Goal: Task Accomplishment & Management: Use online tool/utility

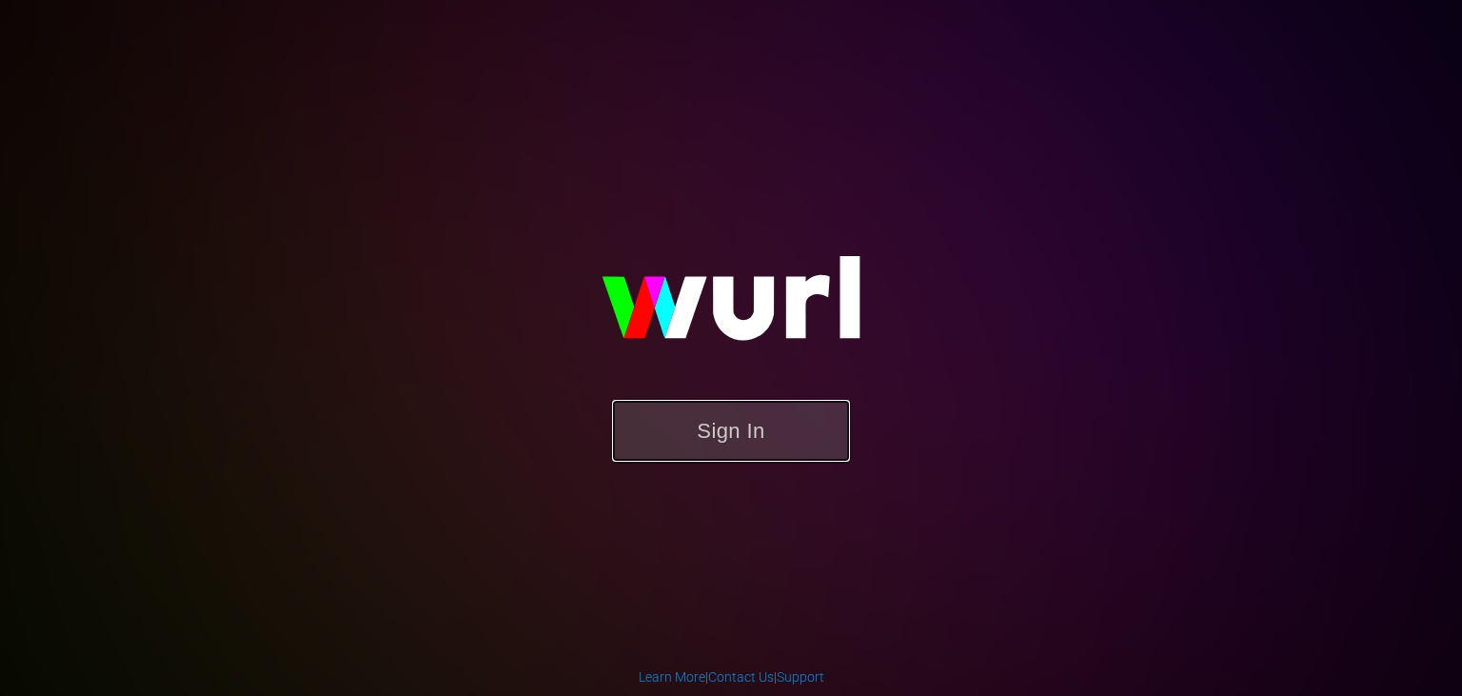
click at [782, 424] on button "Sign In" at bounding box center [731, 431] width 238 height 62
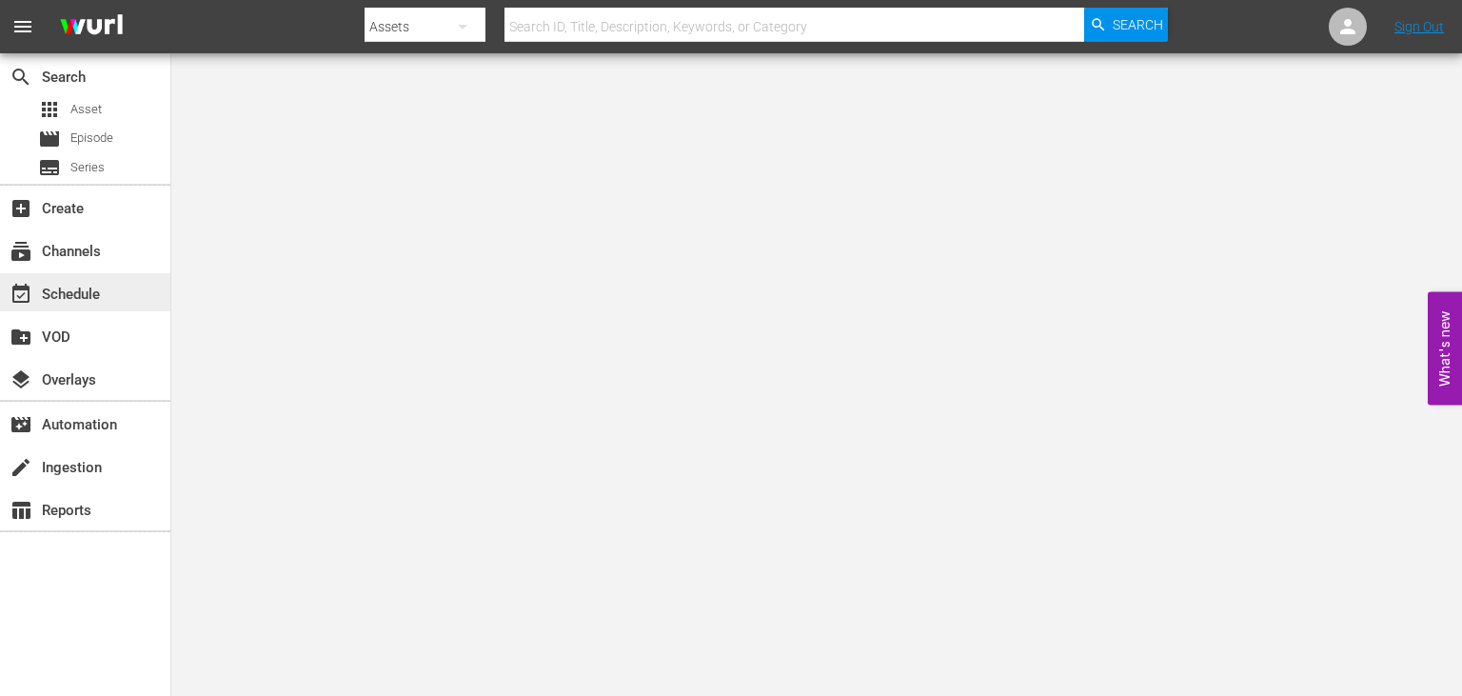
click at [84, 300] on div "event_available Schedule" at bounding box center [53, 291] width 107 height 17
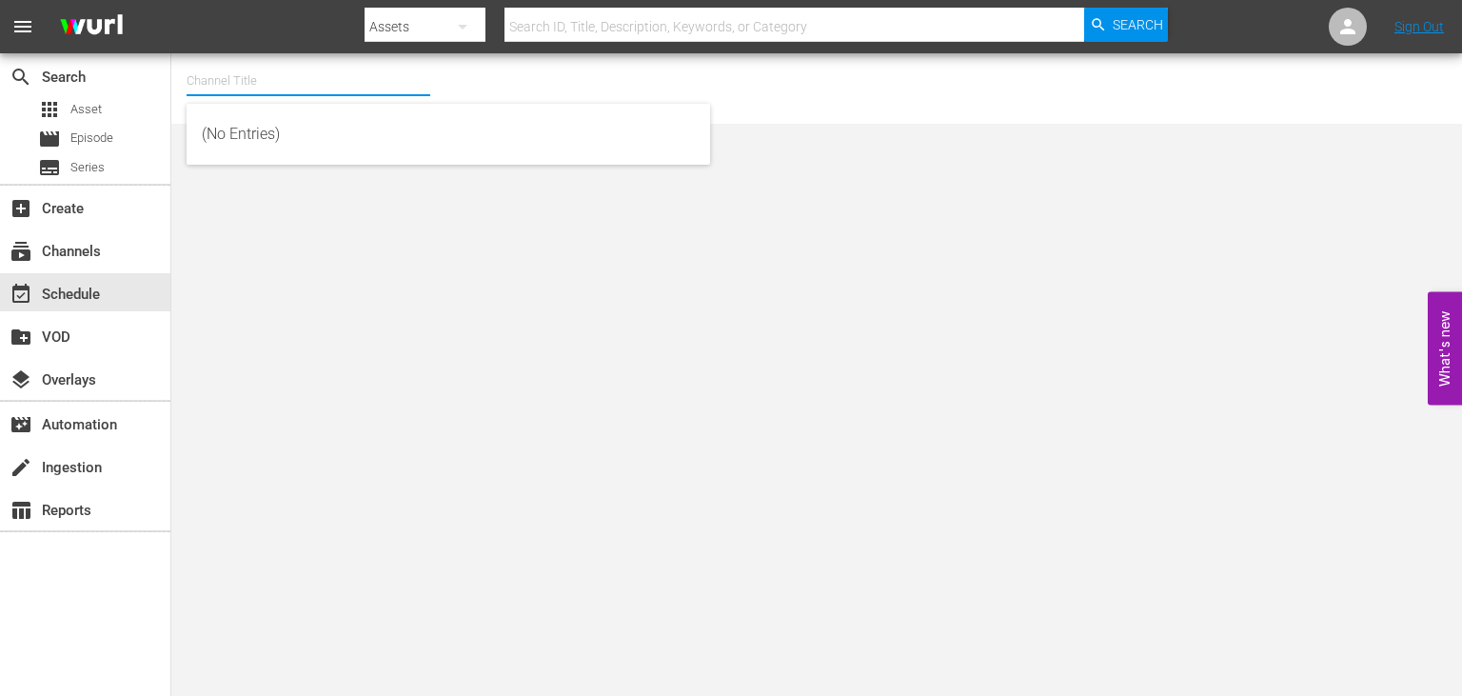
click at [341, 88] on input "text" at bounding box center [309, 81] width 244 height 46
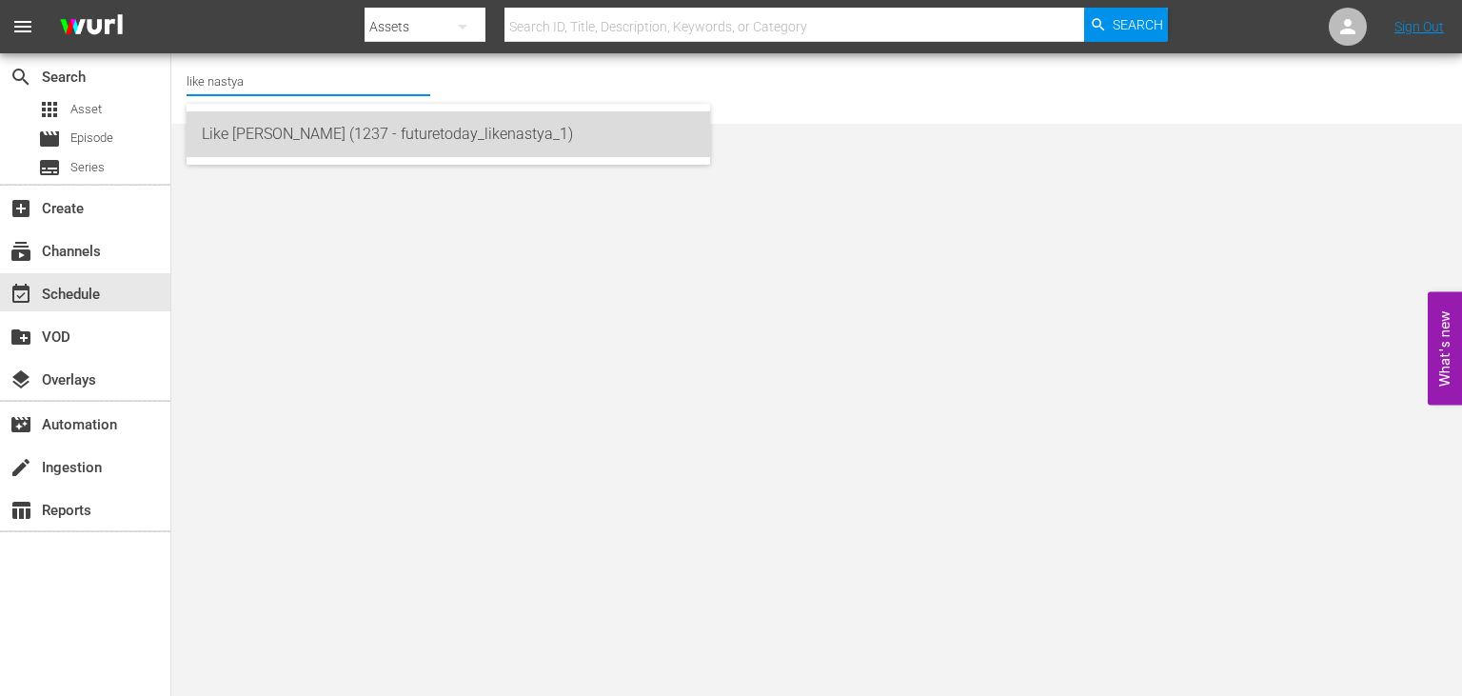
click at [472, 119] on div "Like [PERSON_NAME] (1237 - futuretoday_likenastya_1)" at bounding box center [448, 134] width 493 height 46
type input "Like [PERSON_NAME] (1237 - futuretoday_likenastya_1)"
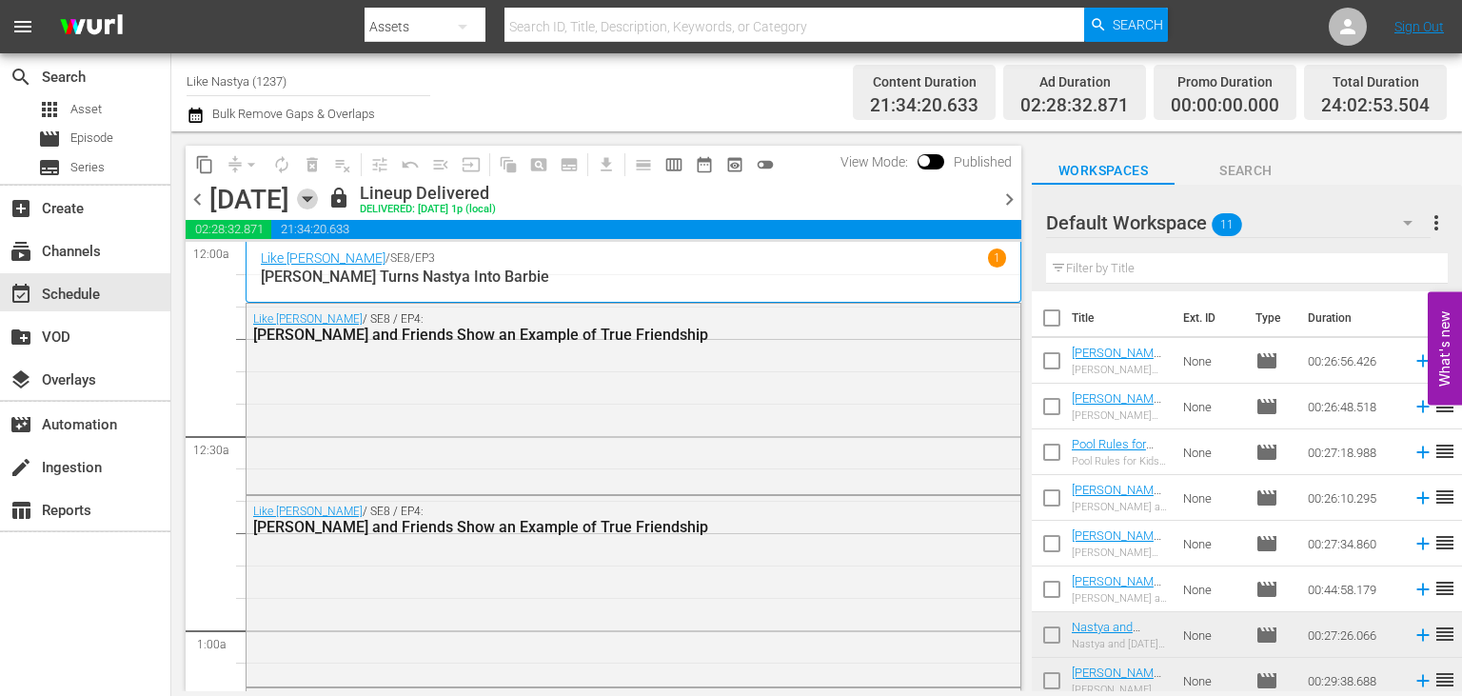
click at [318, 194] on icon "button" at bounding box center [307, 198] width 21 height 21
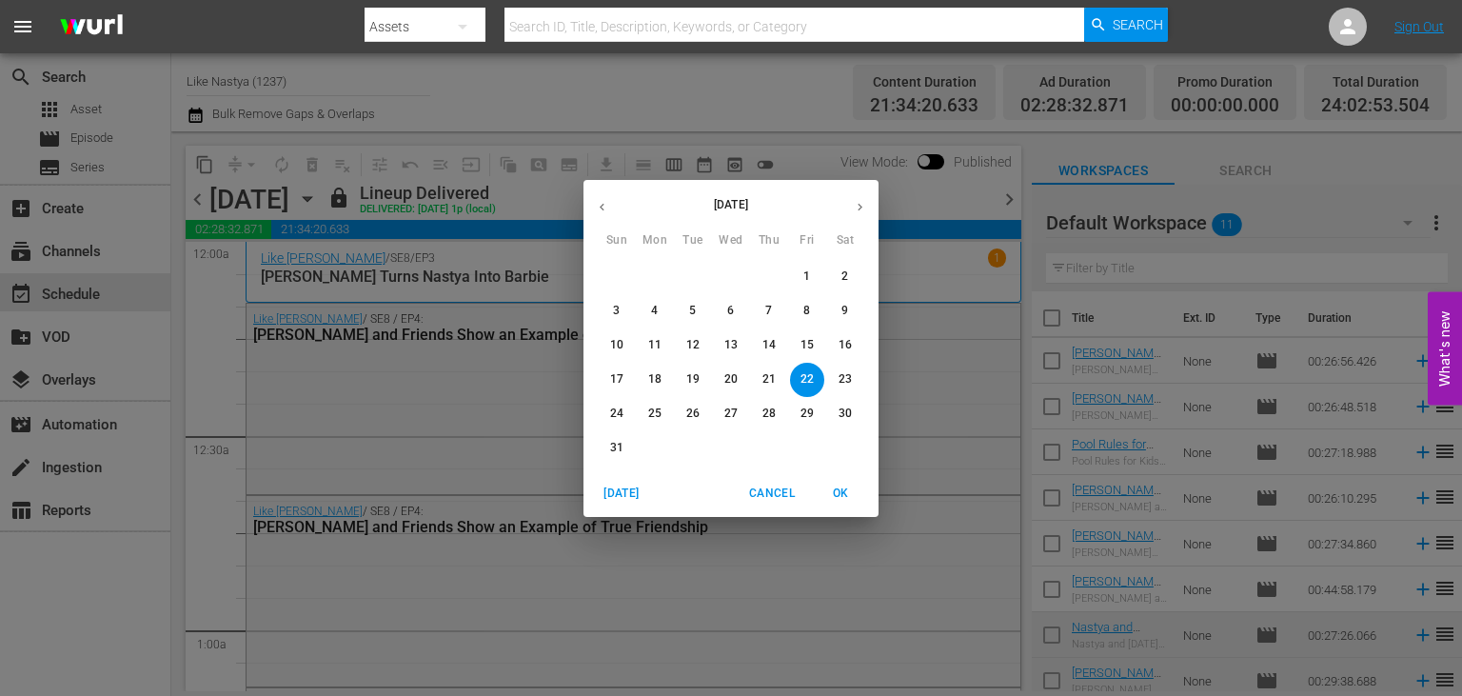
click at [851, 412] on p "30" at bounding box center [844, 413] width 13 height 16
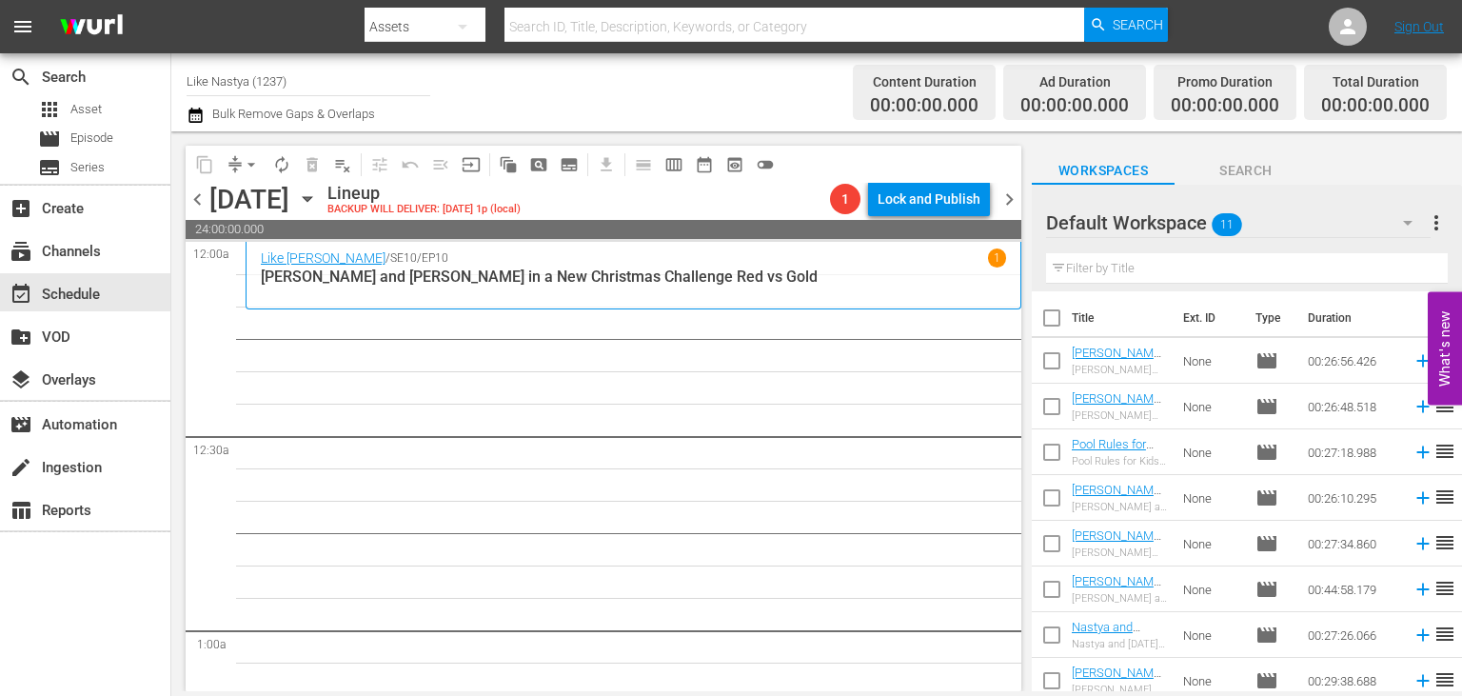
click at [318, 196] on icon "button" at bounding box center [307, 198] width 21 height 21
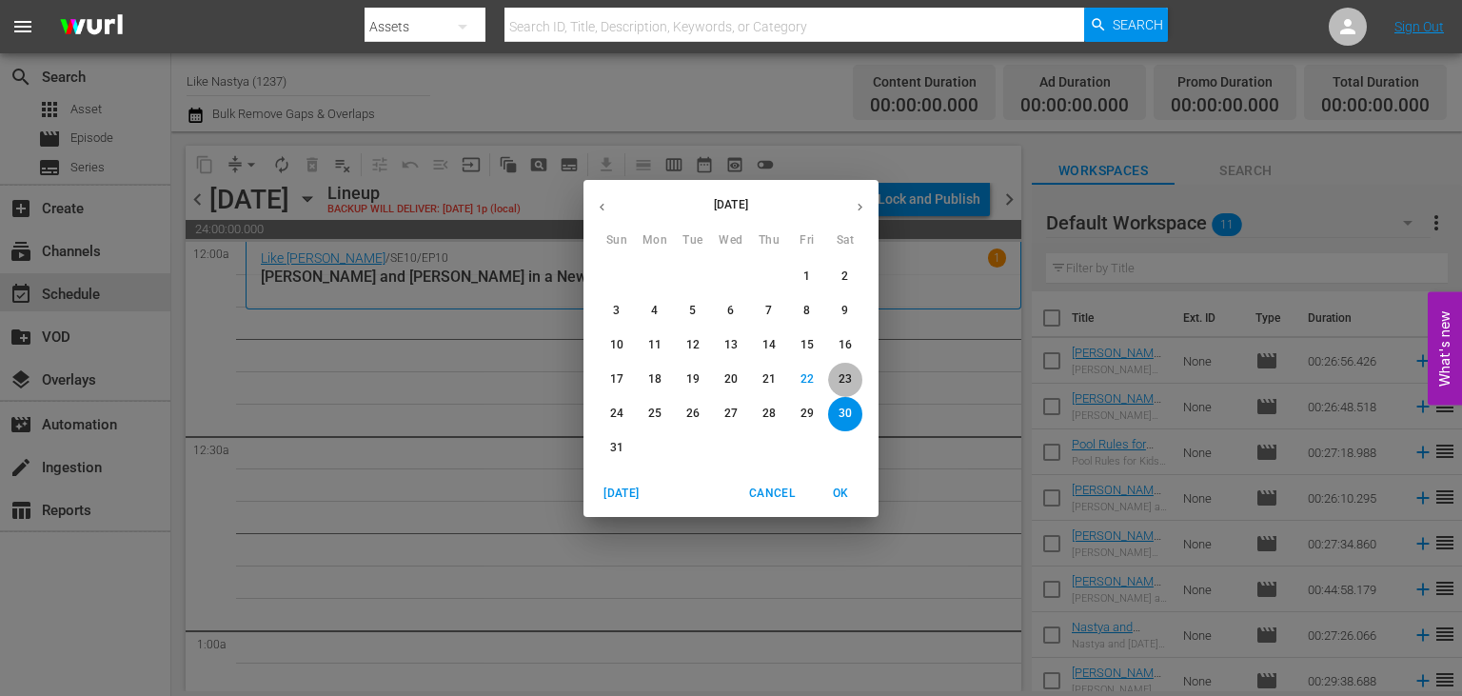
click at [855, 373] on span "23" at bounding box center [845, 379] width 34 height 16
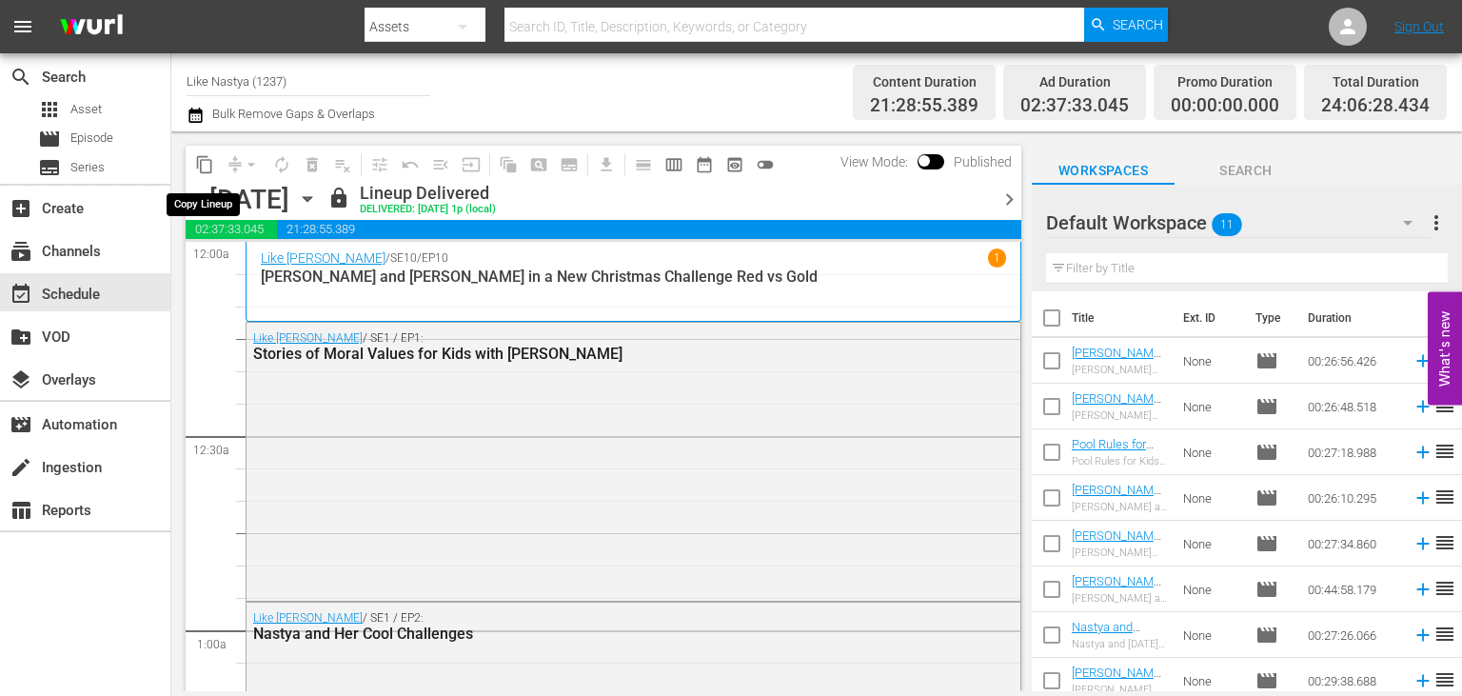
click at [209, 160] on span "content_copy" at bounding box center [204, 164] width 19 height 19
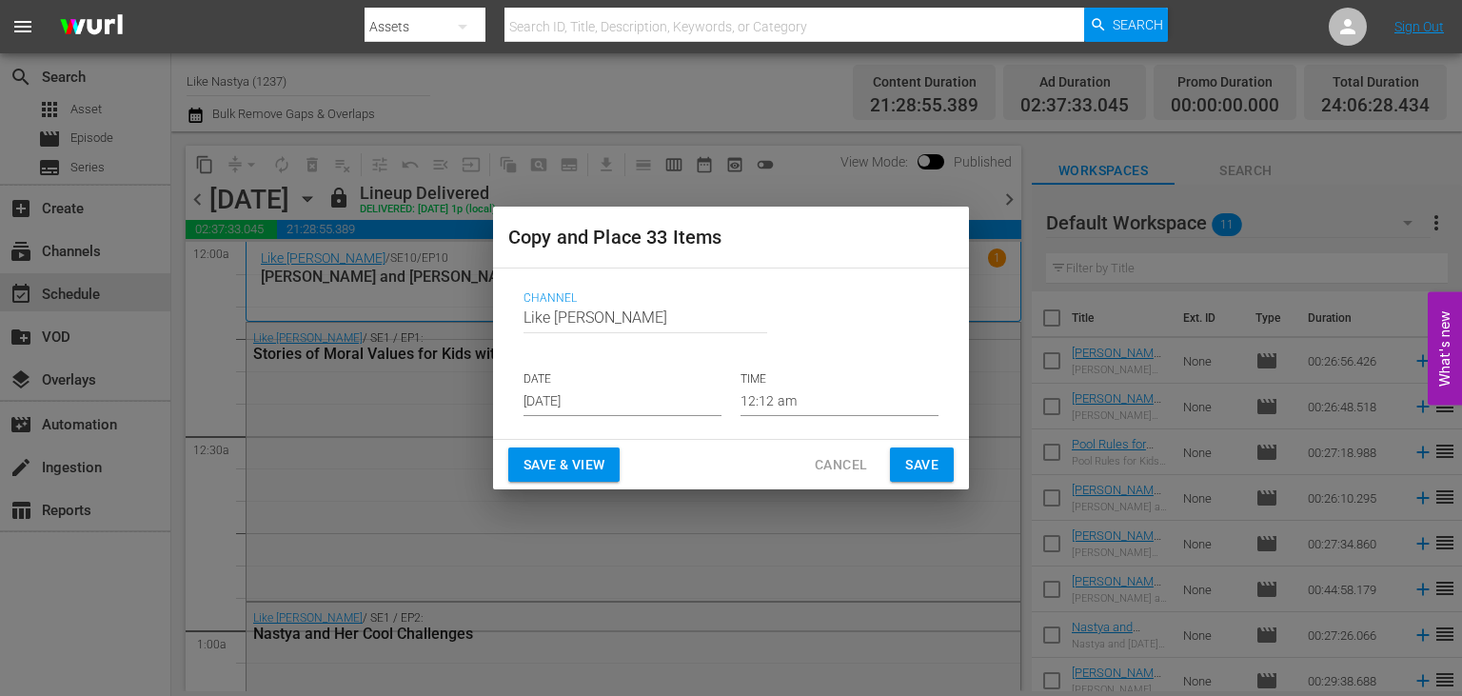
click at [674, 390] on input "[DATE]" at bounding box center [622, 401] width 198 height 29
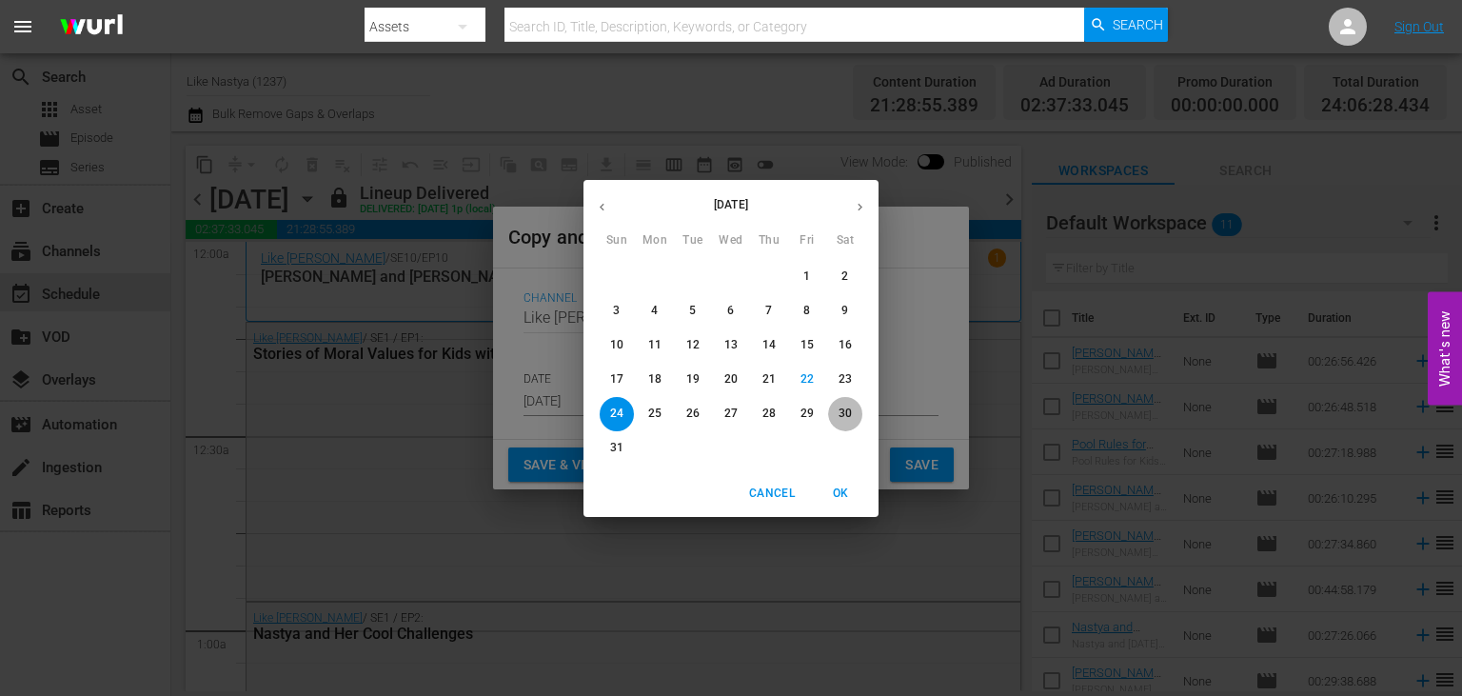
click at [840, 413] on p "30" at bounding box center [844, 413] width 13 height 16
type input "[DATE]"
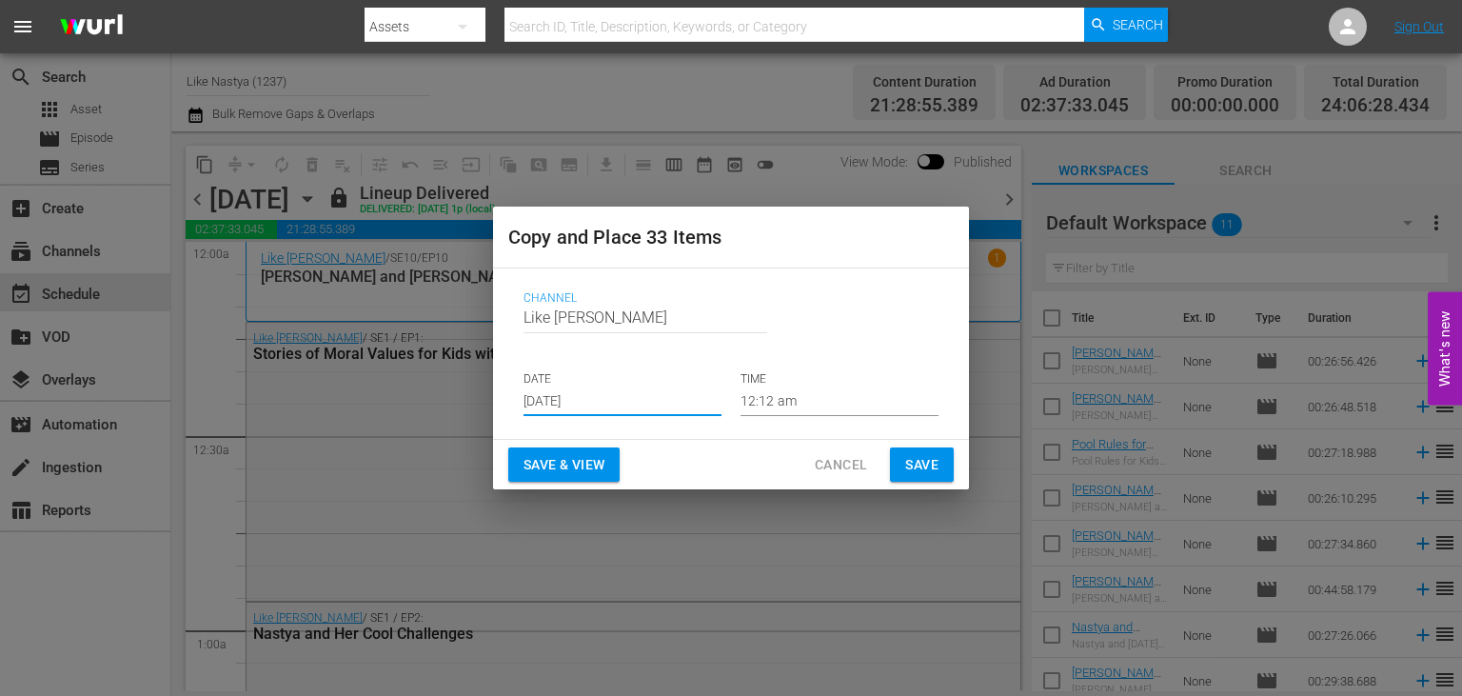
click at [576, 462] on span "Save & View" at bounding box center [563, 465] width 81 height 24
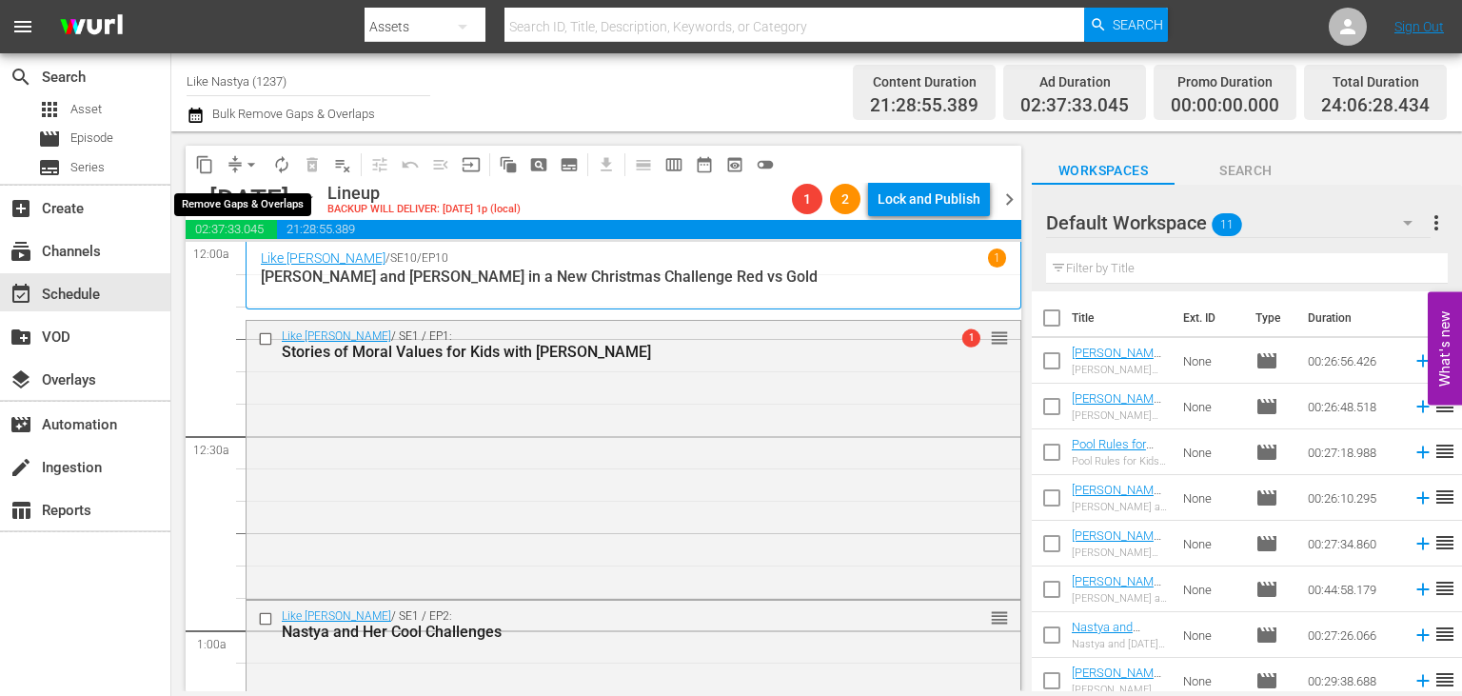
click at [253, 167] on span "arrow_drop_down" at bounding box center [251, 164] width 19 height 19
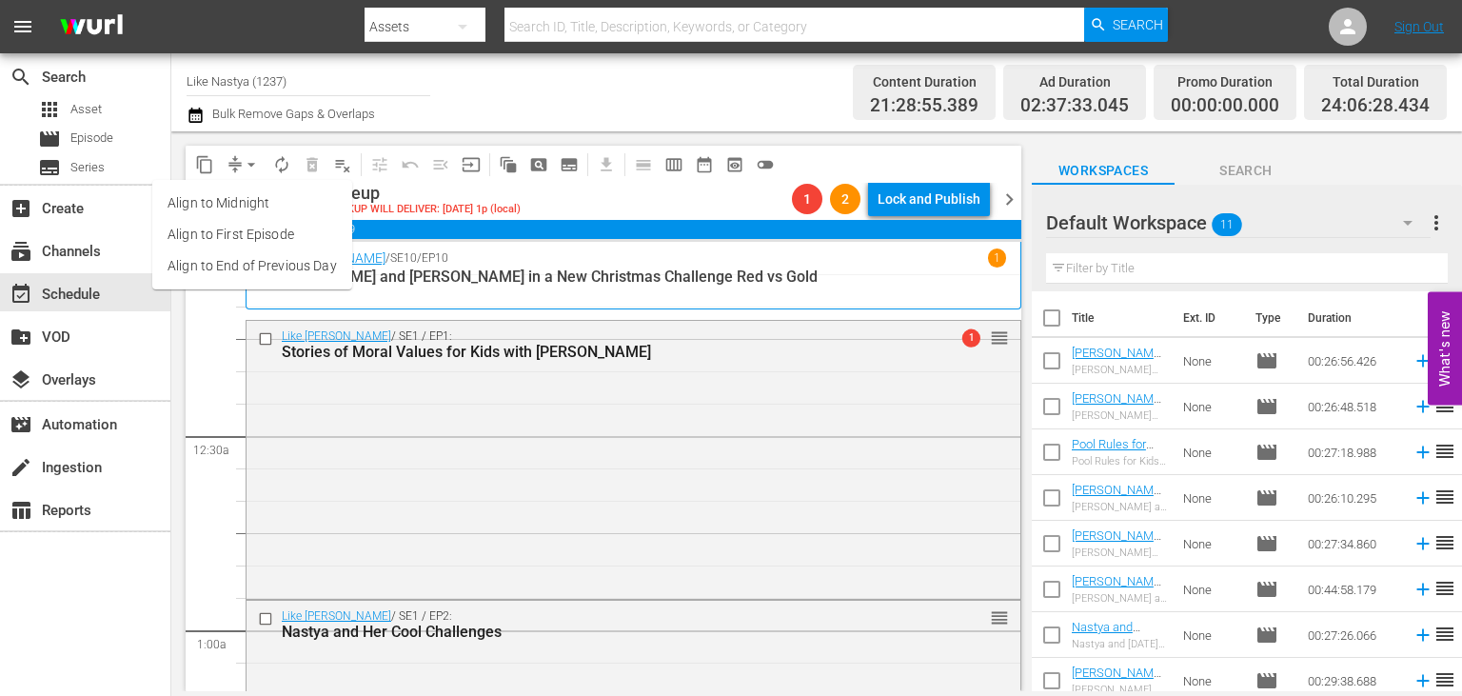
click at [265, 266] on li "Align to End of Previous Day" at bounding box center [252, 265] width 200 height 31
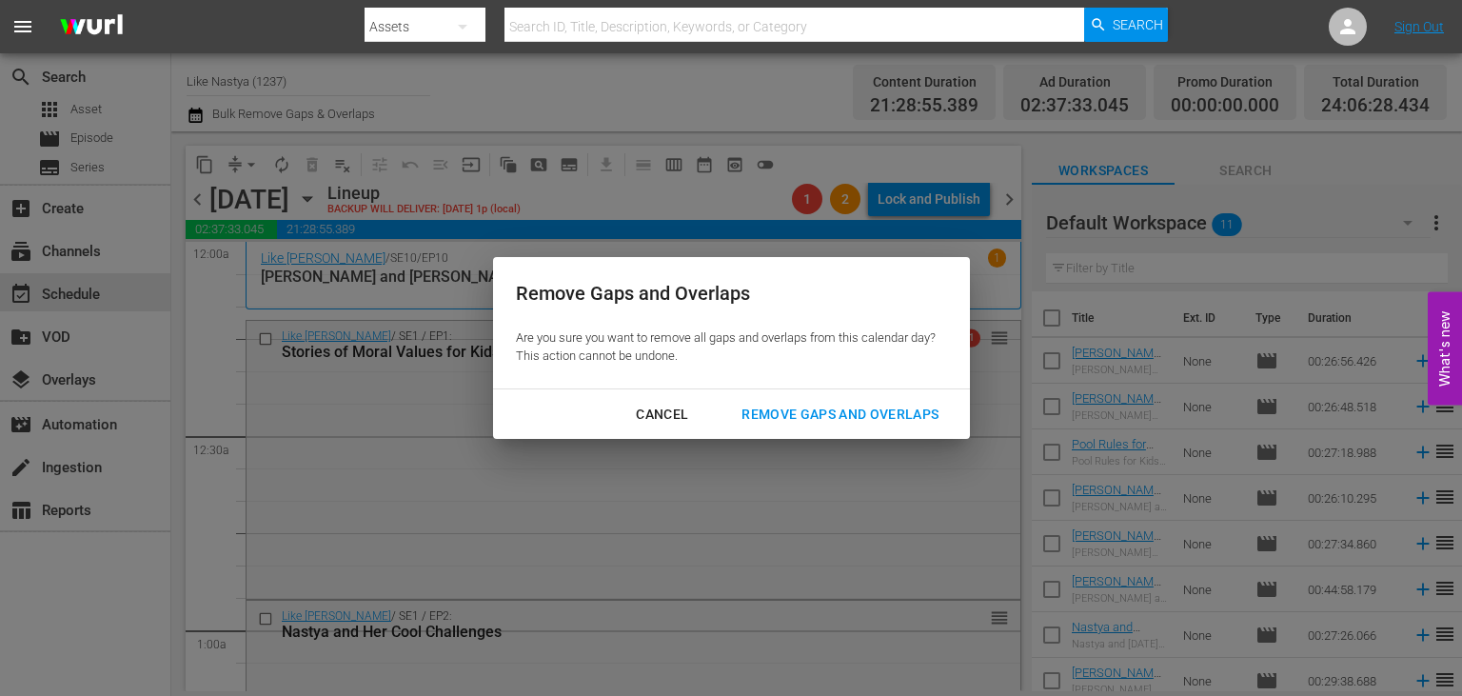
click at [802, 413] on div "Remove Gaps and Overlaps" at bounding box center [839, 415] width 227 height 24
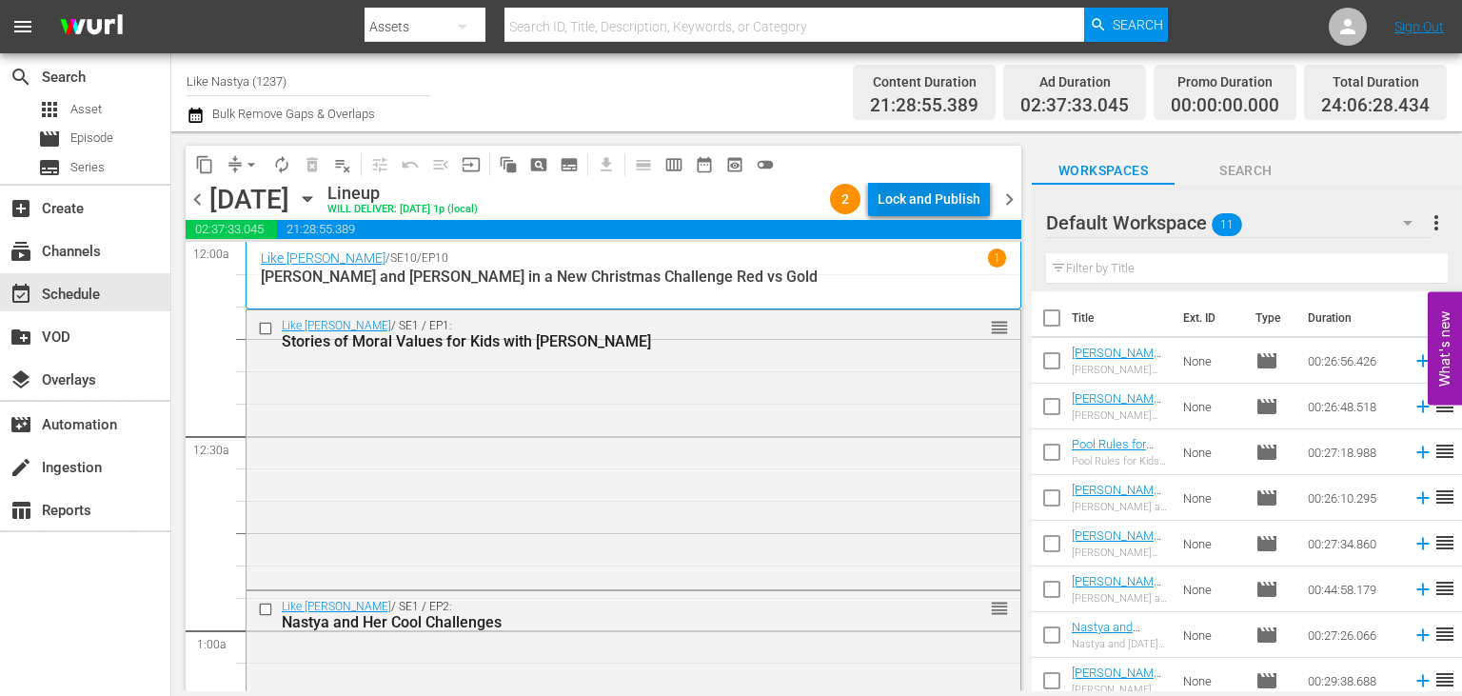
click at [950, 200] on div "Lock and Publish" at bounding box center [928, 199] width 103 height 34
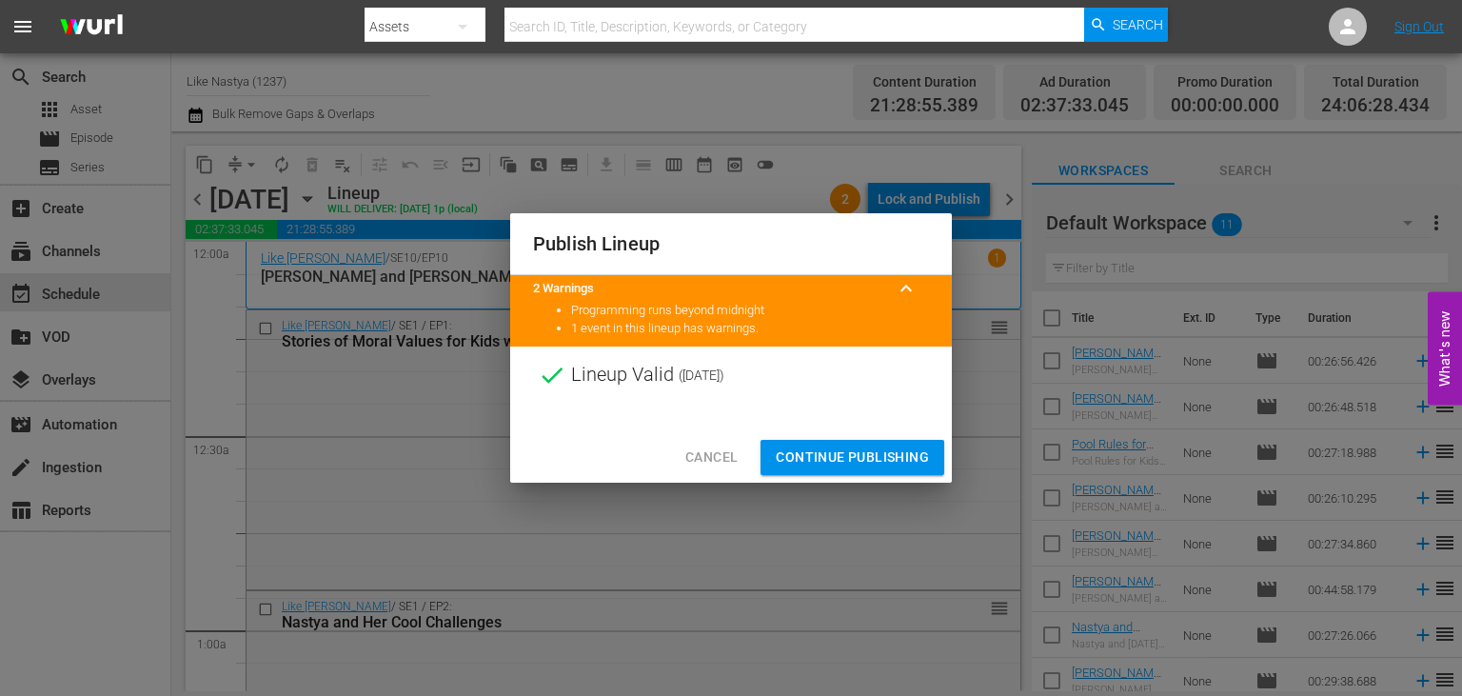
click at [885, 450] on span "Continue Publishing" at bounding box center [852, 457] width 153 height 24
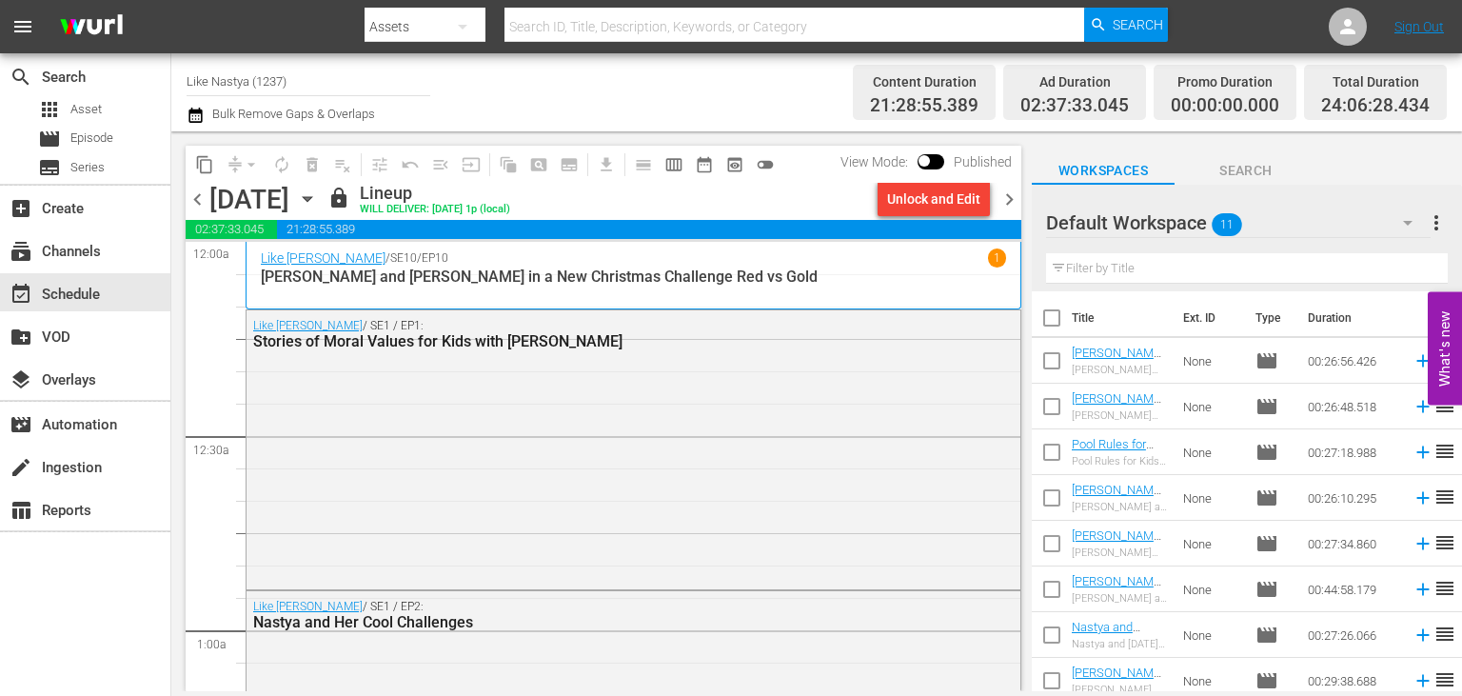
click at [318, 200] on icon "button" at bounding box center [307, 198] width 21 height 21
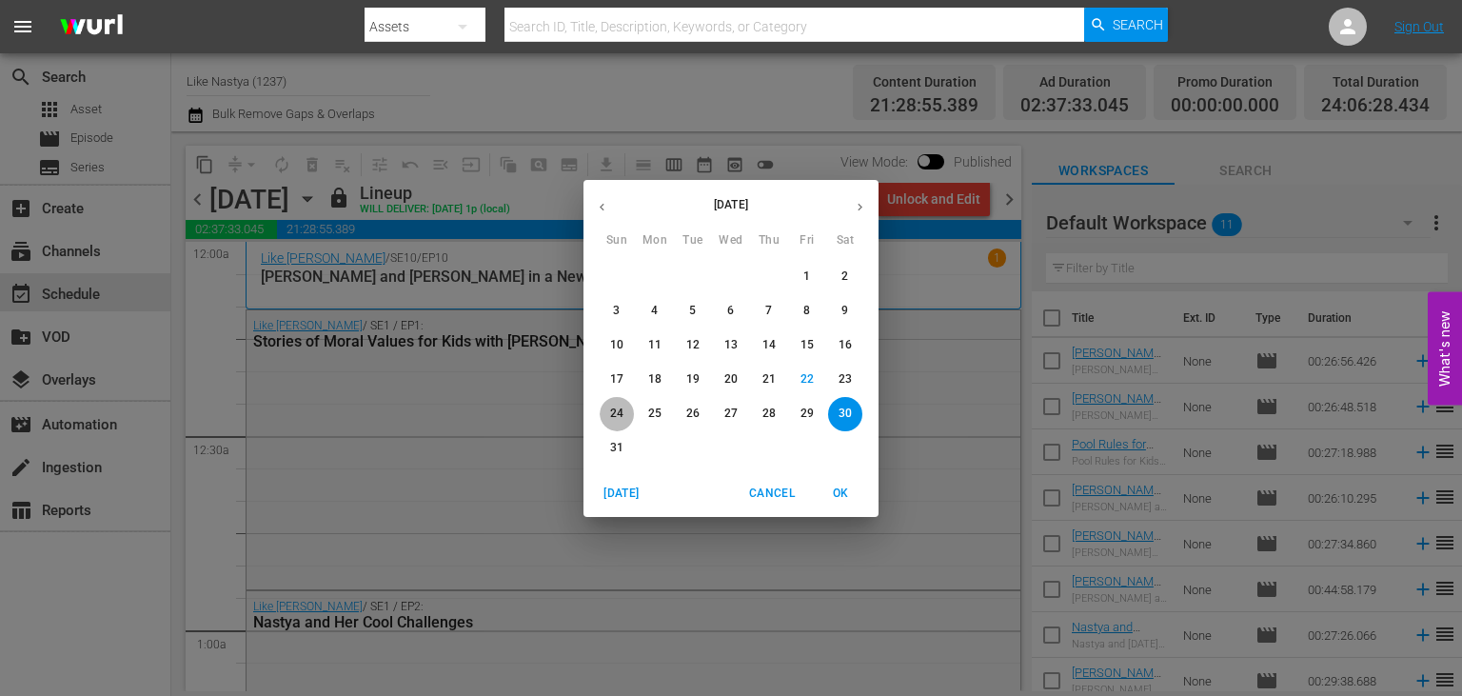
click at [621, 414] on p "24" at bounding box center [616, 413] width 13 height 16
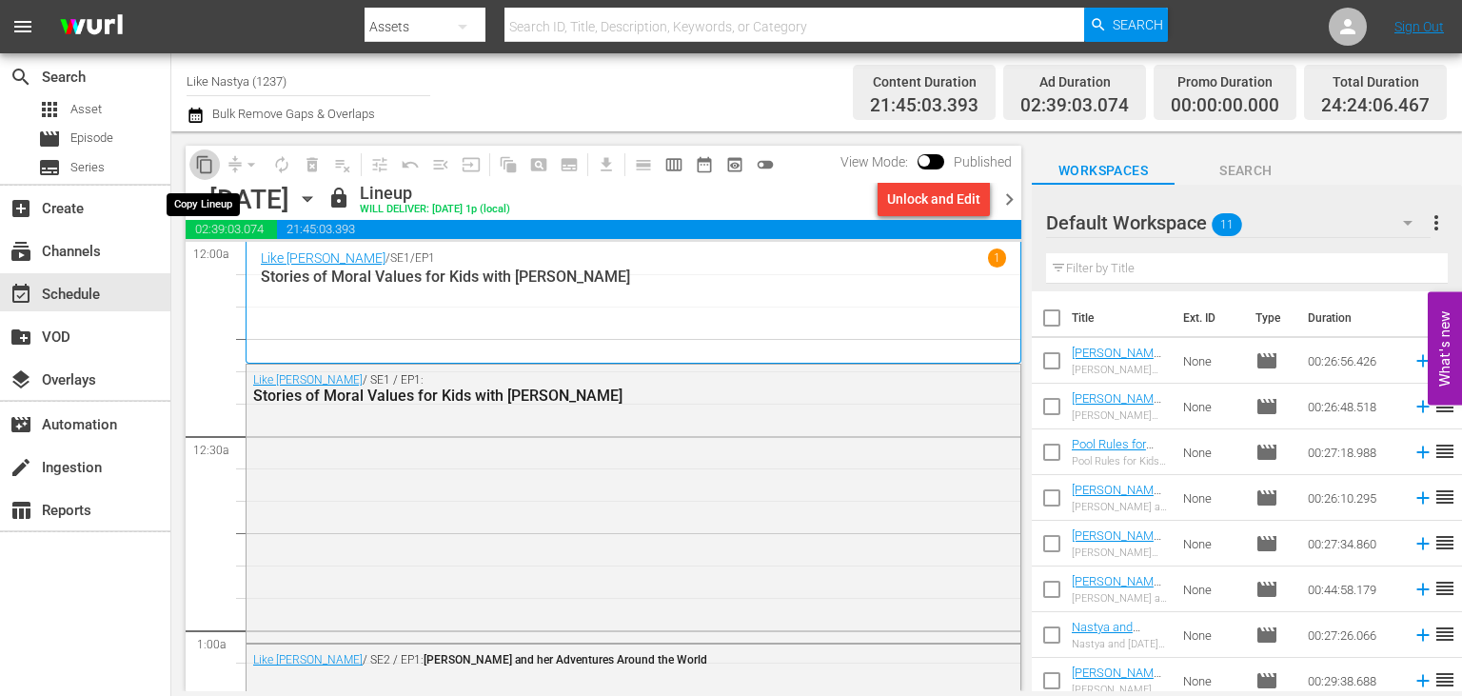
click at [201, 160] on span "content_copy" at bounding box center [204, 164] width 19 height 19
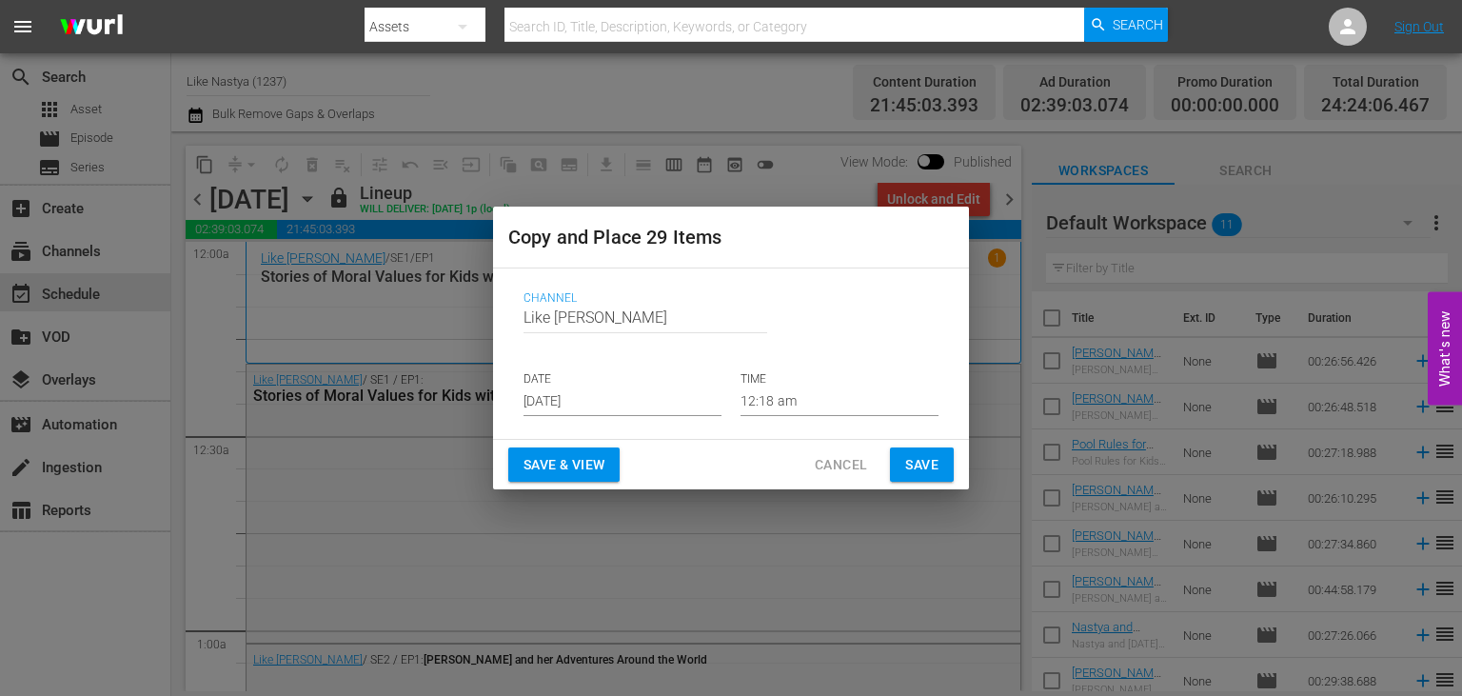
click at [641, 394] on input "[DATE]" at bounding box center [622, 401] width 198 height 29
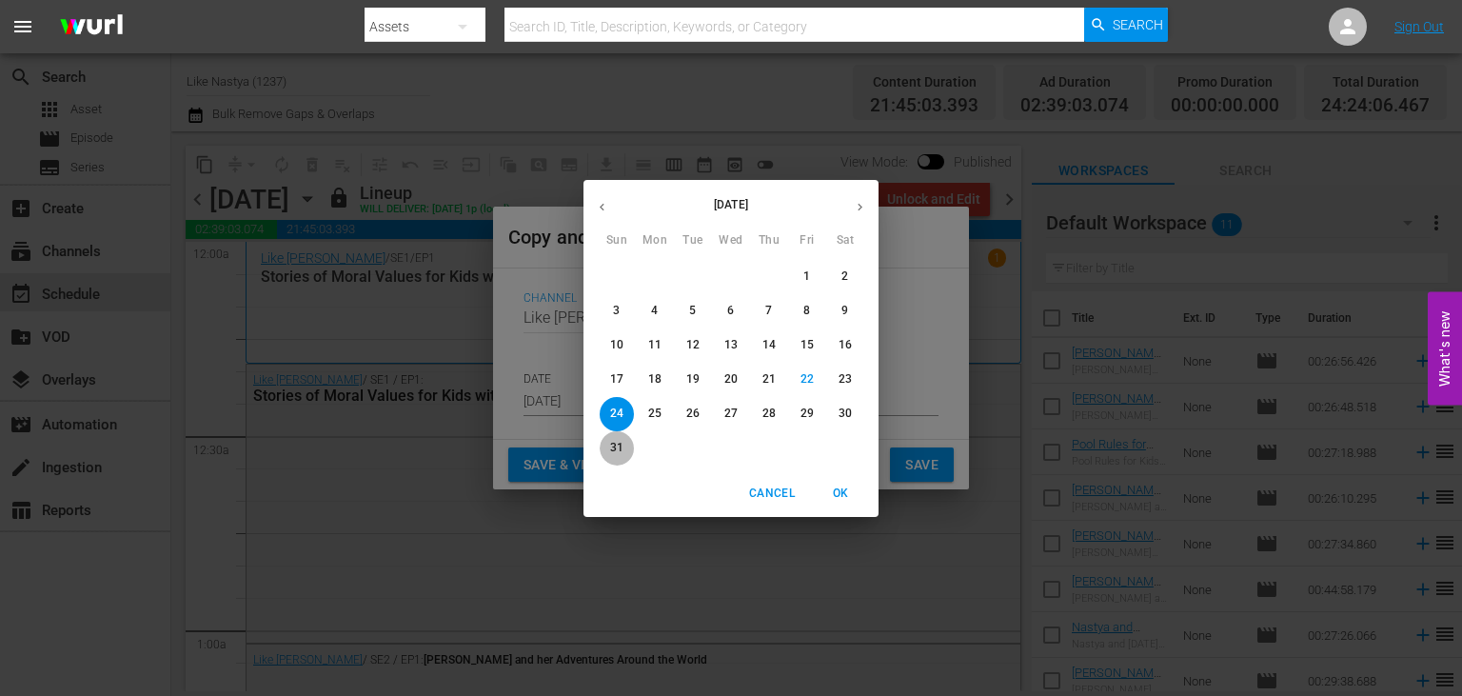
click at [609, 447] on span "31" at bounding box center [617, 448] width 34 height 16
type input "[DATE]"
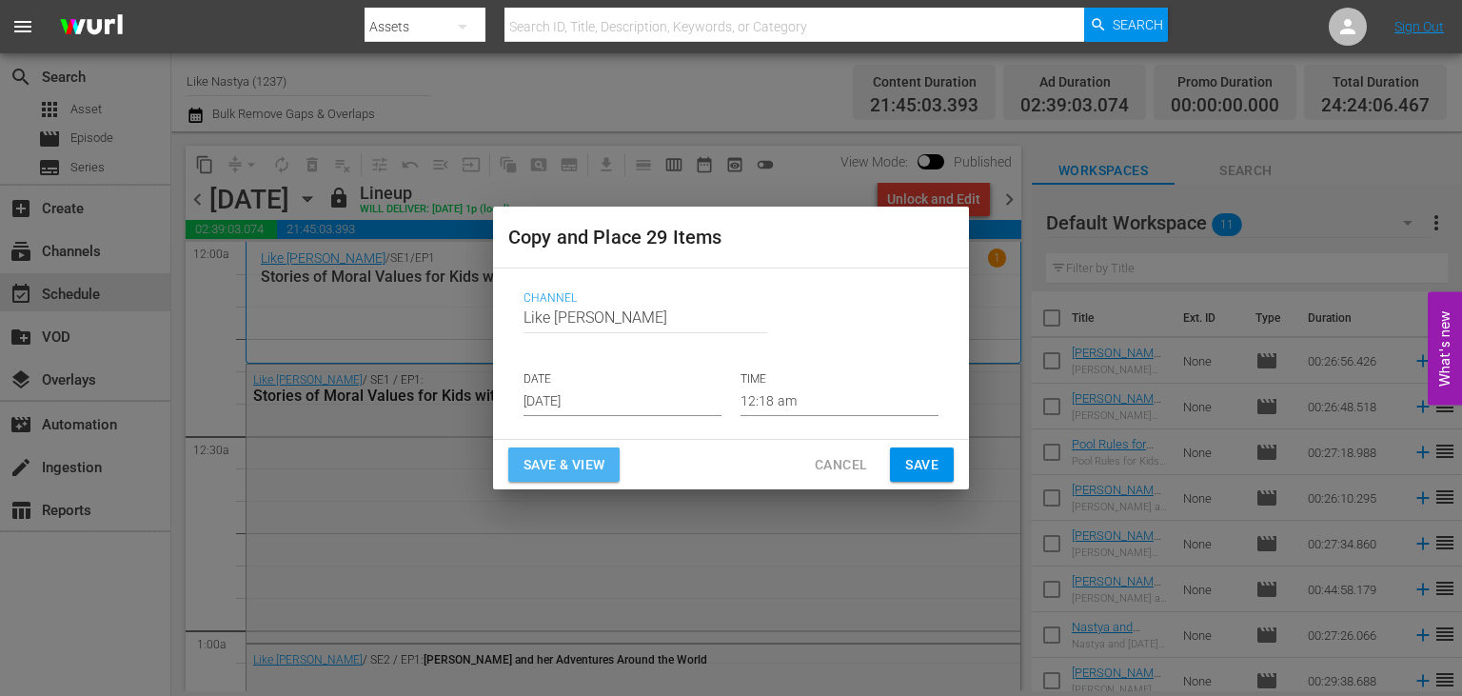
click at [600, 470] on span "Save & View" at bounding box center [563, 465] width 81 height 24
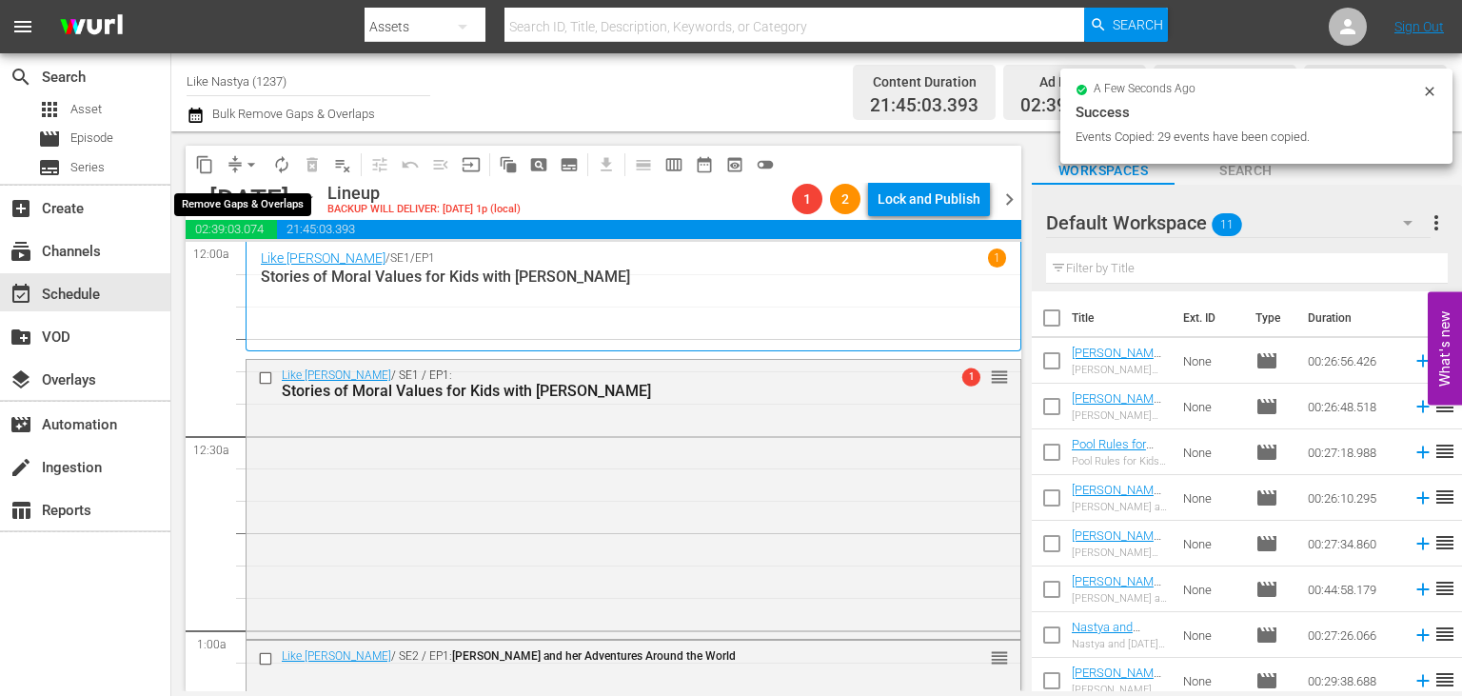
click at [248, 159] on span "arrow_drop_down" at bounding box center [251, 164] width 19 height 19
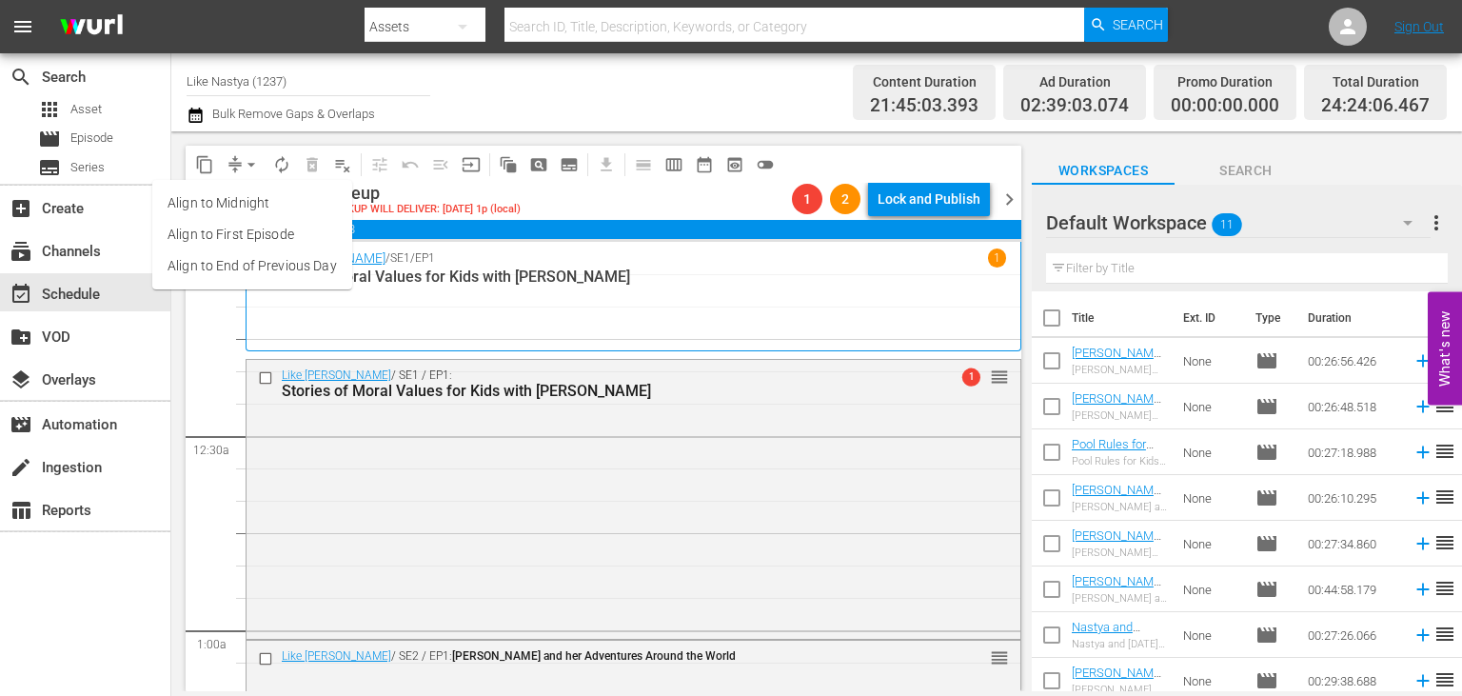
click at [287, 253] on li "Align to End of Previous Day" at bounding box center [252, 265] width 200 height 31
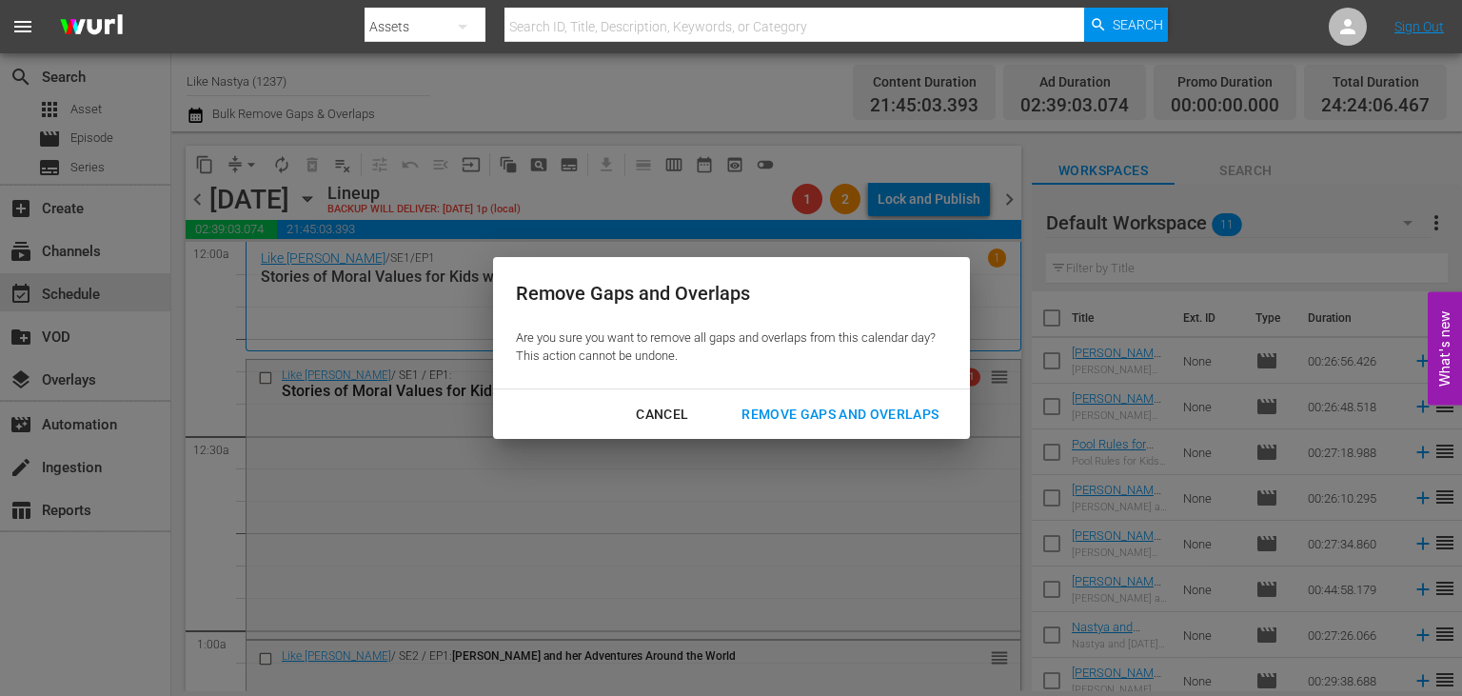
click at [890, 404] on div "Remove Gaps and Overlaps" at bounding box center [839, 415] width 227 height 24
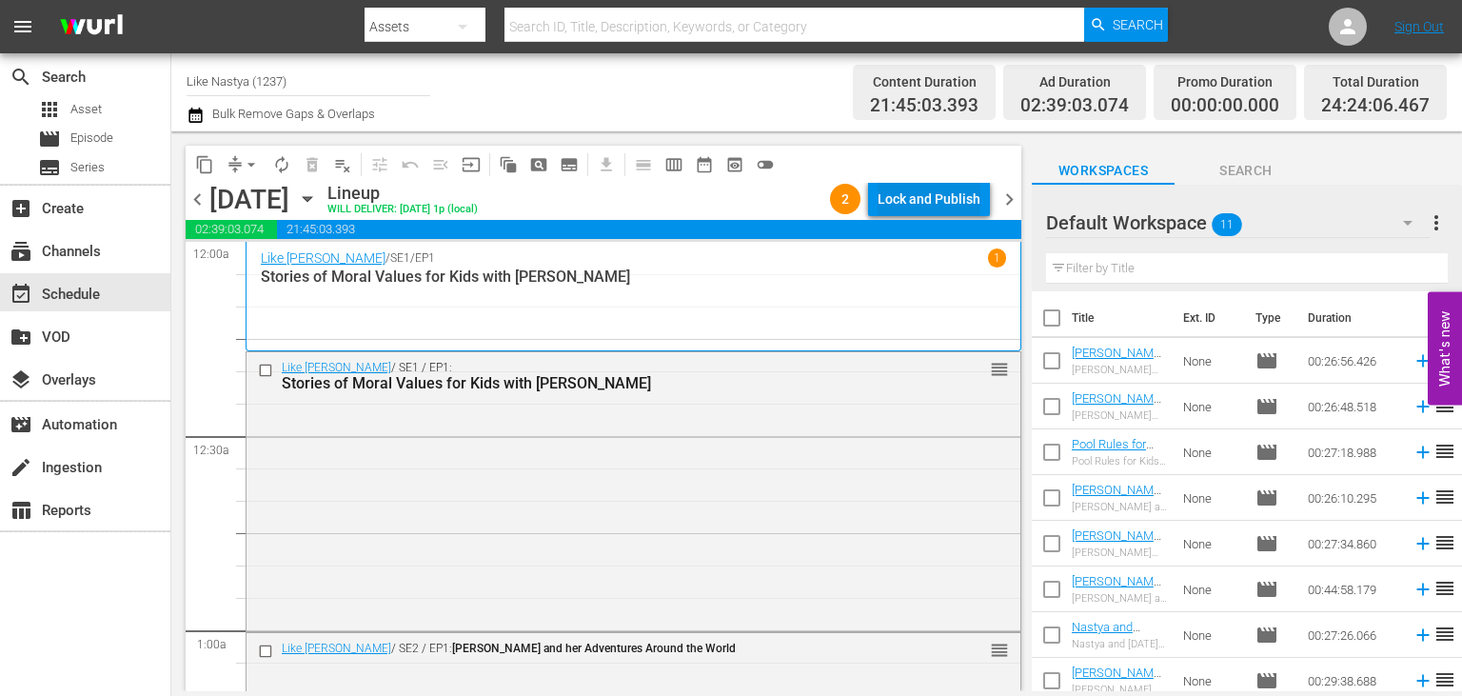
click at [927, 187] on div "Lock and Publish" at bounding box center [928, 199] width 103 height 34
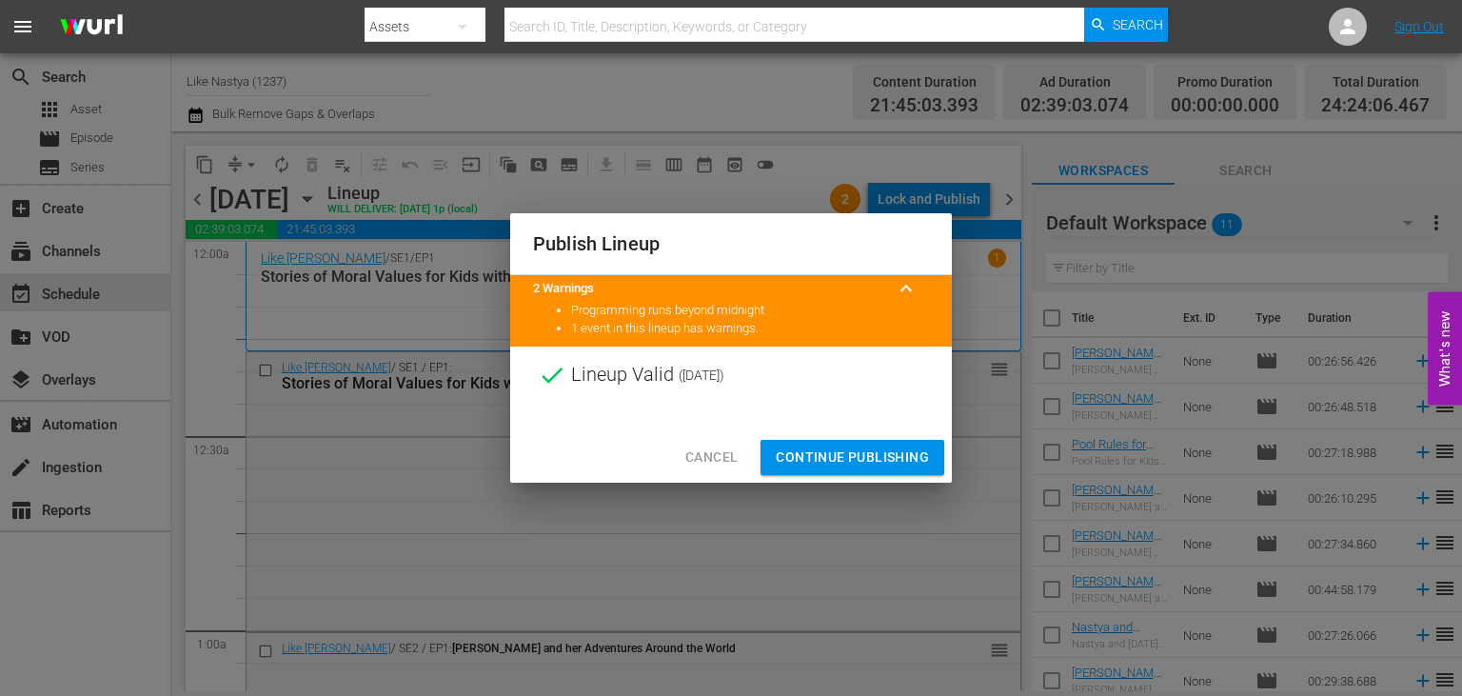
click at [877, 463] on span "Continue Publishing" at bounding box center [852, 457] width 153 height 24
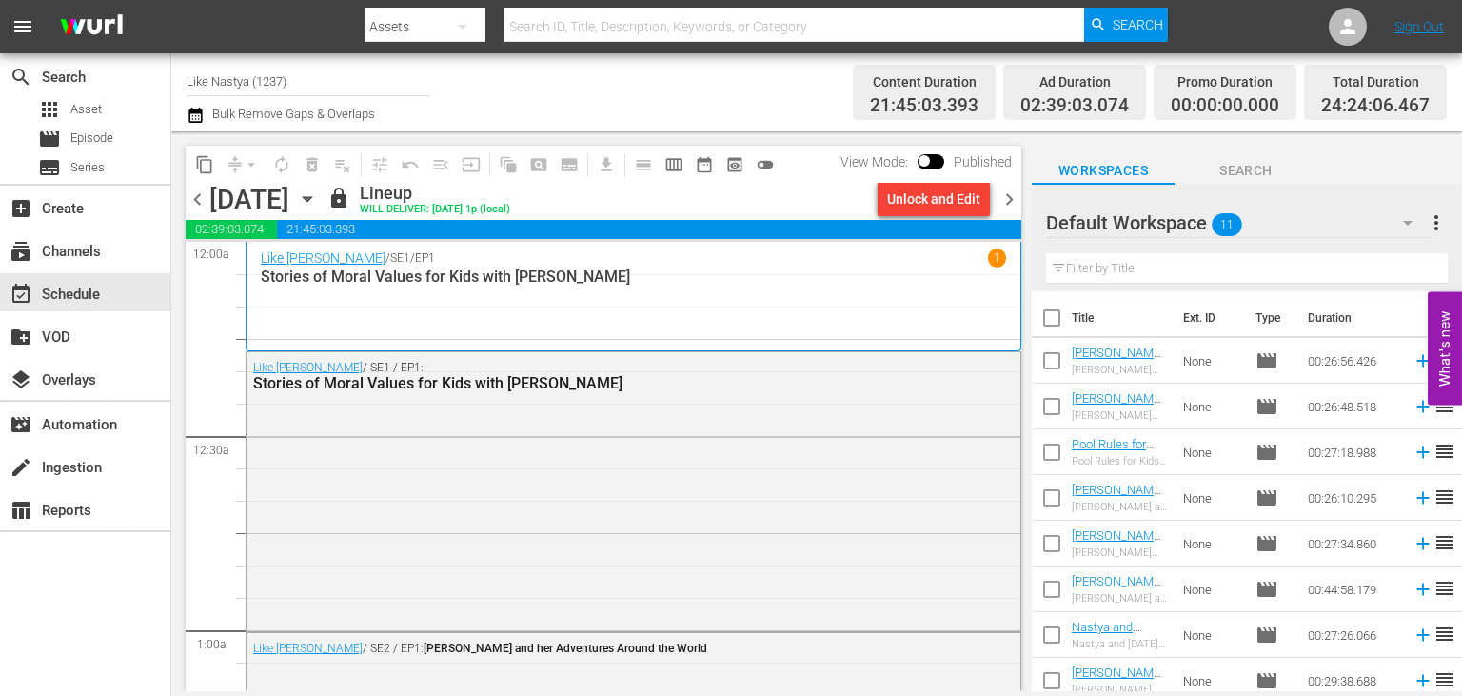
click at [318, 200] on icon "button" at bounding box center [307, 198] width 21 height 21
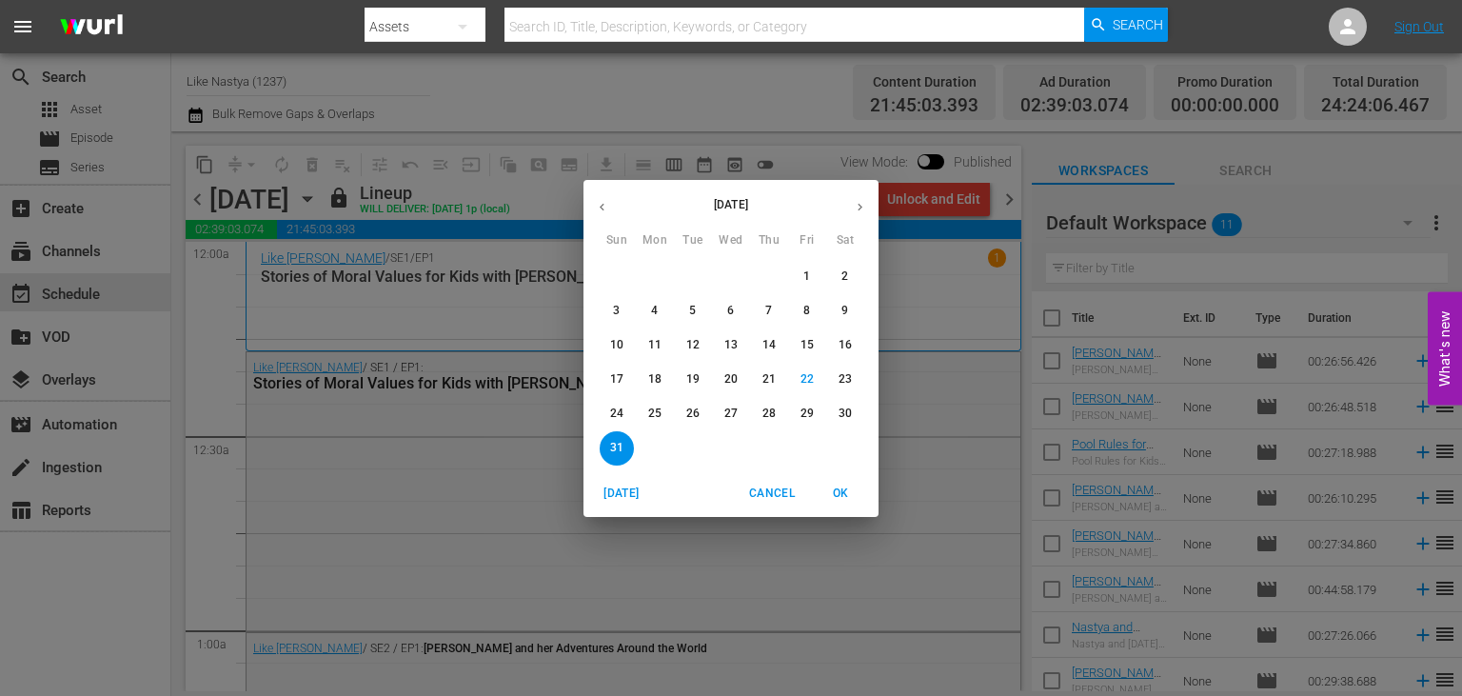
click at [664, 417] on span "25" at bounding box center [655, 413] width 34 height 16
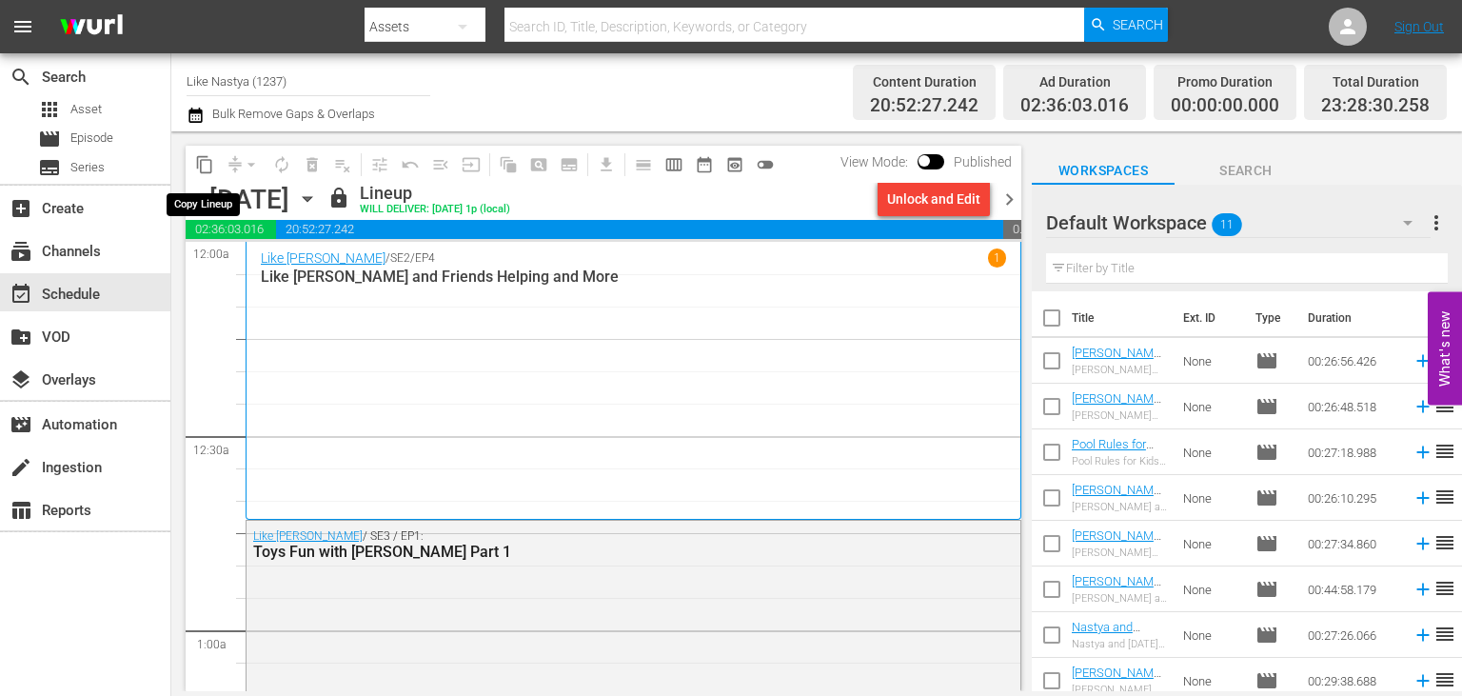
click at [200, 159] on span "content_copy" at bounding box center [204, 164] width 19 height 19
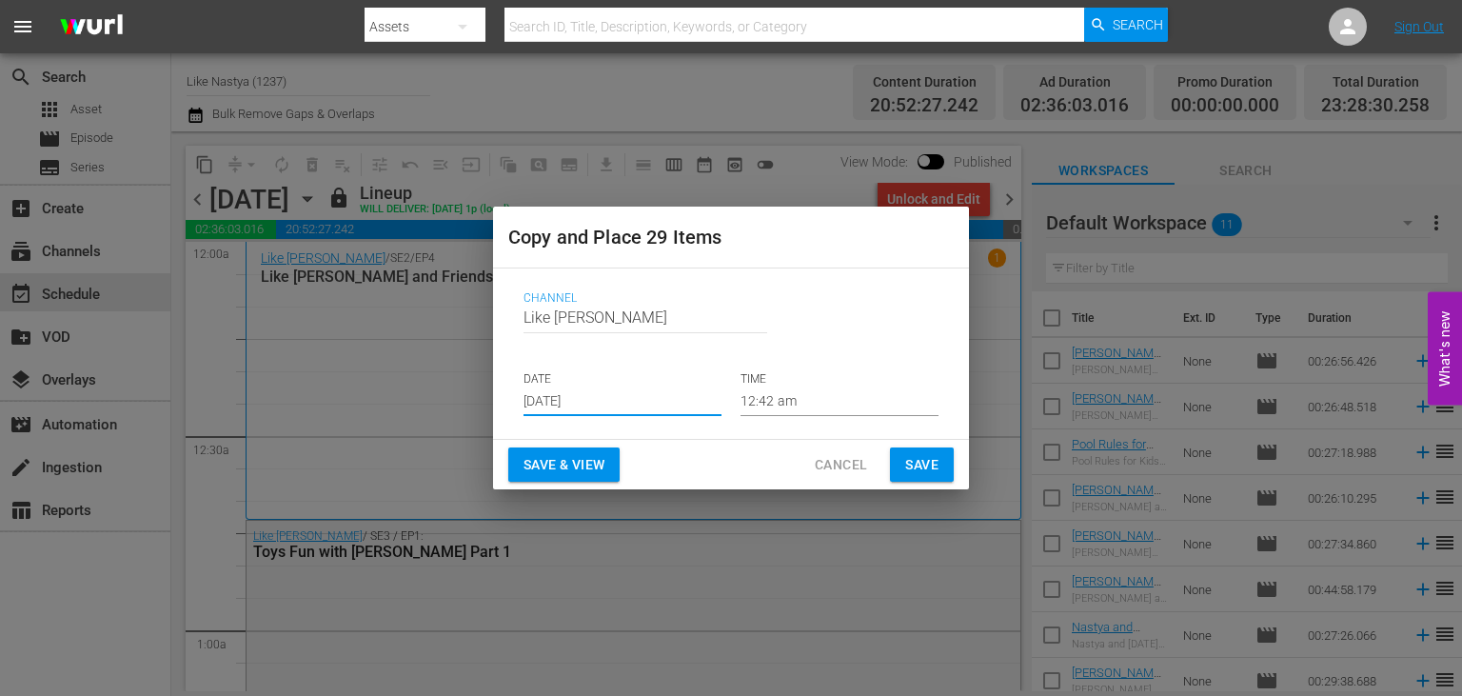
click at [690, 396] on input "[DATE]" at bounding box center [622, 401] width 198 height 29
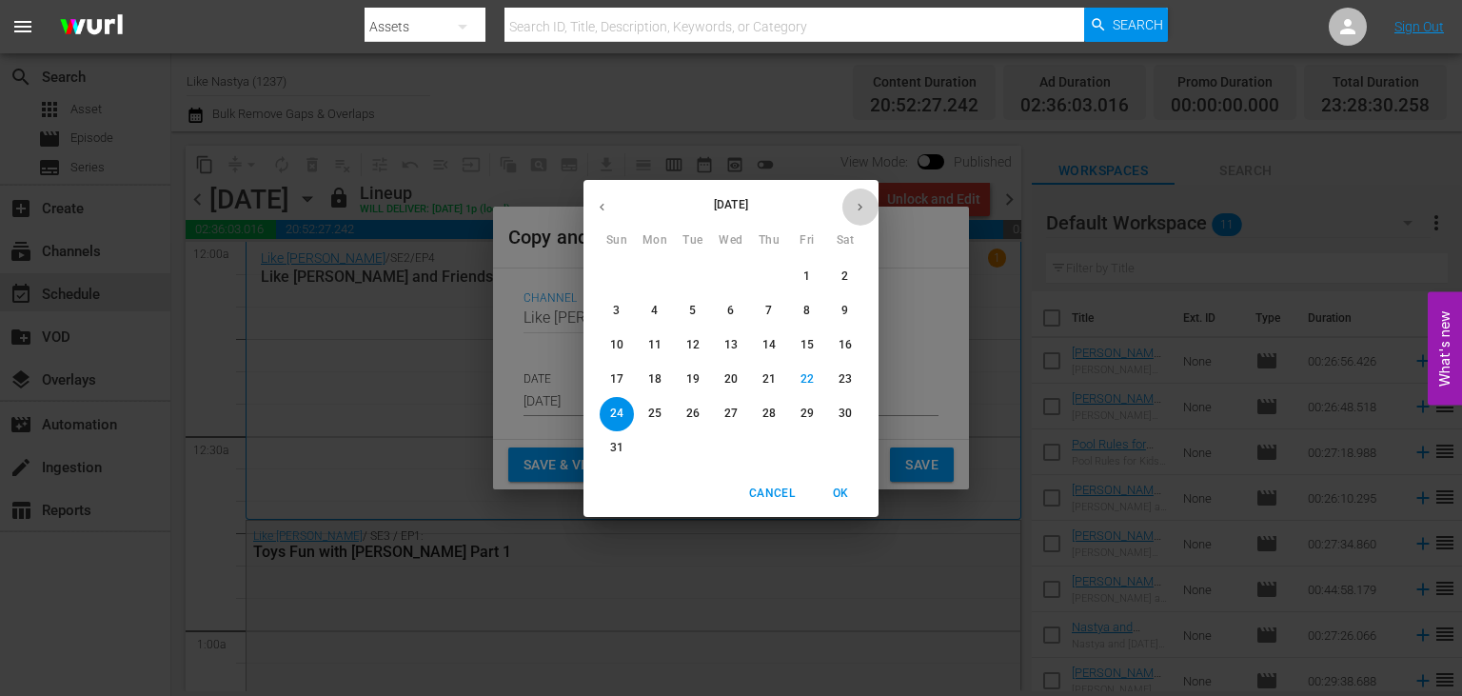
drag, startPoint x: 860, startPoint y: 207, endPoint x: 786, endPoint y: 251, distance: 86.7
click at [861, 206] on icon "button" at bounding box center [859, 207] width 5 height 8
click at [657, 272] on p "1" at bounding box center [654, 276] width 7 height 16
type input "[DATE]"
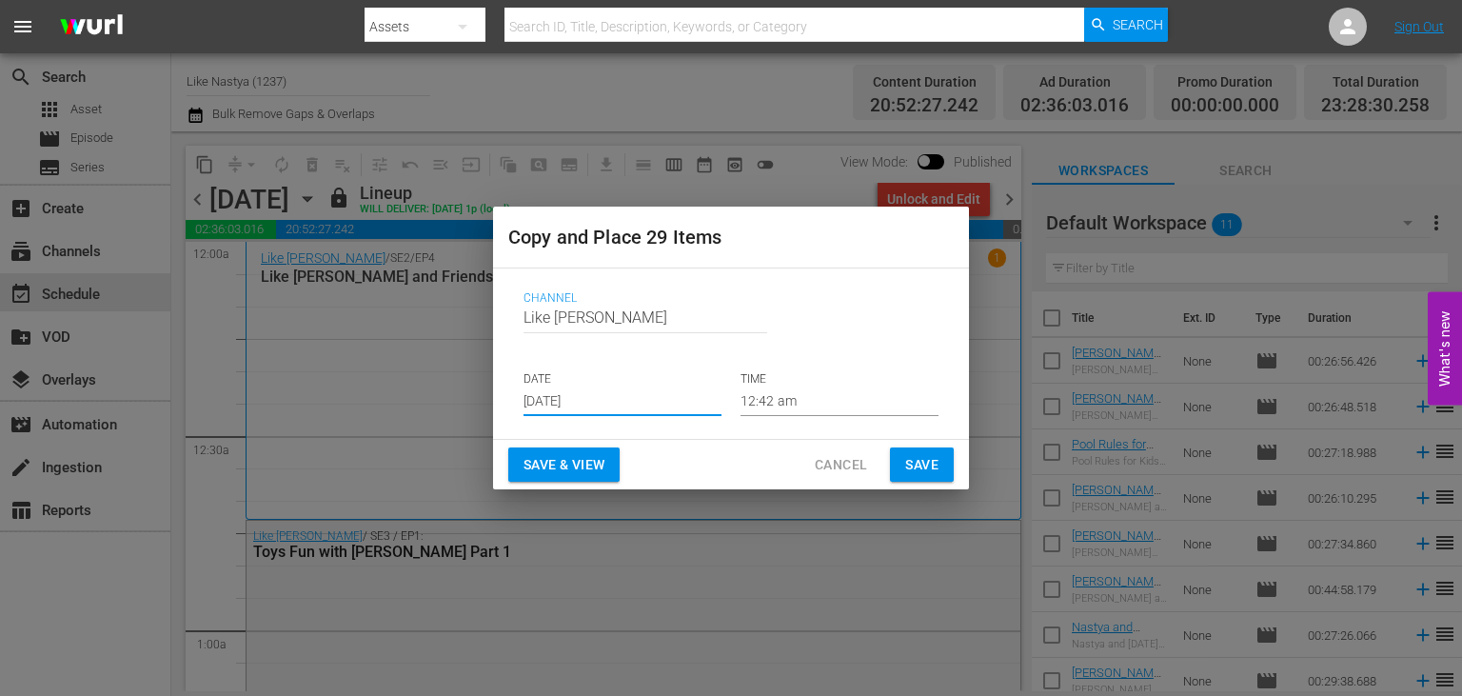
click at [589, 472] on span "Save & View" at bounding box center [563, 465] width 81 height 24
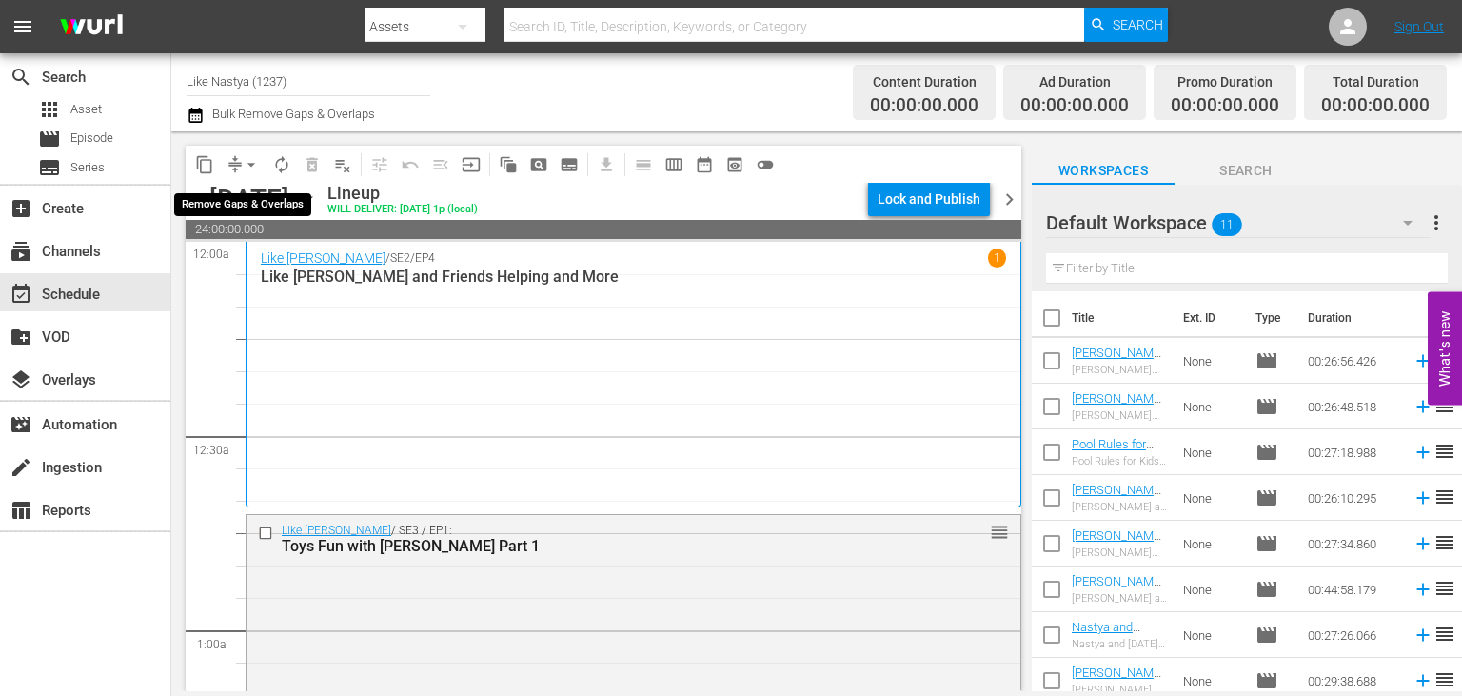
click at [244, 163] on div "arrow_drop_down" at bounding box center [251, 164] width 30 height 30
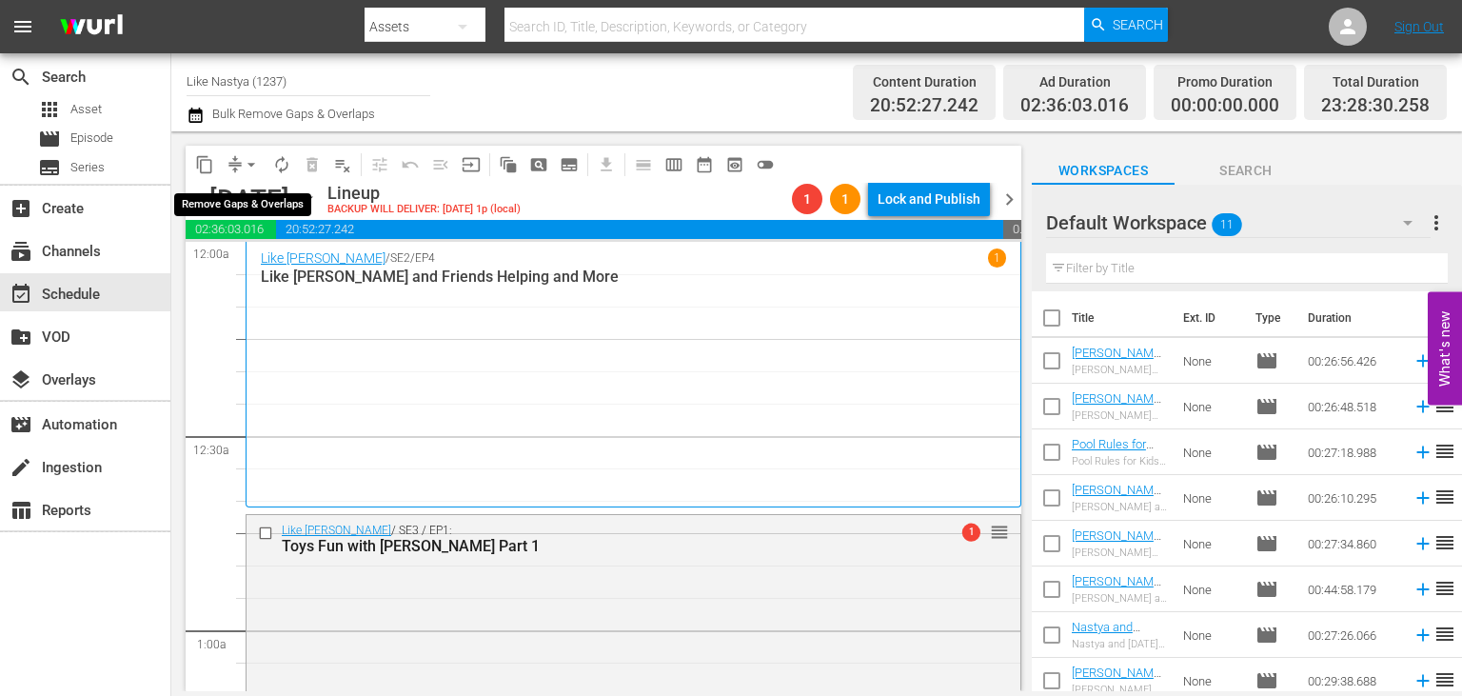
click at [254, 173] on span "arrow_drop_down" at bounding box center [251, 164] width 19 height 19
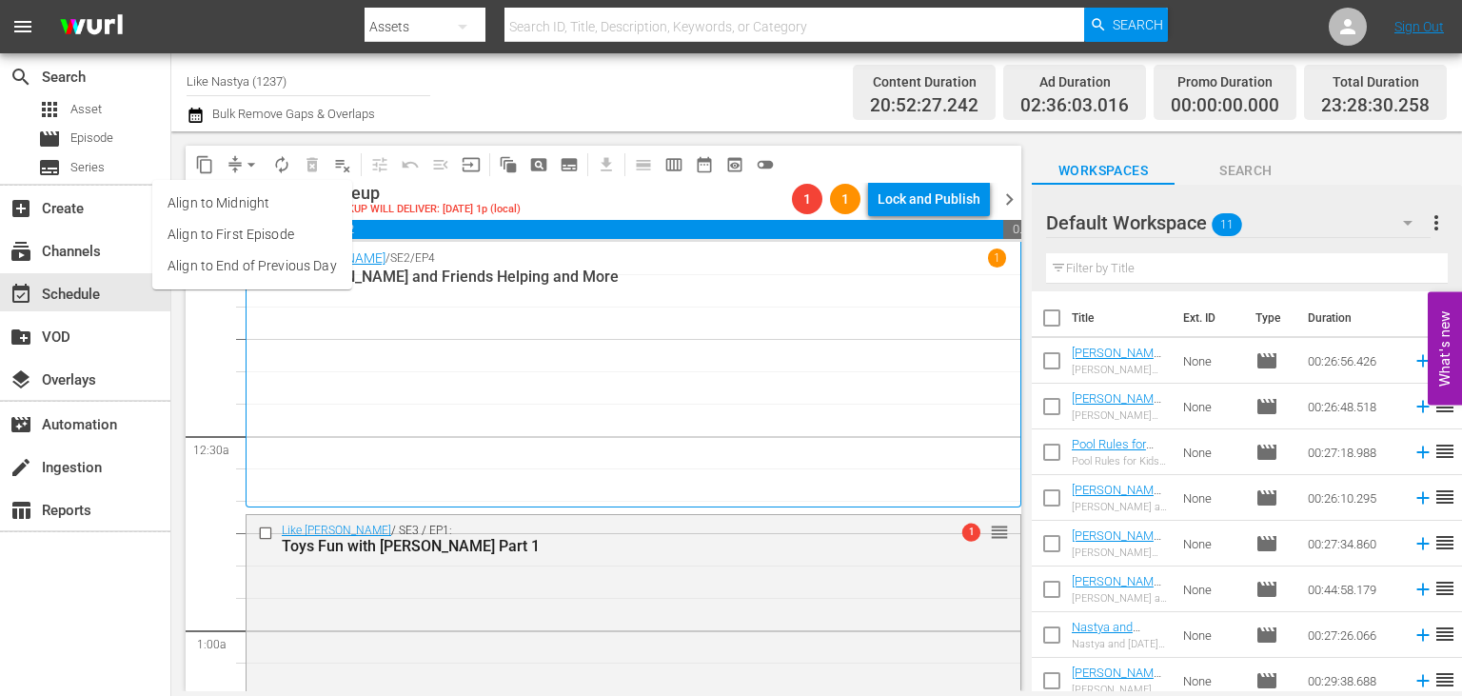
click at [276, 261] on li "Align to End of Previous Day" at bounding box center [252, 265] width 200 height 31
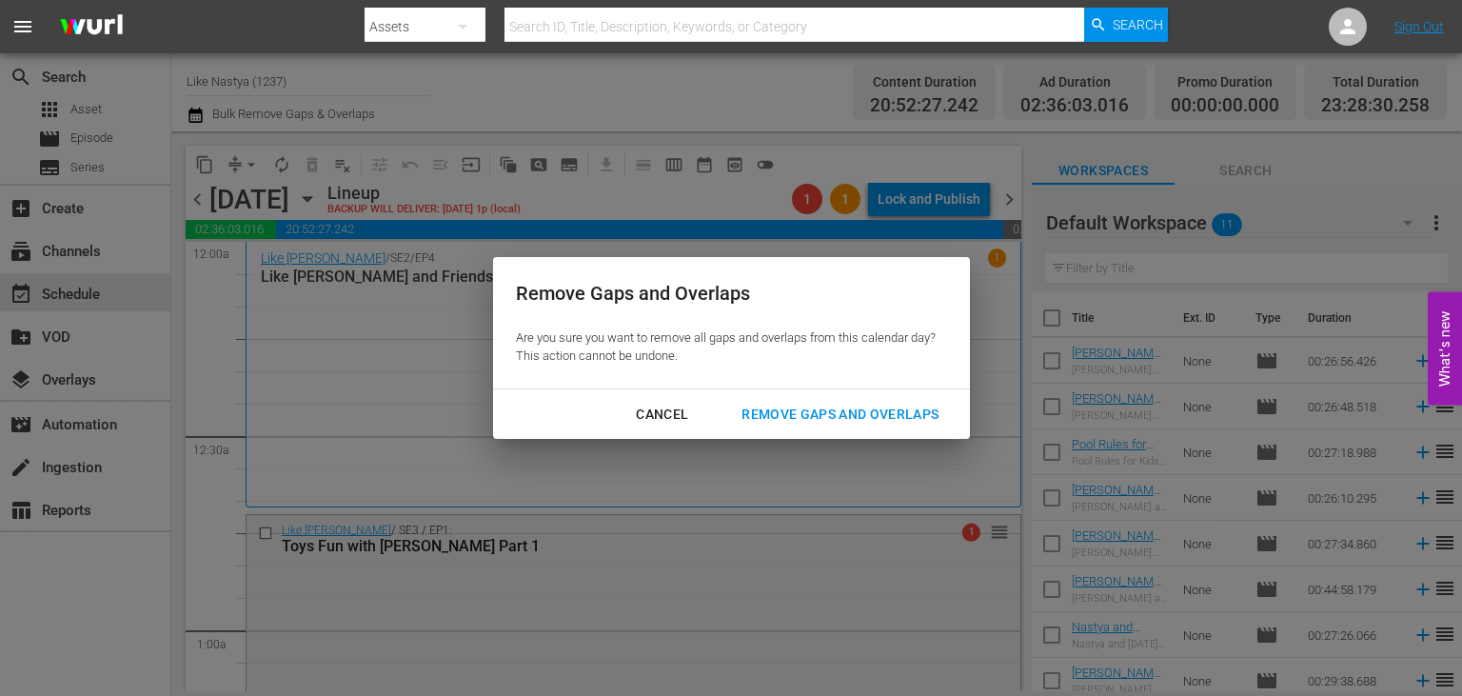
click at [892, 402] on button "Remove Gaps and Overlaps" at bounding box center [840, 414] width 243 height 35
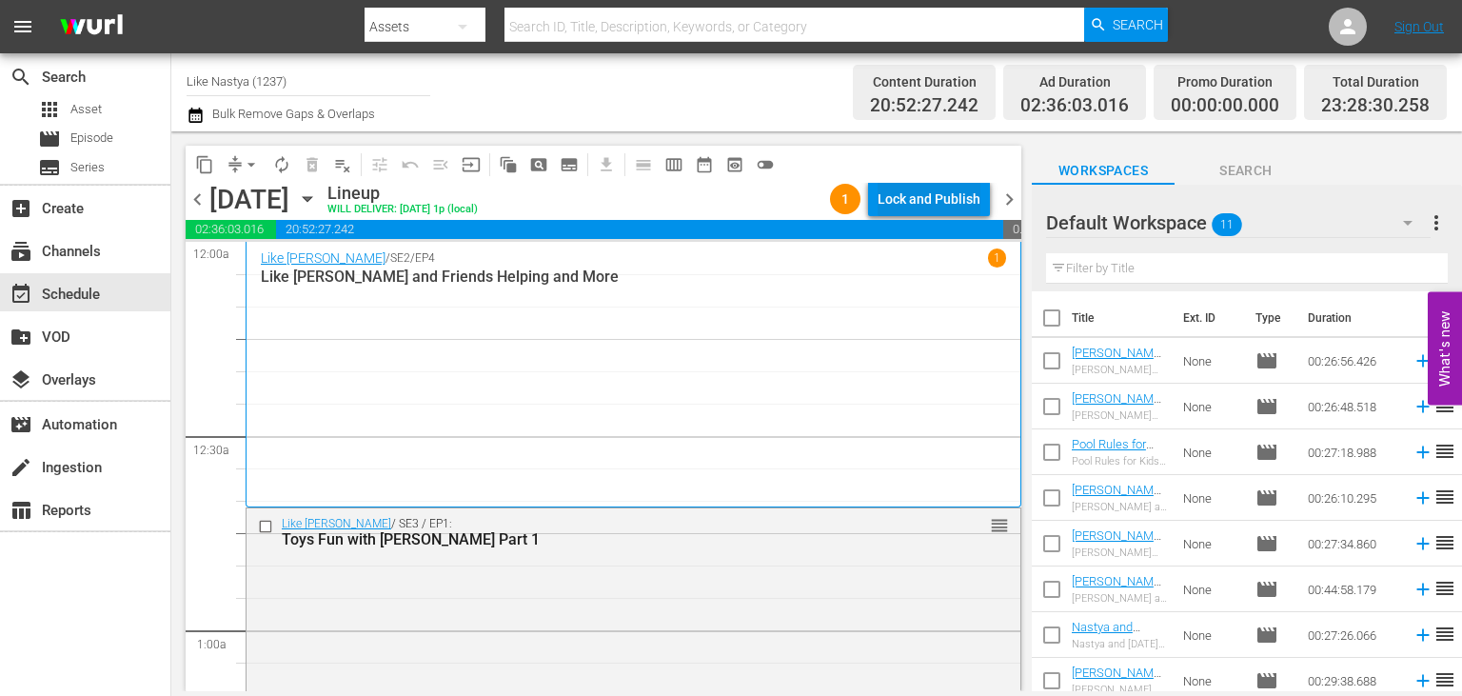
click at [912, 194] on div "Lock and Publish" at bounding box center [928, 199] width 103 height 34
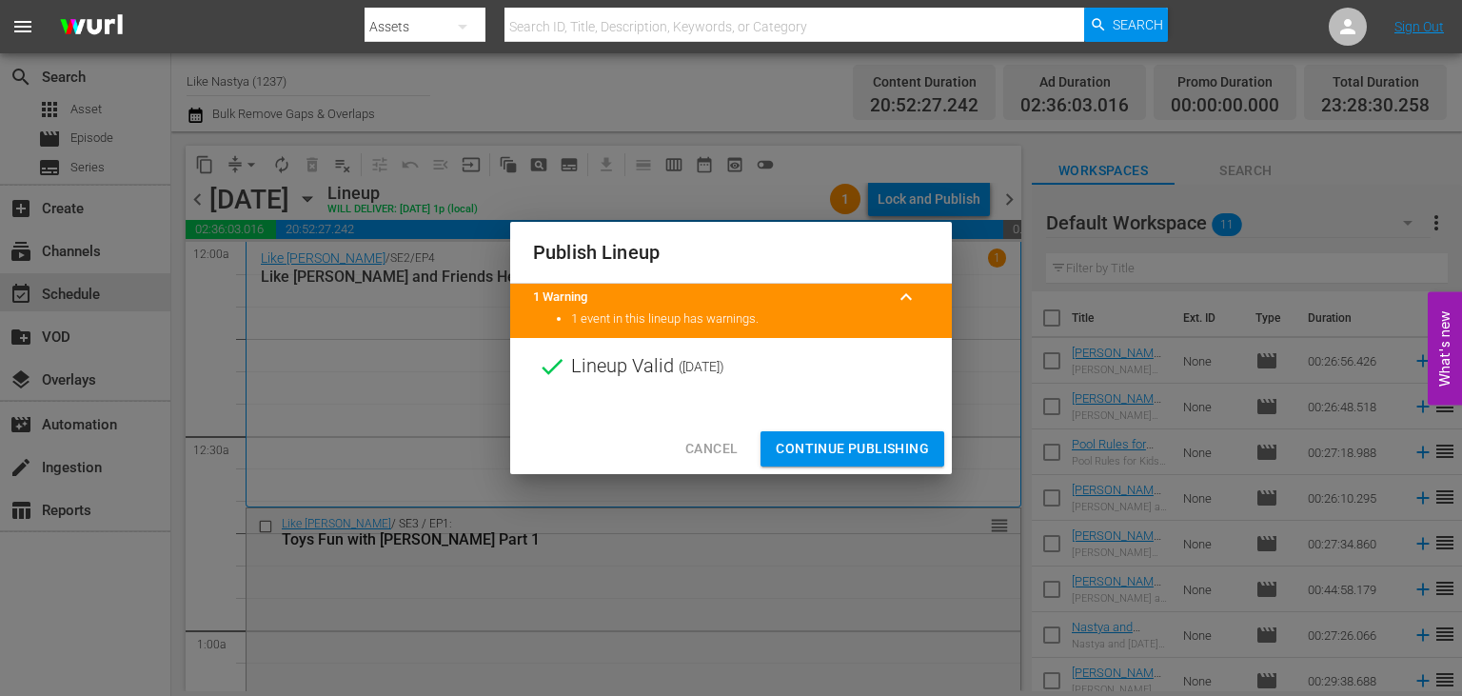
click at [855, 458] on span "Continue Publishing" at bounding box center [852, 449] width 153 height 24
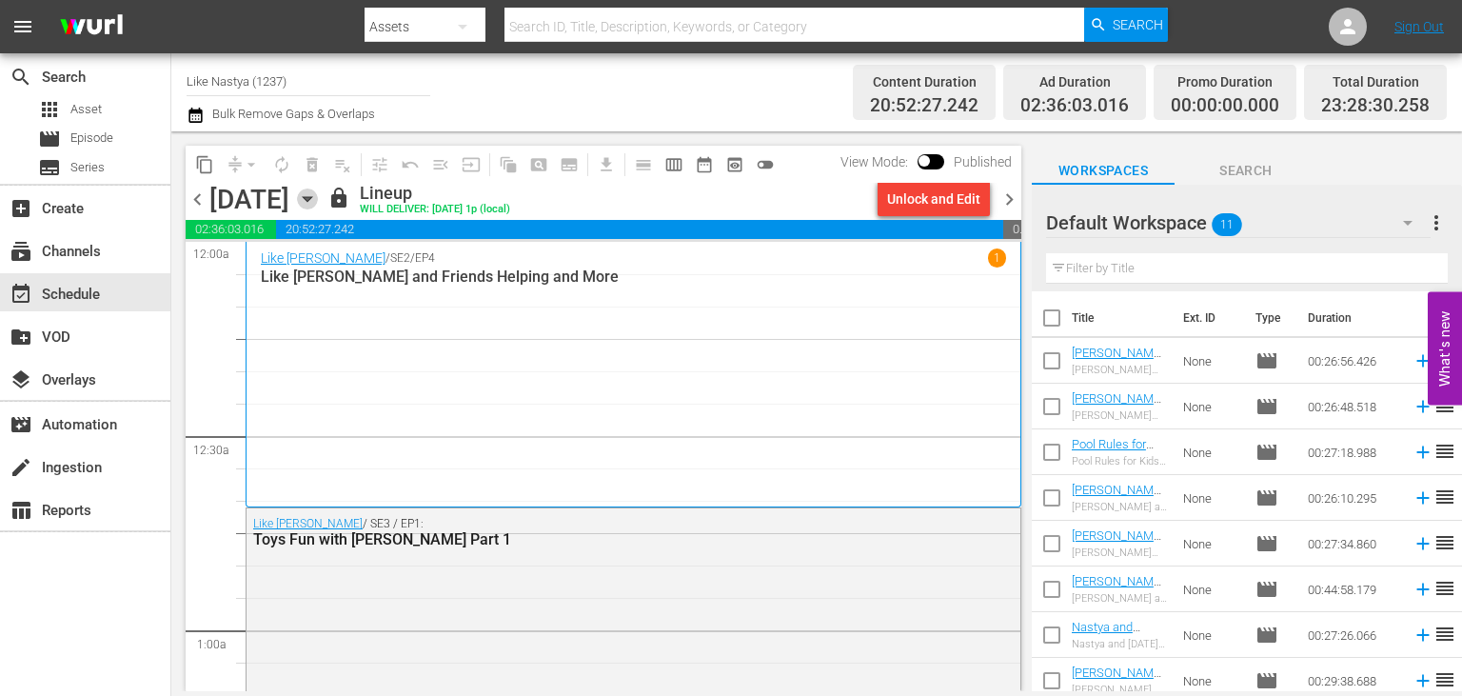
click at [318, 204] on icon "button" at bounding box center [307, 198] width 21 height 21
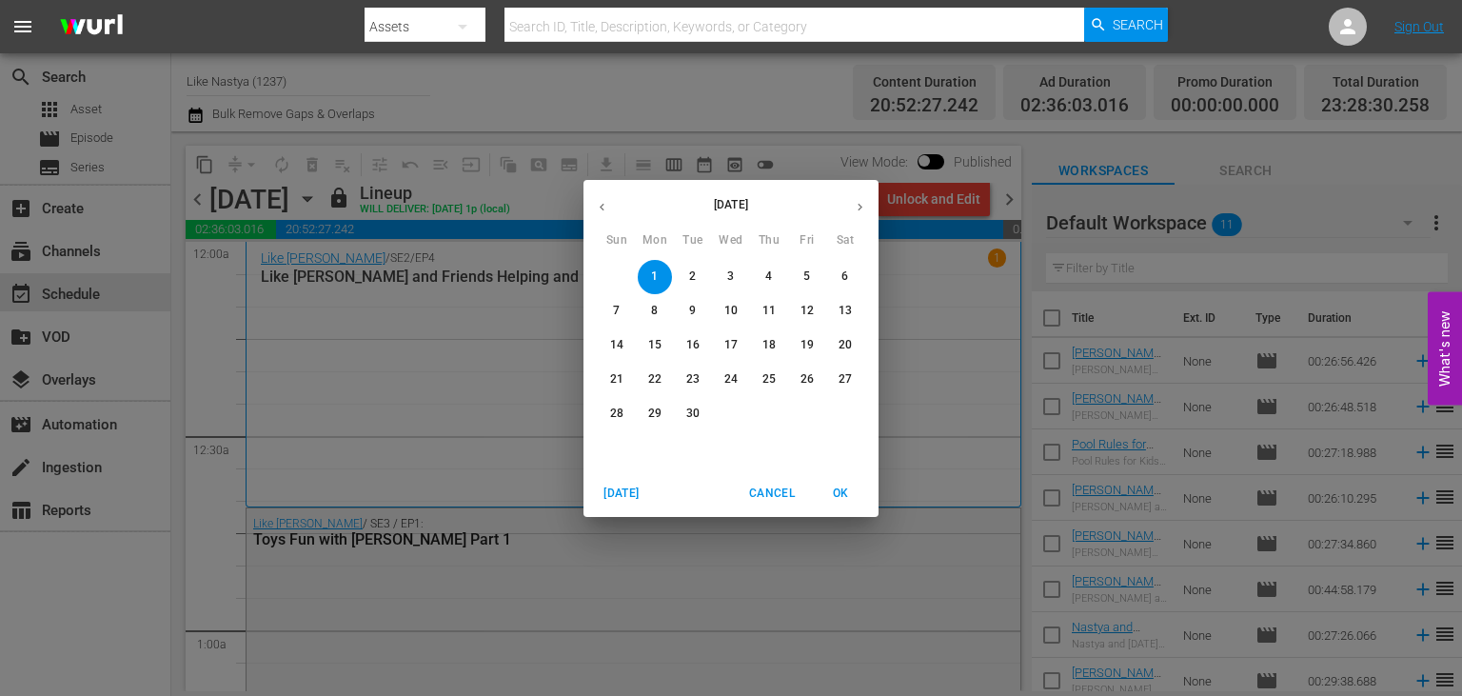
click at [600, 221] on button "button" at bounding box center [601, 206] width 37 height 37
click at [683, 417] on span "26" at bounding box center [693, 413] width 34 height 16
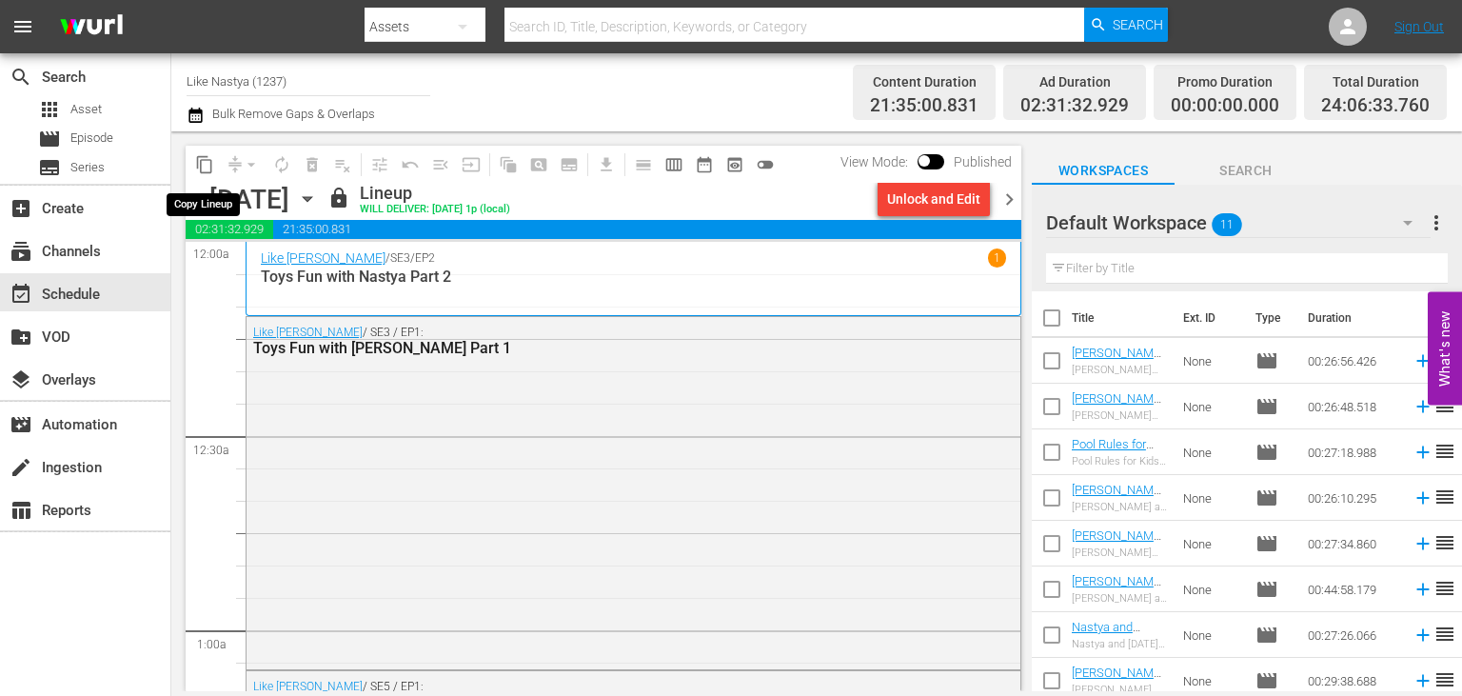
click at [211, 167] on span "content_copy" at bounding box center [204, 164] width 19 height 19
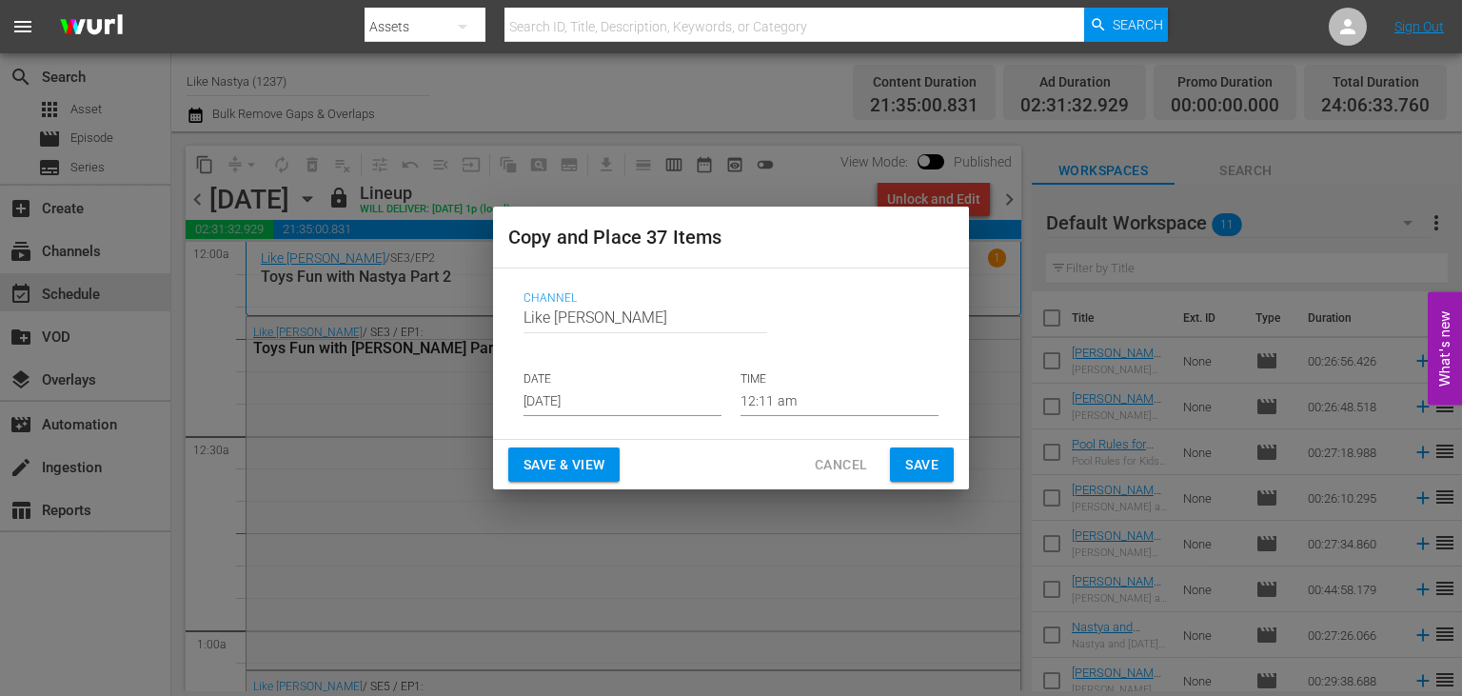
click at [664, 404] on input "[DATE]" at bounding box center [622, 401] width 198 height 29
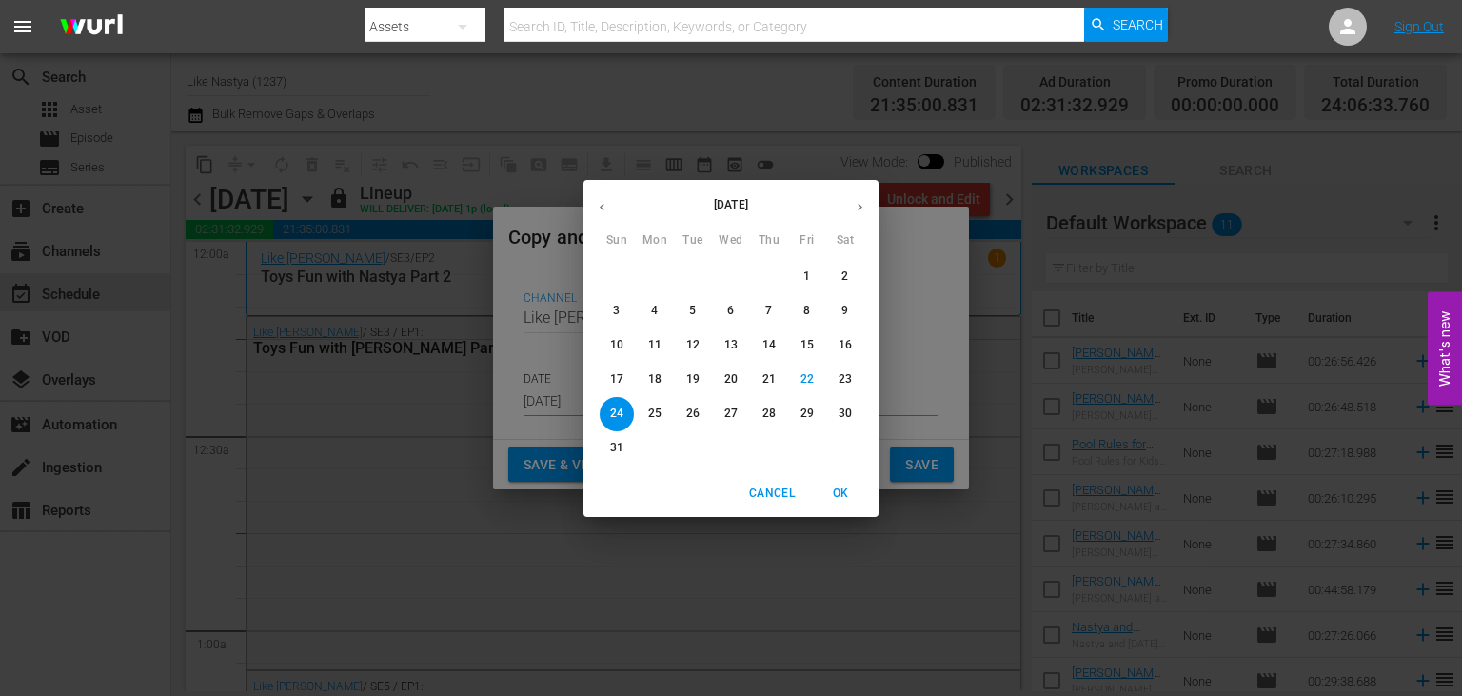
click at [866, 207] on icon "button" at bounding box center [860, 207] width 14 height 14
click at [692, 280] on p "2" at bounding box center [692, 276] width 7 height 16
type input "[DATE]"
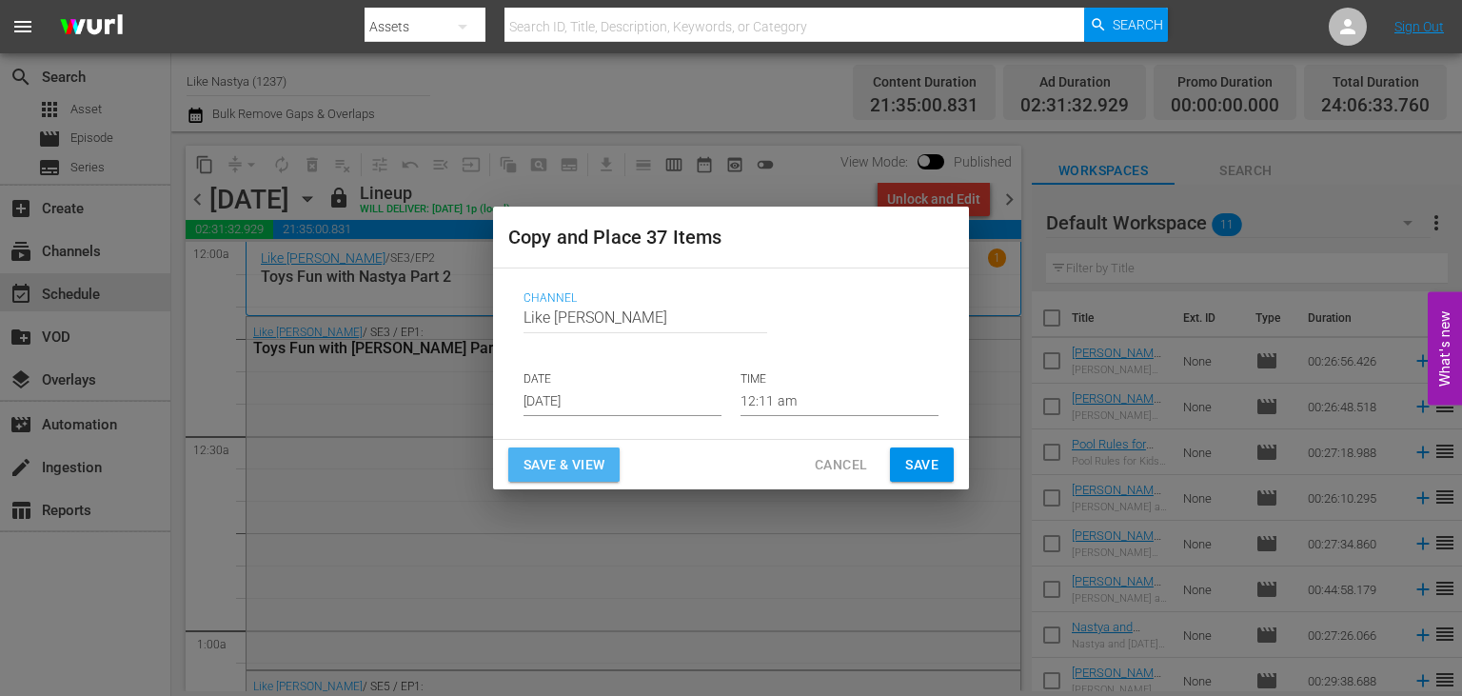
drag, startPoint x: 588, startPoint y: 454, endPoint x: 1069, endPoint y: 383, distance: 485.9
click at [592, 454] on span "Save & View" at bounding box center [563, 465] width 81 height 24
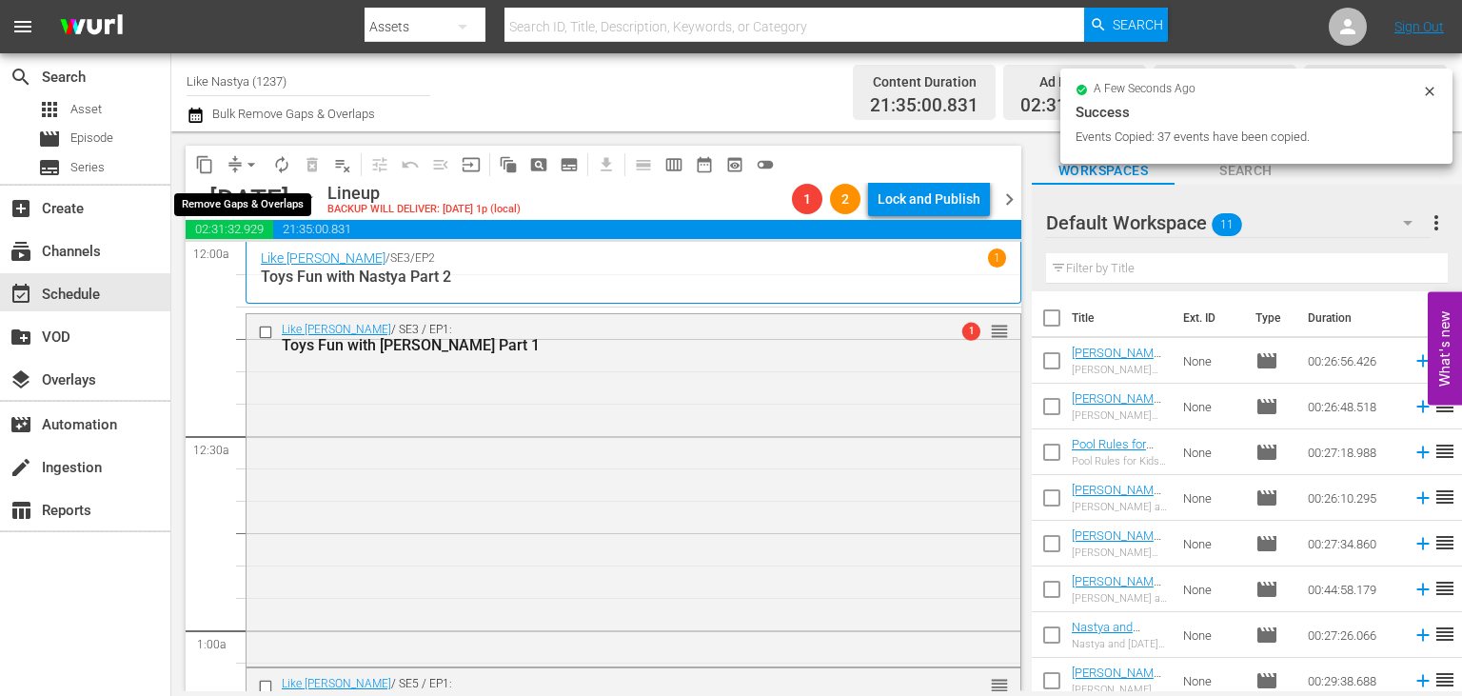
click at [256, 164] on span "arrow_drop_down" at bounding box center [251, 164] width 19 height 19
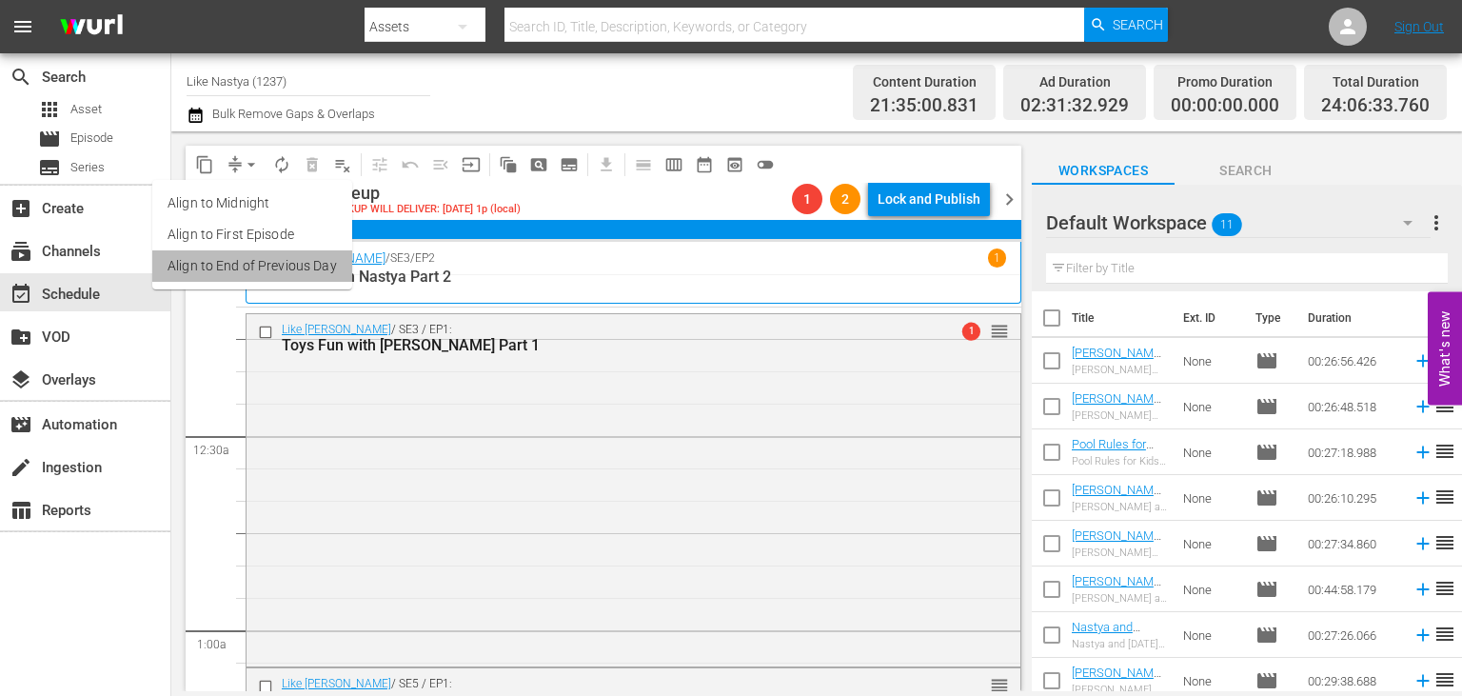
click at [296, 264] on li "Align to End of Previous Day" at bounding box center [252, 265] width 200 height 31
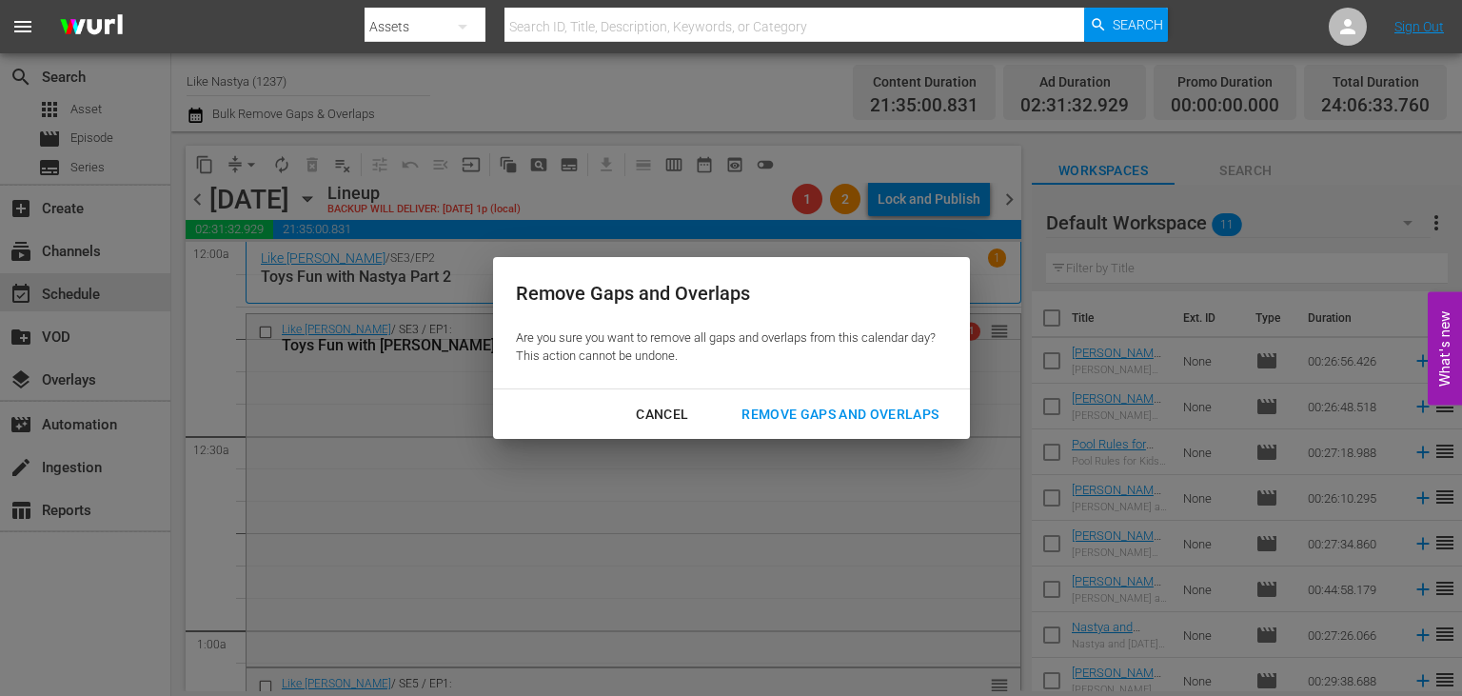
click at [801, 412] on div "Remove Gaps and Overlaps" at bounding box center [839, 415] width 227 height 24
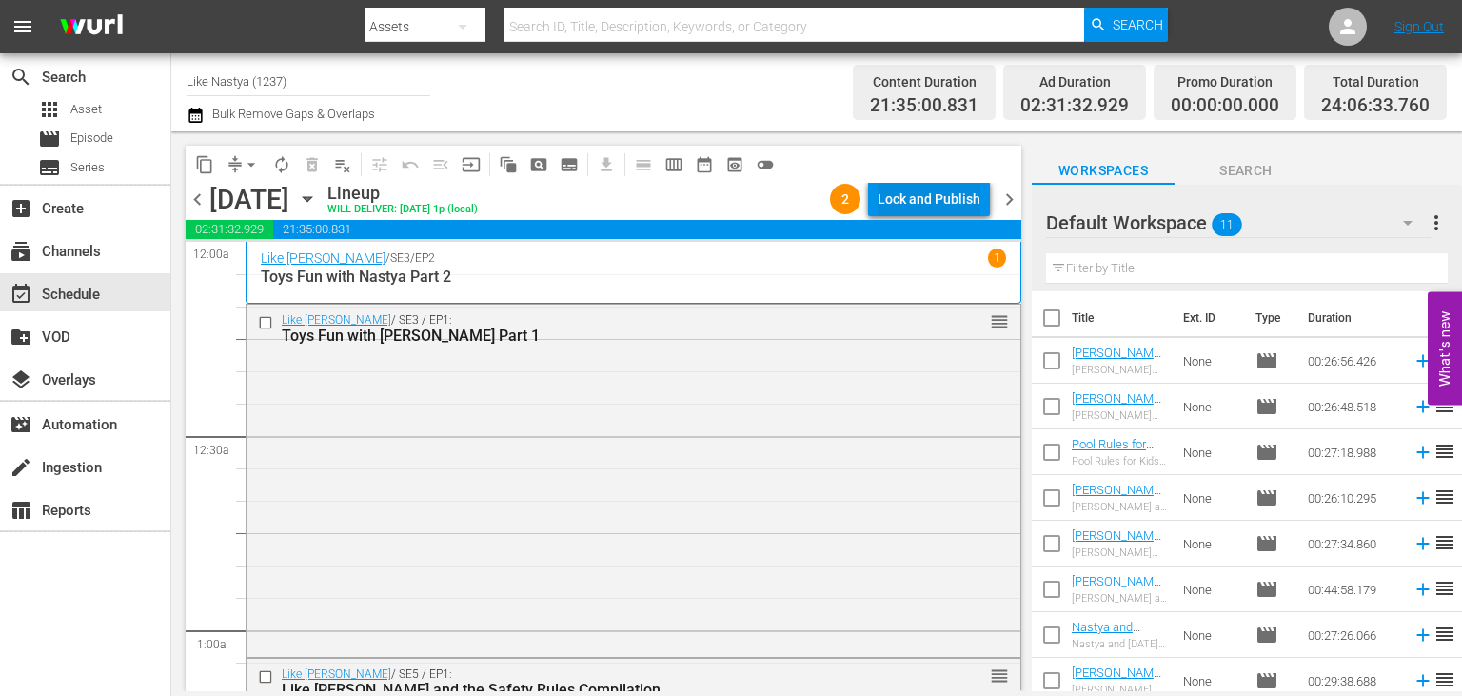
click at [945, 204] on div "Lock and Publish" at bounding box center [928, 199] width 103 height 34
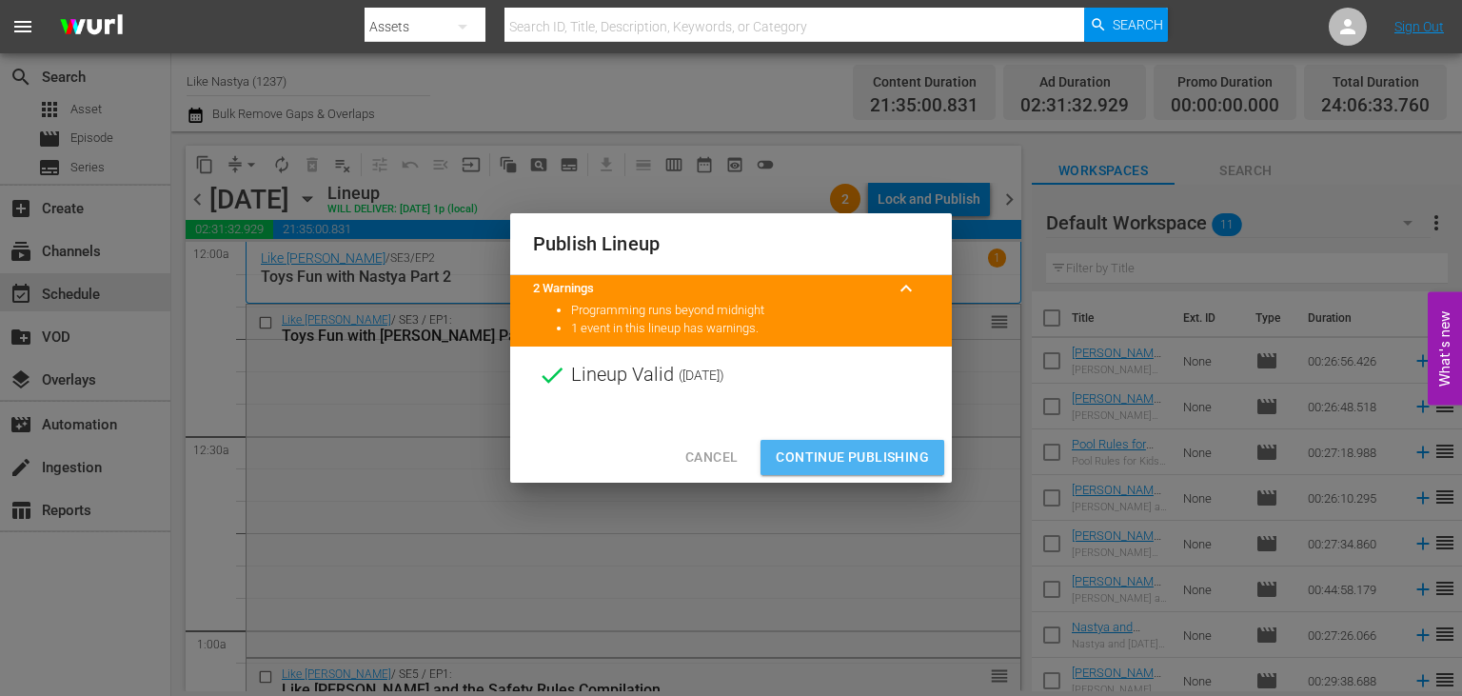
click at [866, 448] on span "Continue Publishing" at bounding box center [852, 457] width 153 height 24
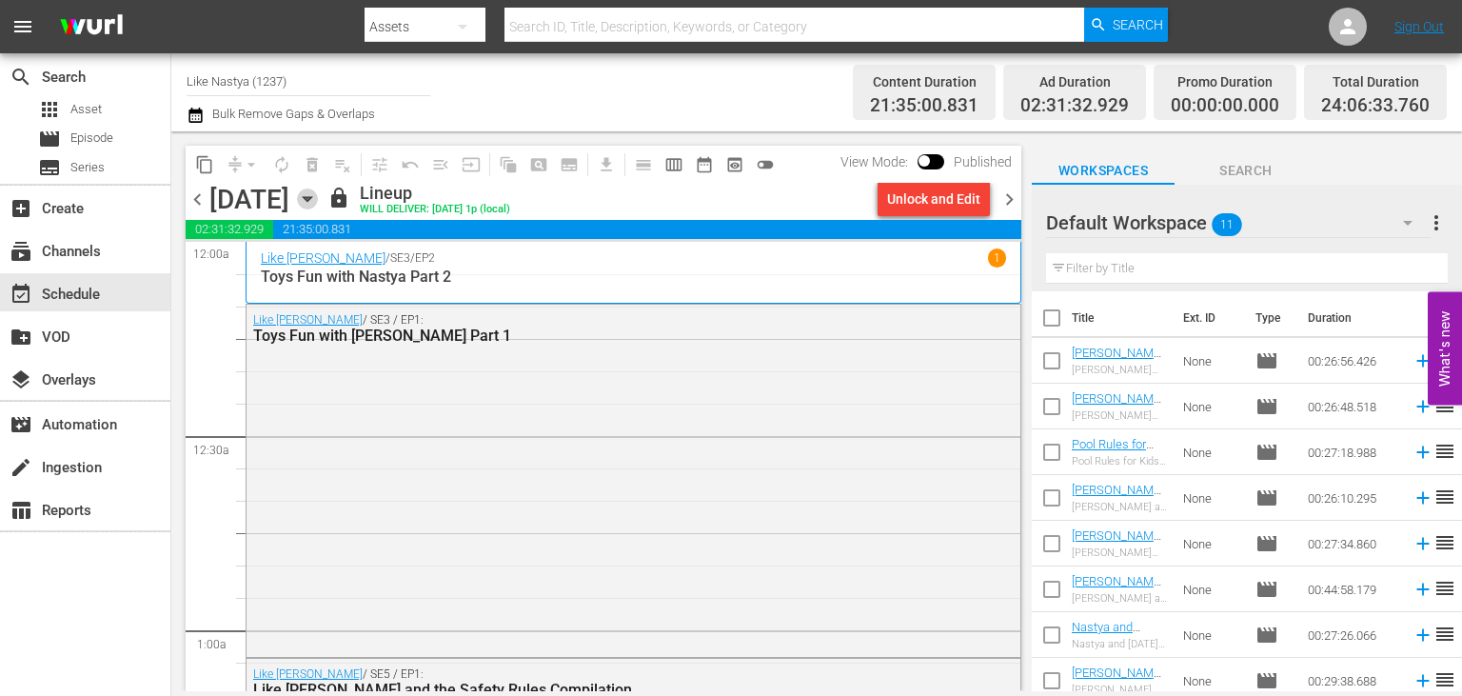
click at [318, 198] on icon "button" at bounding box center [307, 198] width 21 height 21
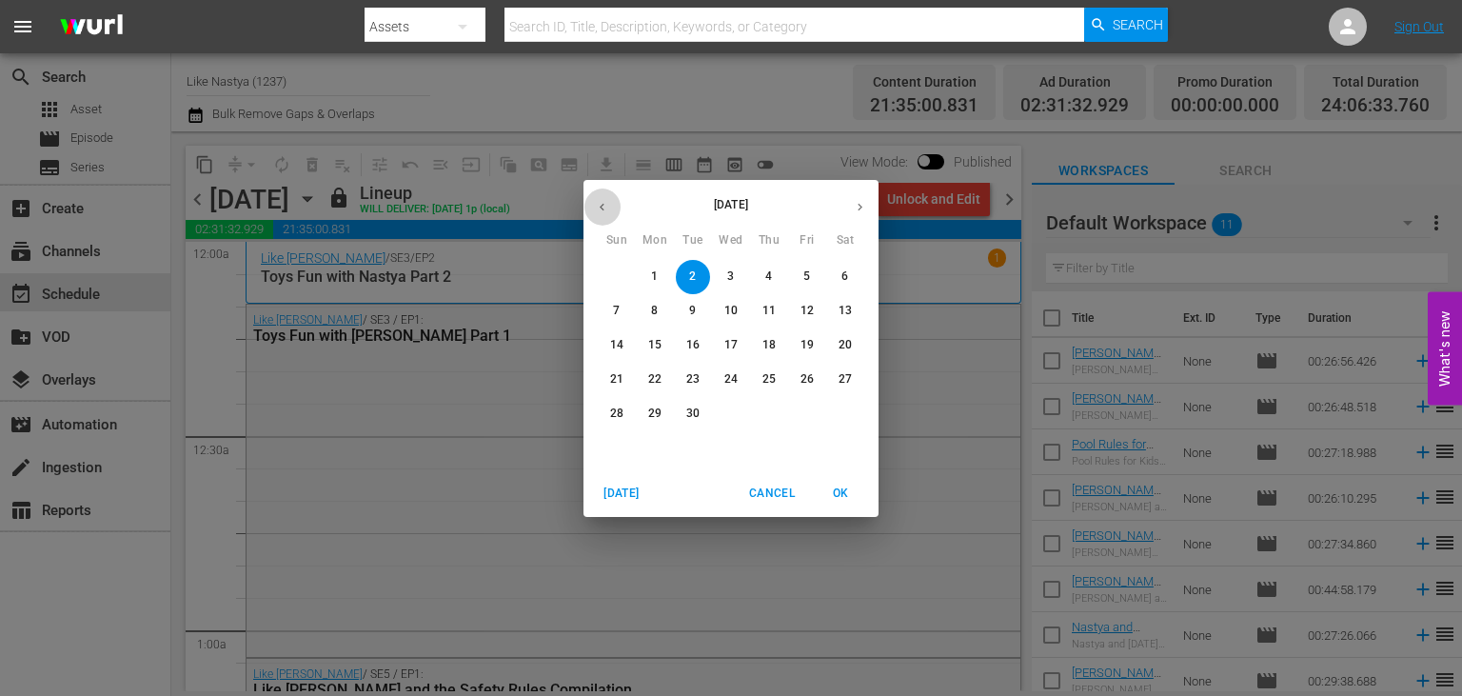
click at [600, 212] on icon "button" at bounding box center [602, 207] width 14 height 14
click at [729, 417] on p "27" at bounding box center [730, 413] width 13 height 16
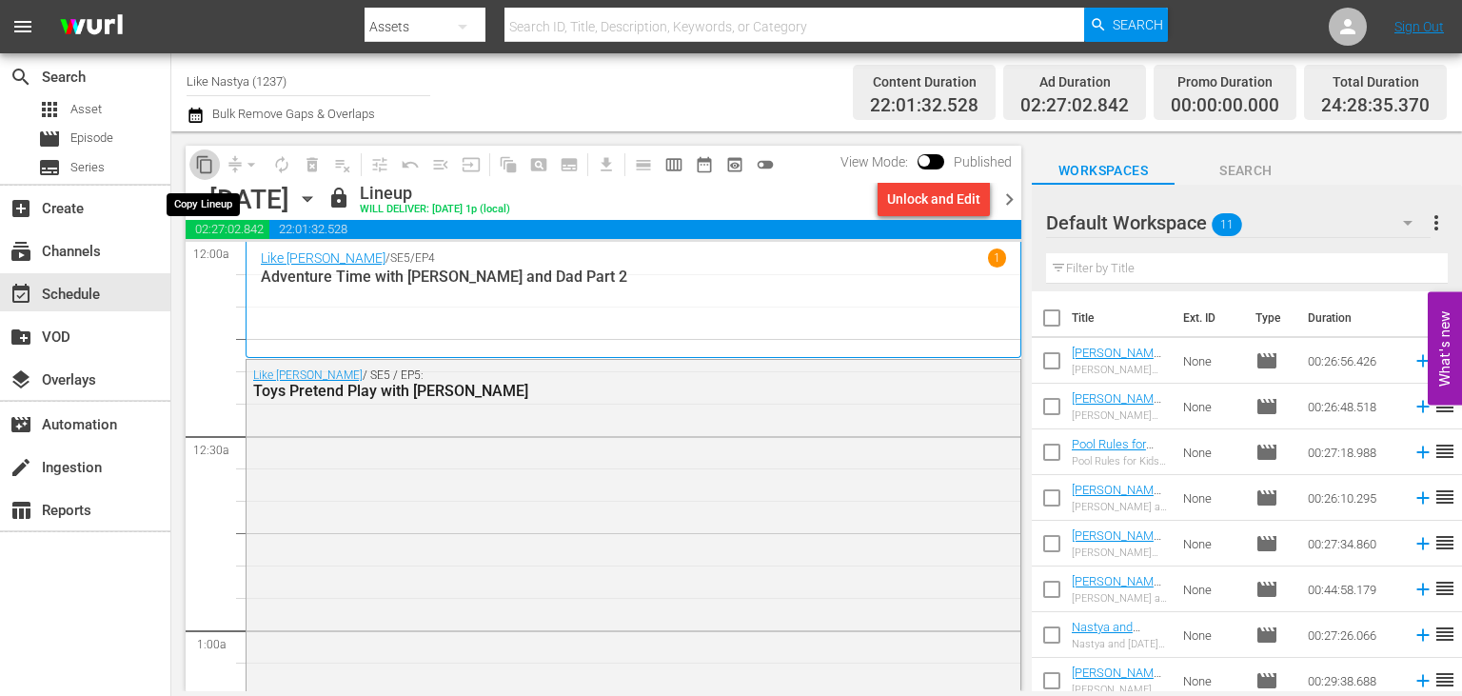
click at [208, 160] on span "content_copy" at bounding box center [204, 164] width 19 height 19
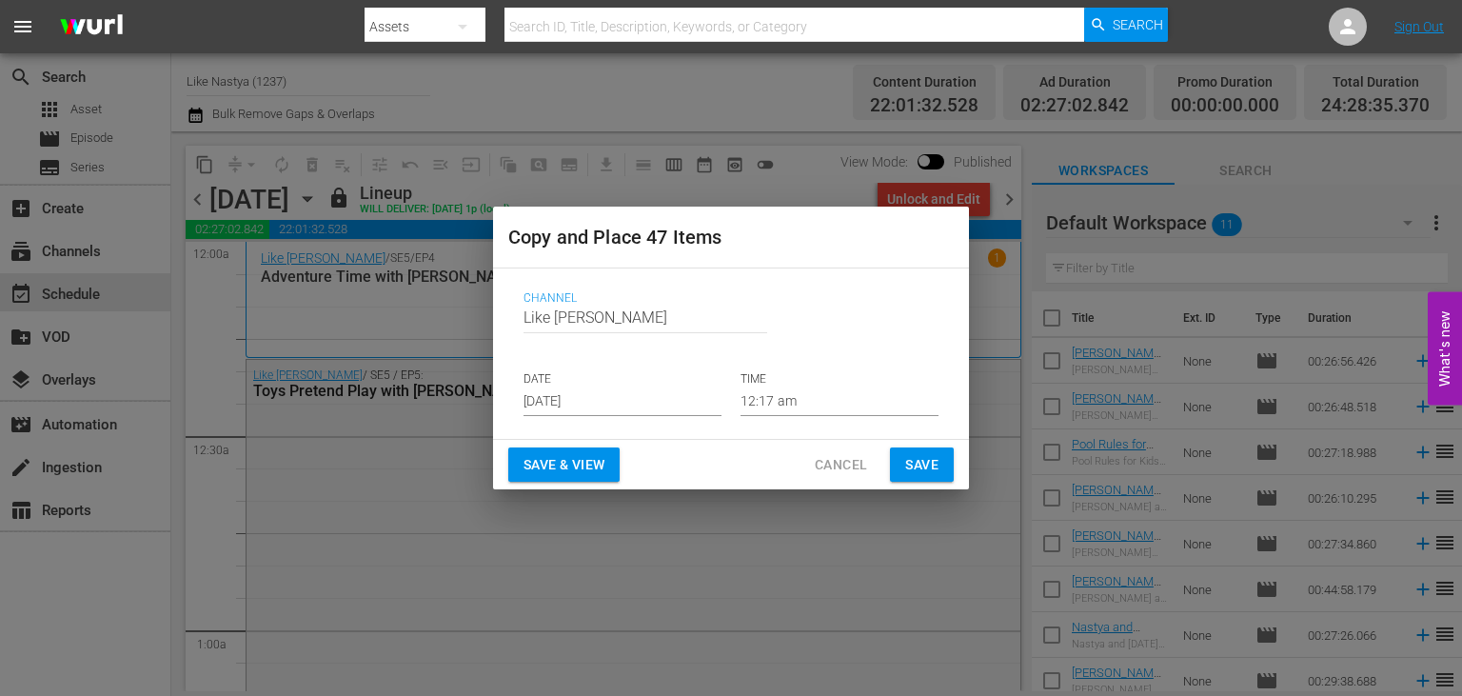
click at [636, 399] on input "[DATE]" at bounding box center [622, 401] width 198 height 29
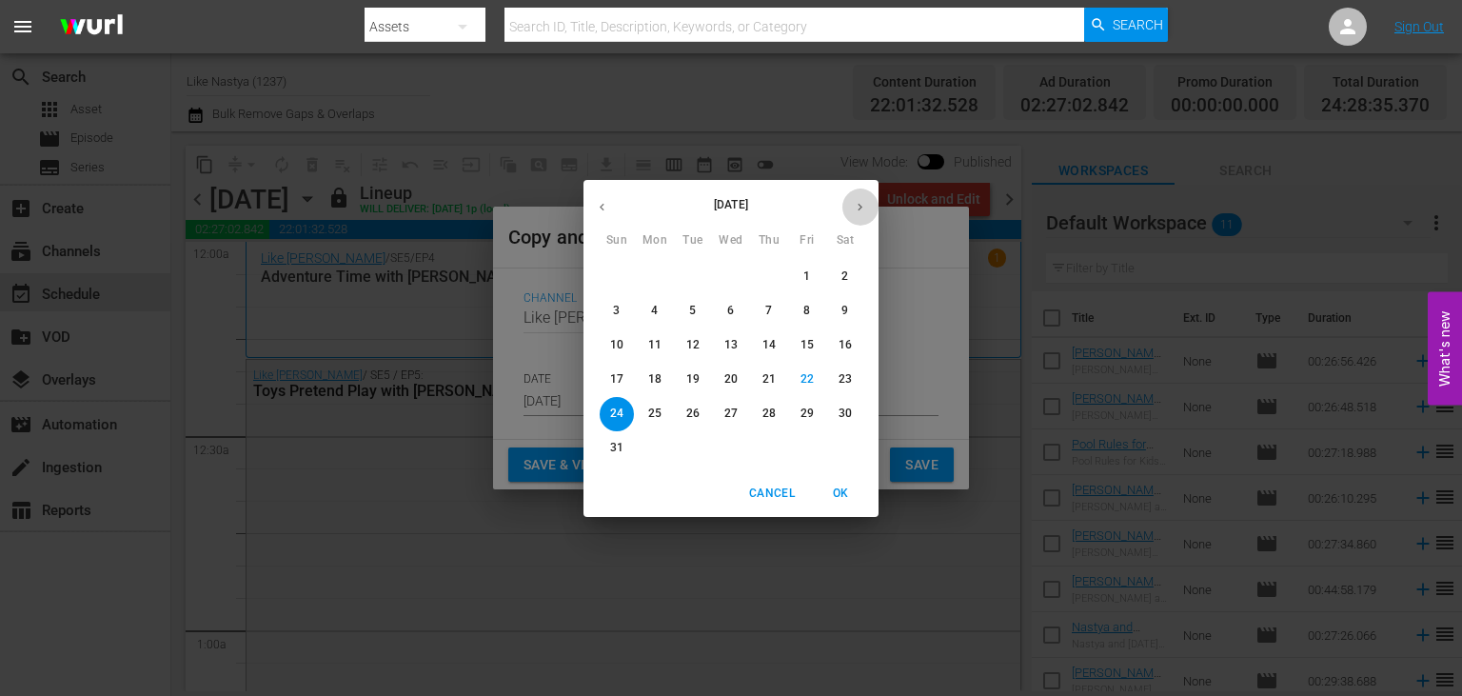
click at [863, 207] on icon "button" at bounding box center [860, 207] width 14 height 14
click at [733, 271] on p "3" at bounding box center [730, 276] width 7 height 16
type input "[DATE]"
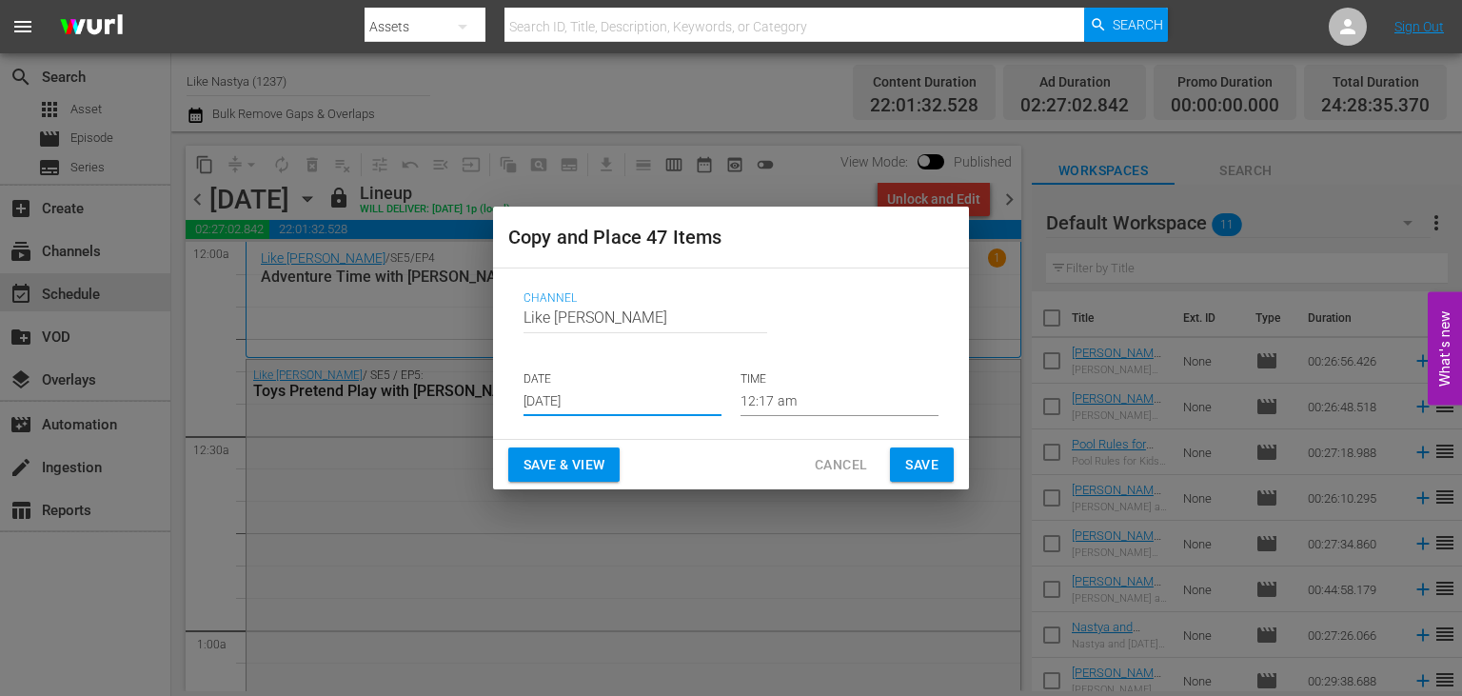
click at [594, 466] on span "Save & View" at bounding box center [563, 465] width 81 height 24
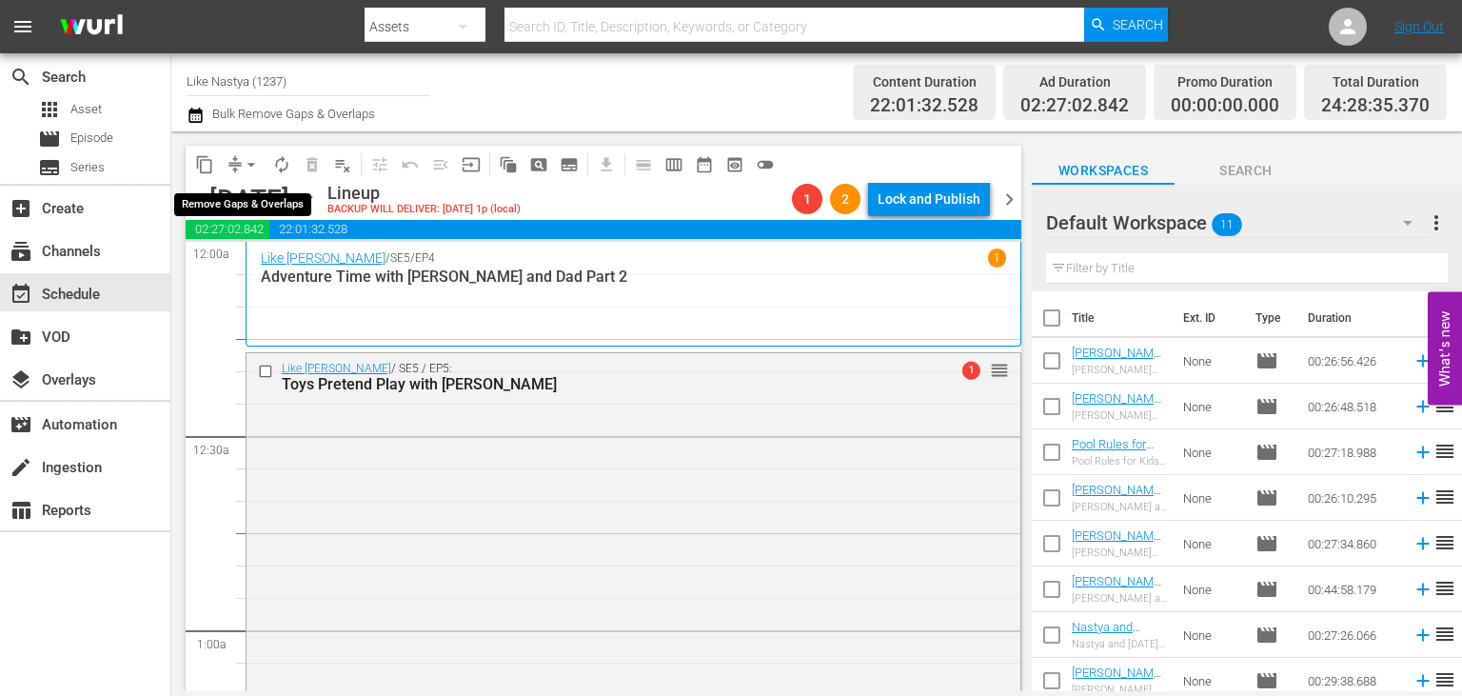
click at [242, 164] on span "arrow_drop_down" at bounding box center [251, 164] width 19 height 19
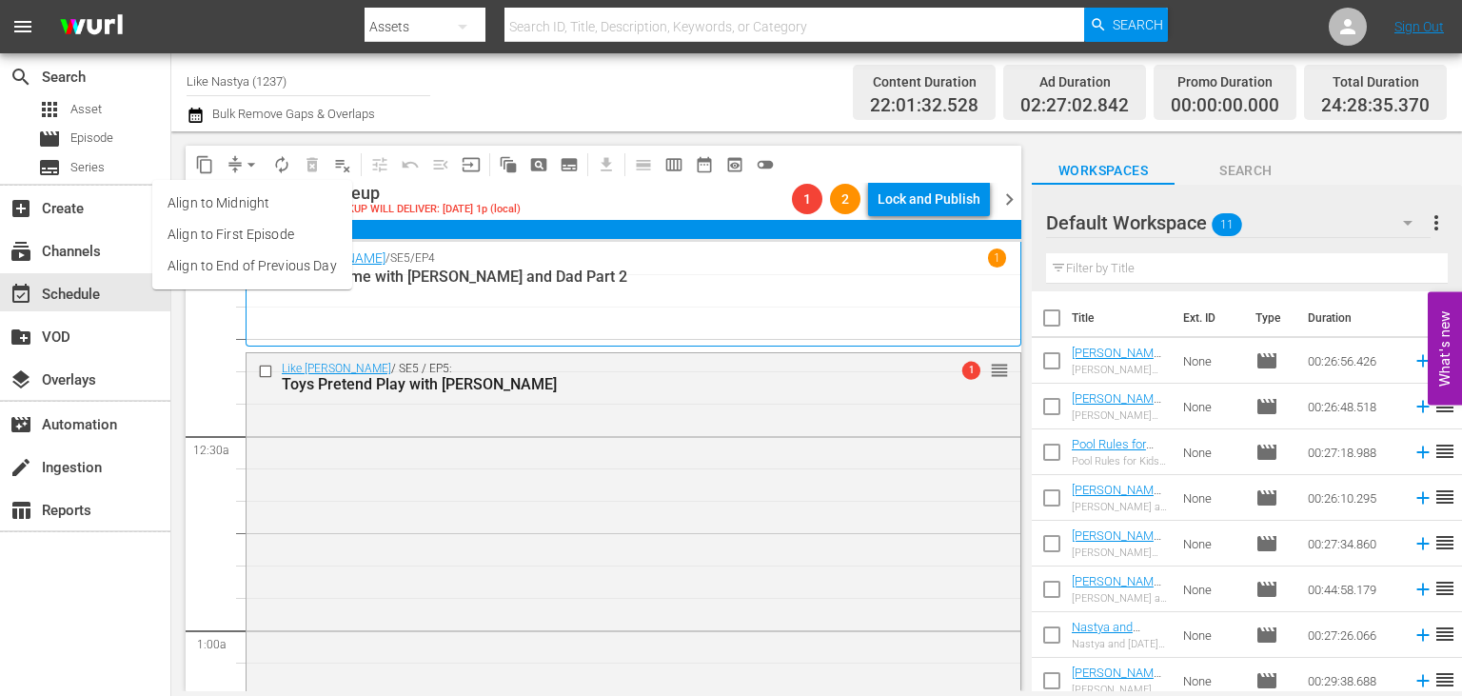
click at [280, 268] on li "Align to End of Previous Day" at bounding box center [252, 265] width 200 height 31
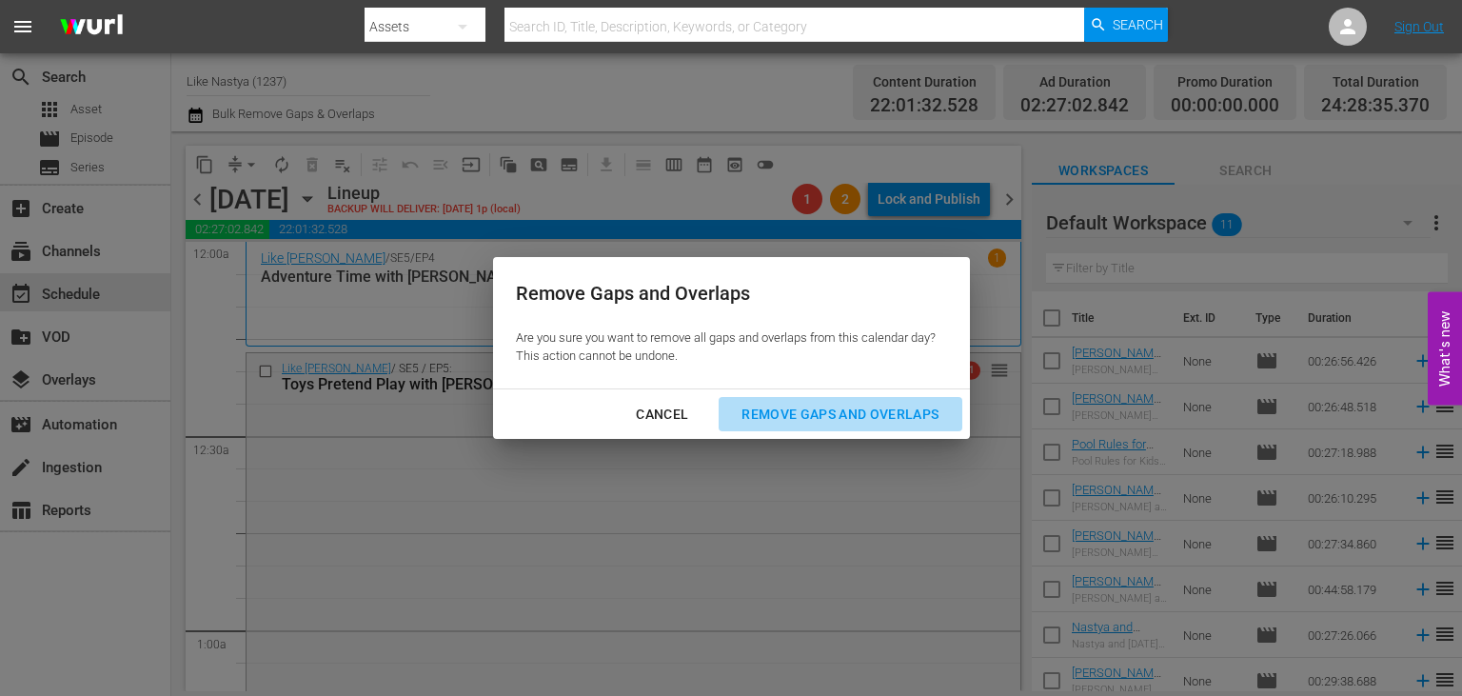
click at [790, 404] on div "Remove Gaps and Overlaps" at bounding box center [839, 415] width 227 height 24
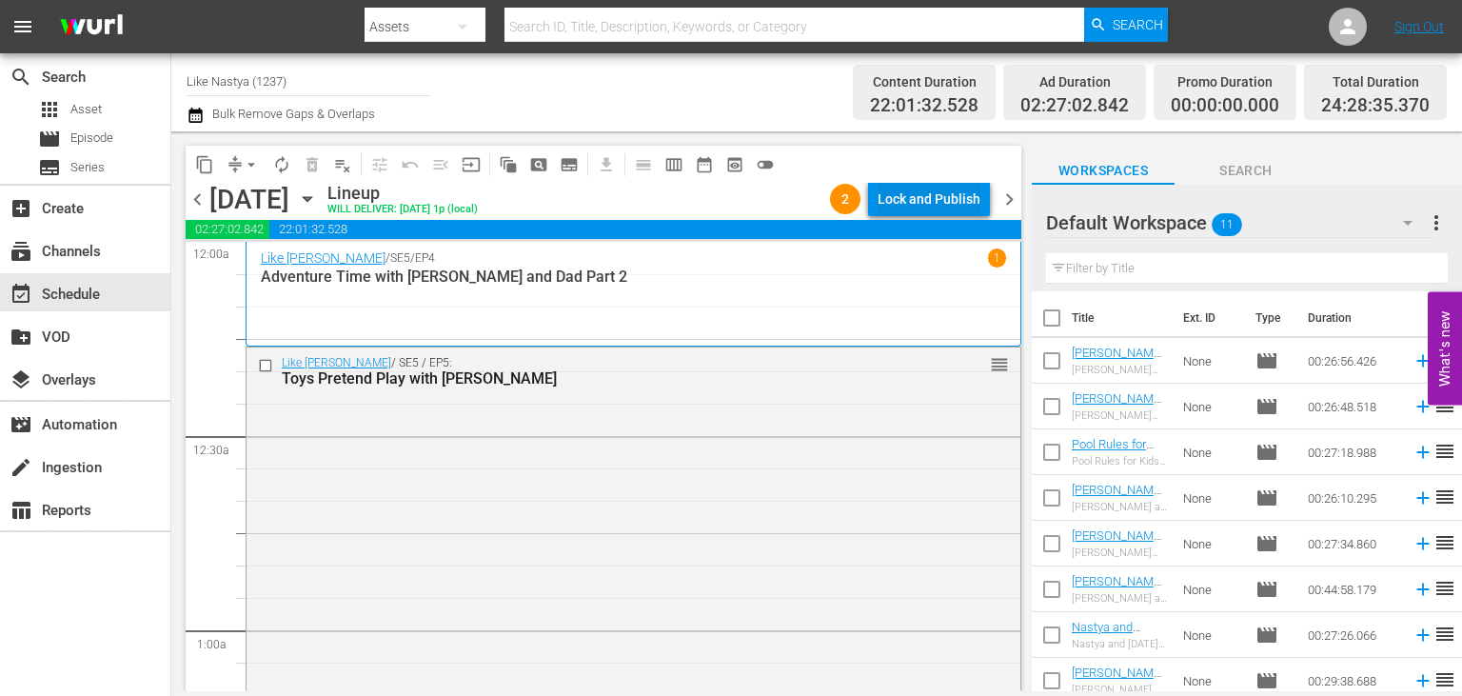
click at [932, 200] on div "Lock and Publish" at bounding box center [928, 199] width 103 height 34
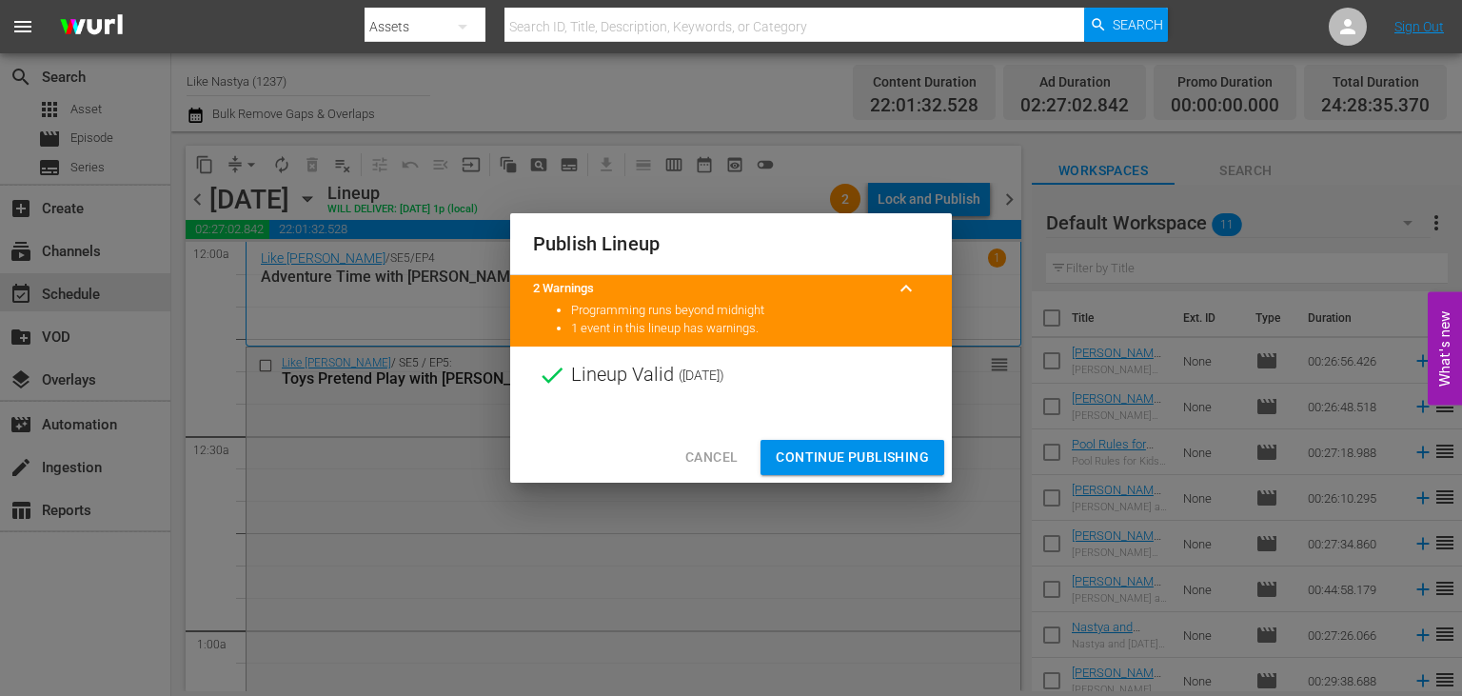
click at [814, 451] on span "Continue Publishing" at bounding box center [852, 457] width 153 height 24
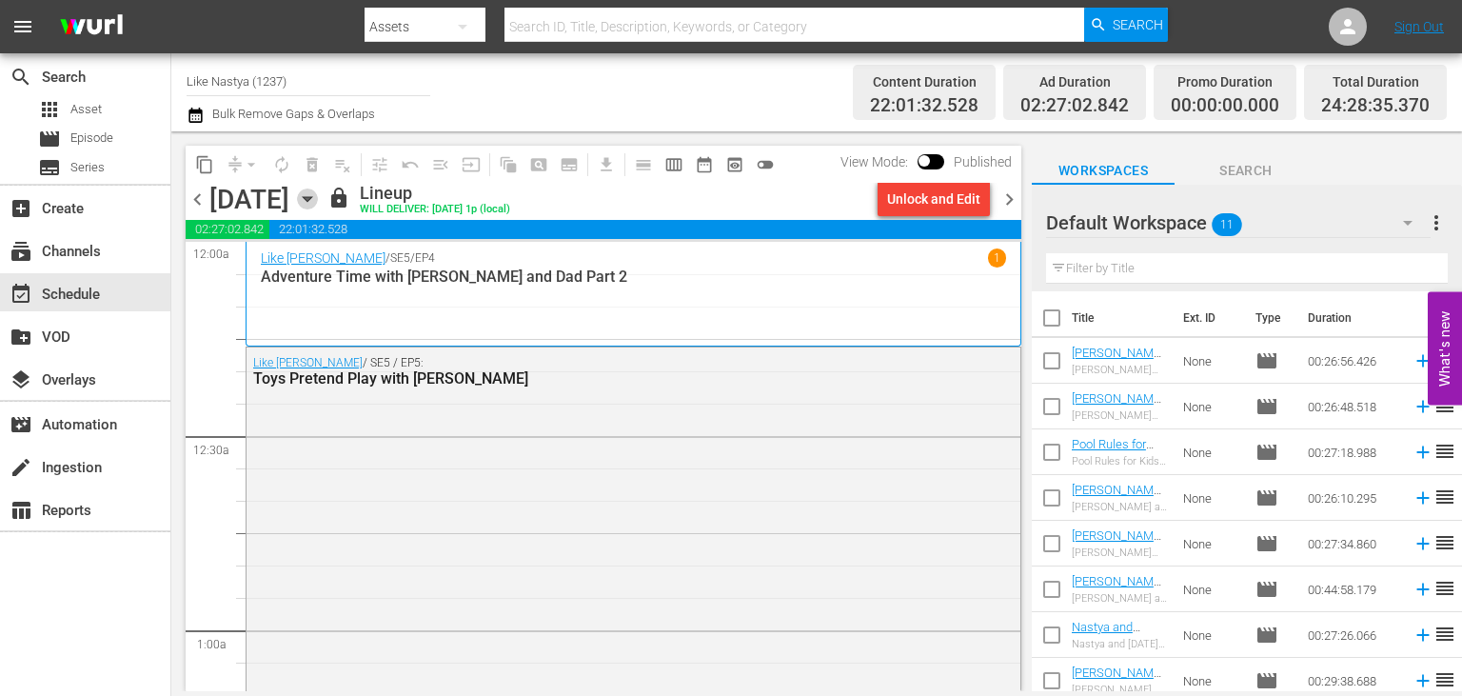
click at [318, 200] on icon "button" at bounding box center [307, 198] width 21 height 21
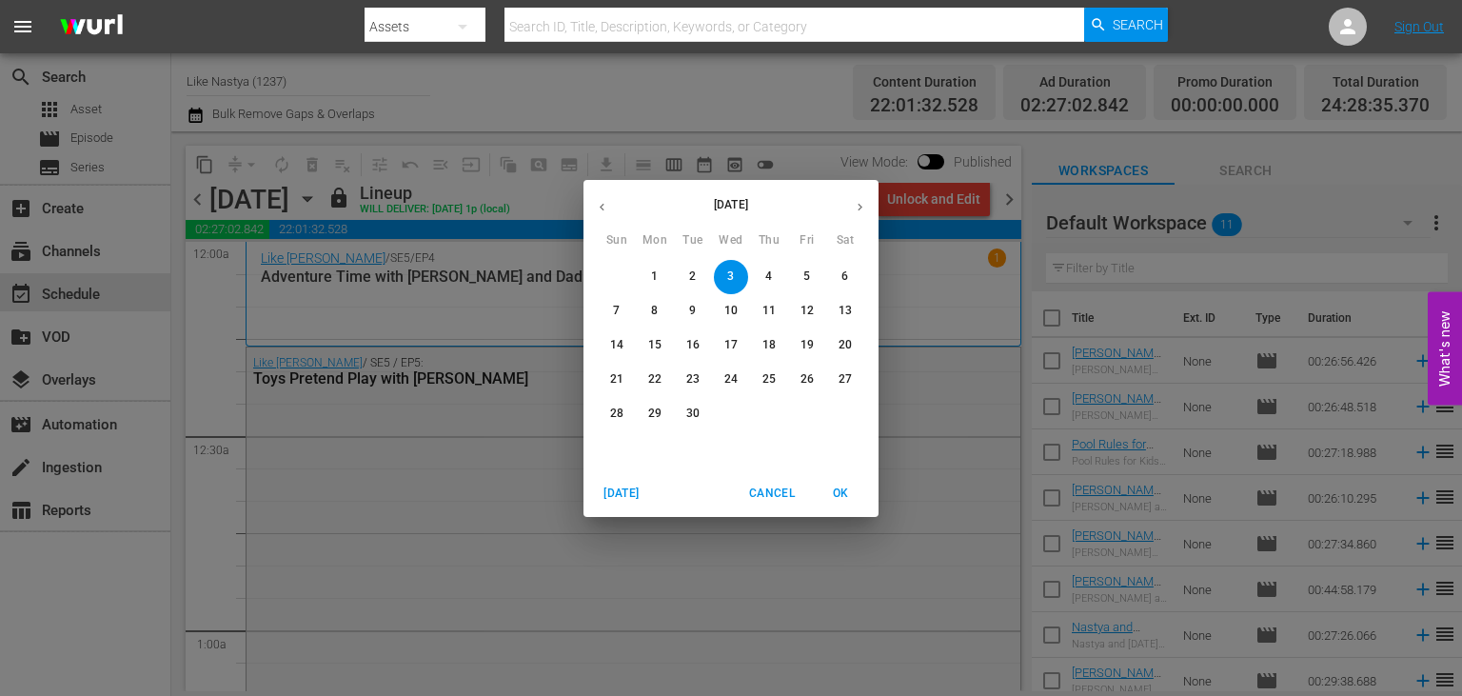
click at [600, 212] on icon "button" at bounding box center [602, 207] width 14 height 14
drag, startPoint x: 762, startPoint y: 419, endPoint x: 325, endPoint y: 482, distance: 441.3
click at [762, 418] on span "28" at bounding box center [769, 413] width 34 height 16
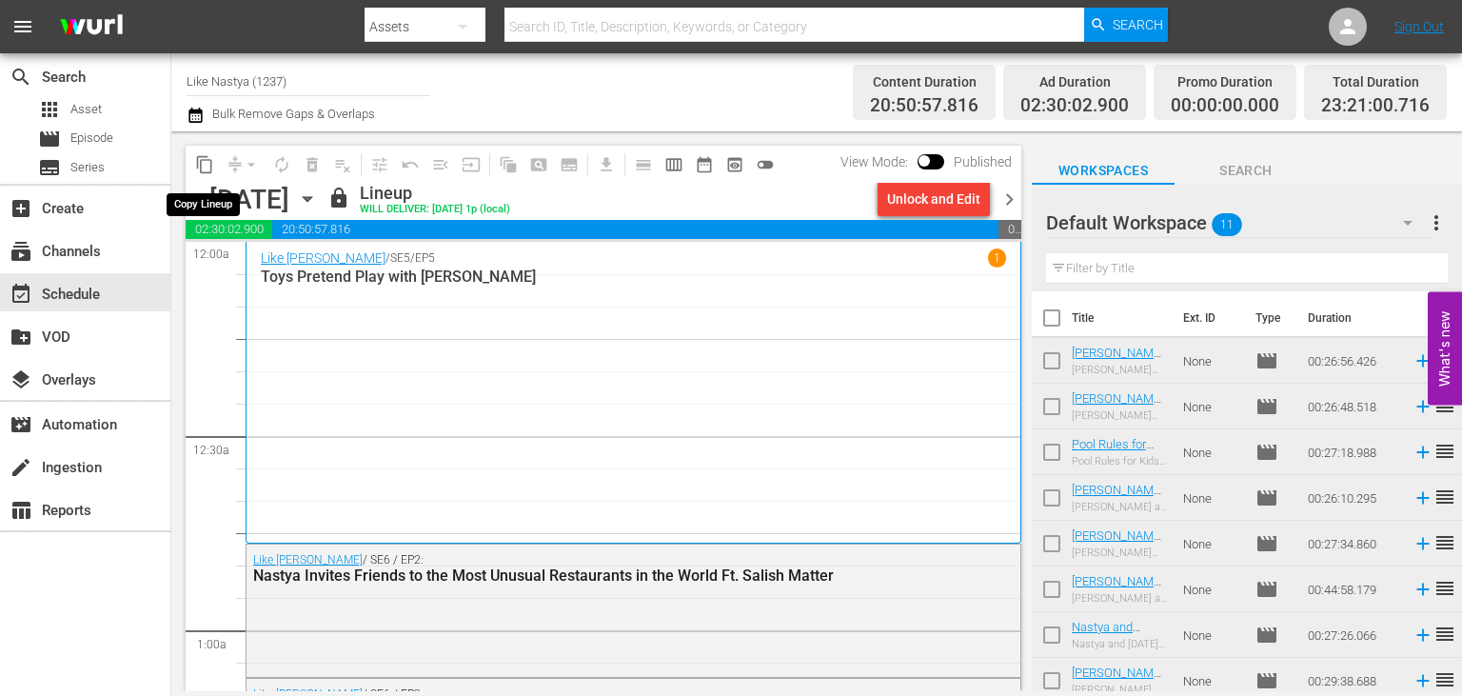
click at [200, 160] on span "content_copy" at bounding box center [204, 164] width 19 height 19
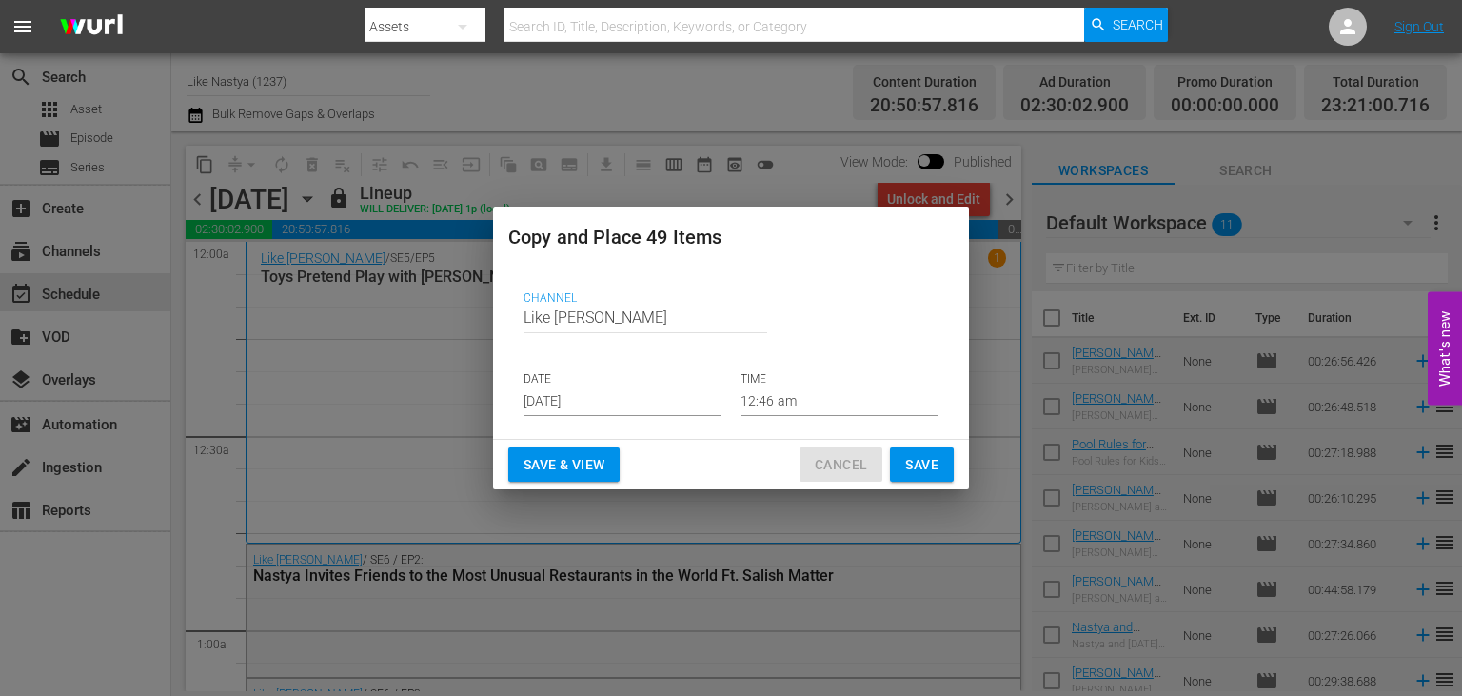
click at [813, 467] on button "Cancel" at bounding box center [840, 464] width 83 height 35
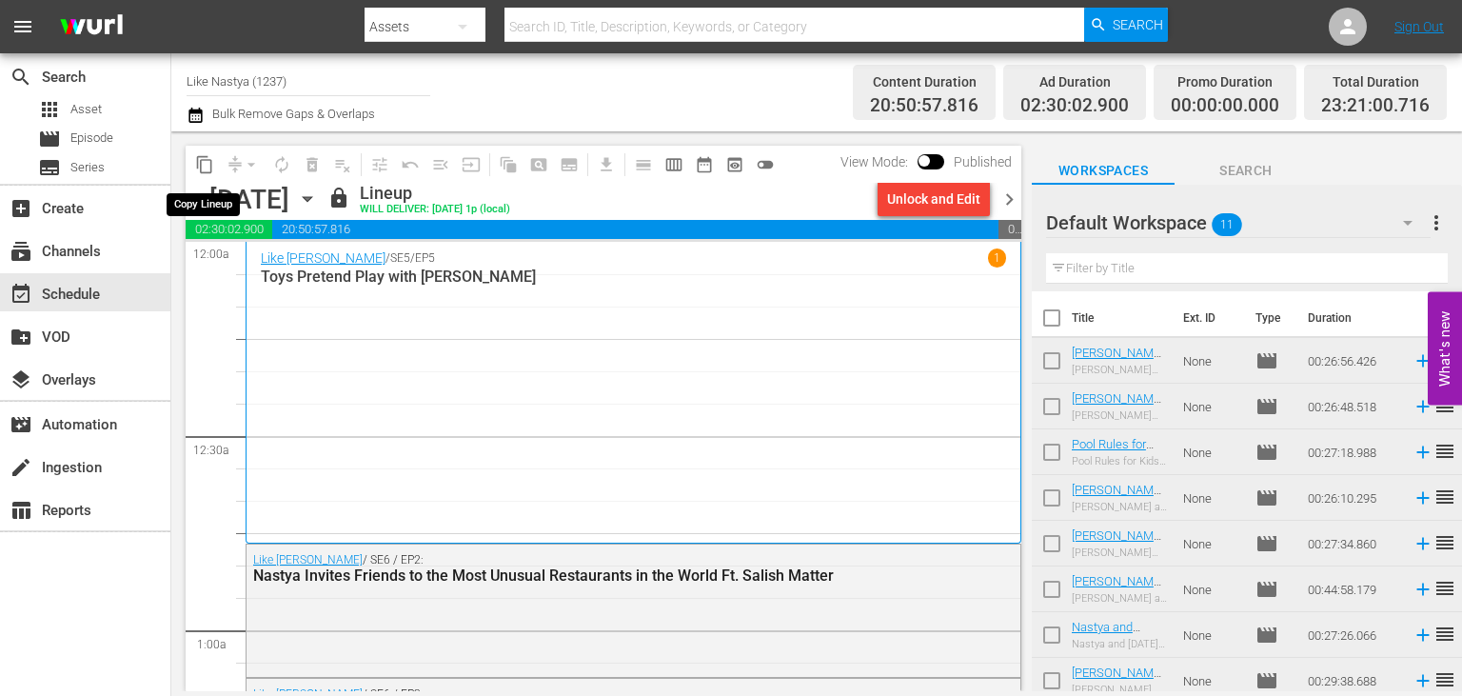
click at [200, 162] on span "content_copy" at bounding box center [204, 164] width 19 height 19
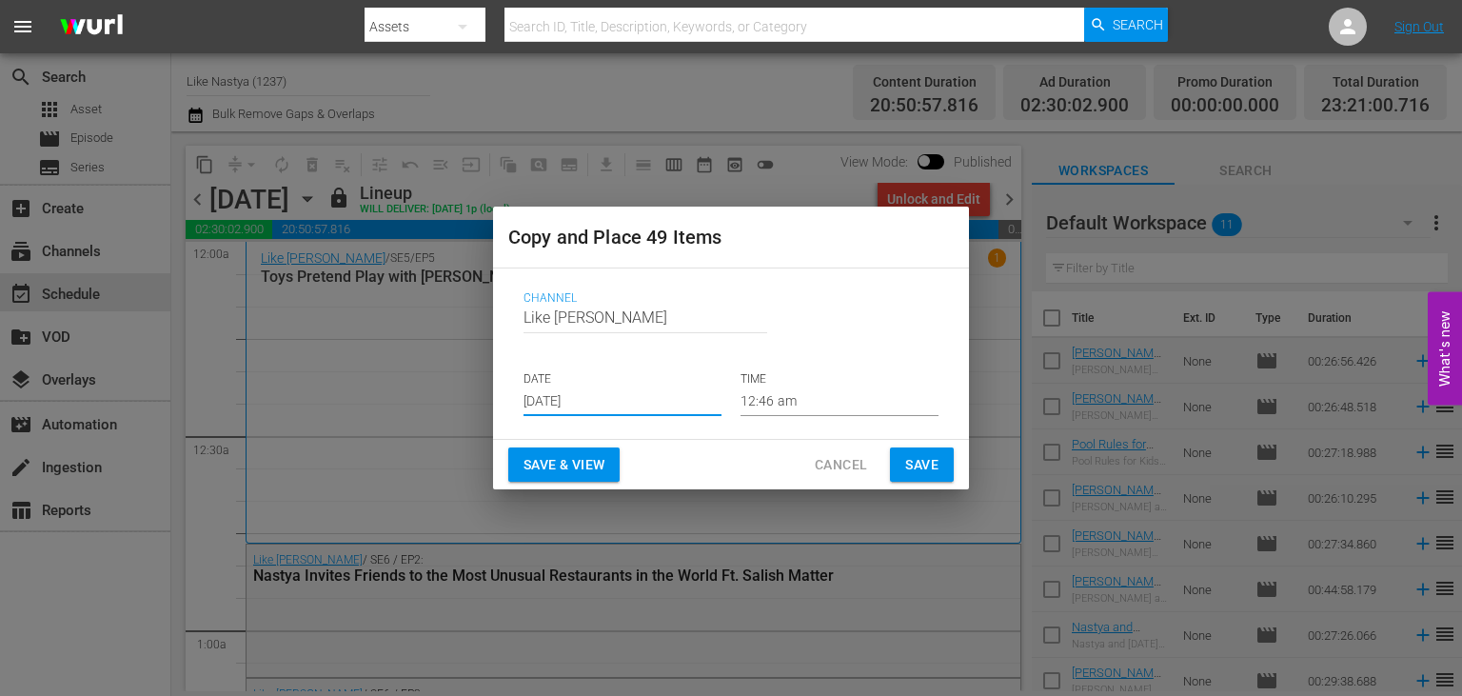
click at [649, 404] on input "[DATE]" at bounding box center [622, 401] width 198 height 29
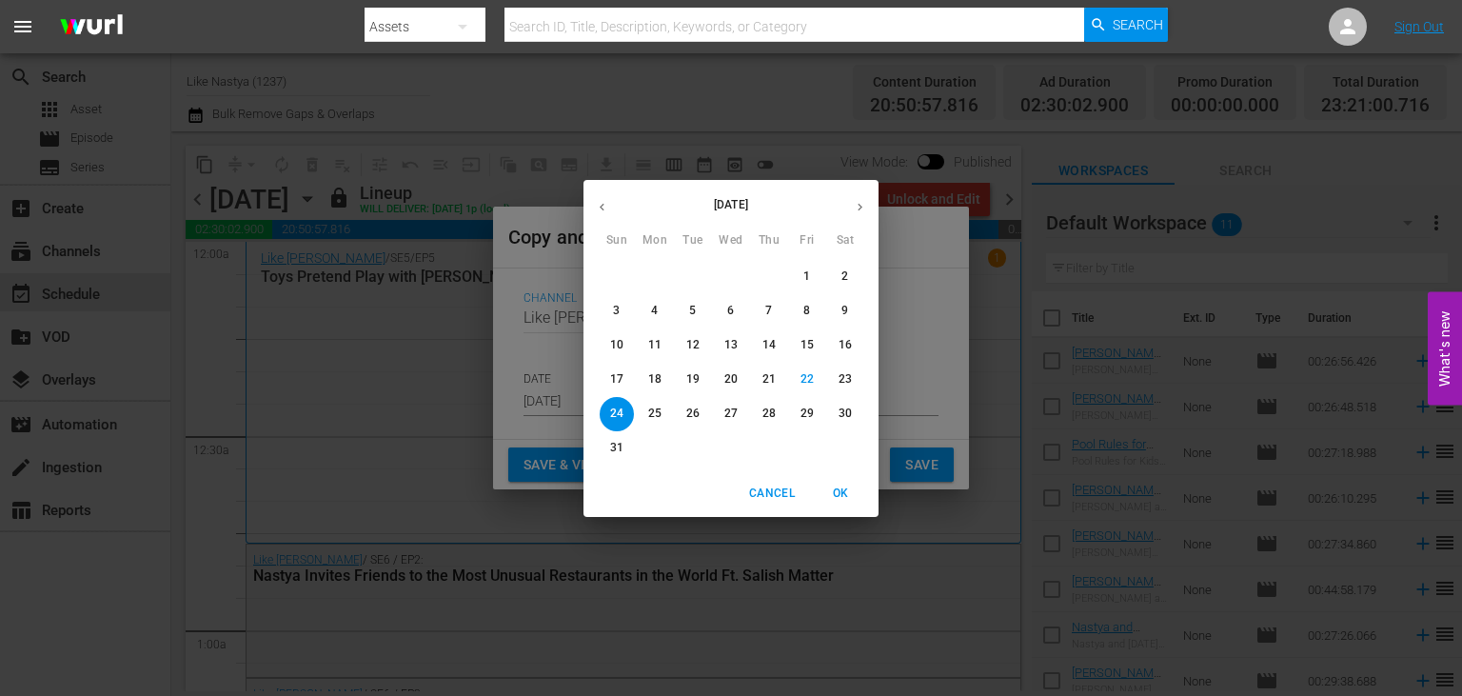
click at [857, 205] on icon "button" at bounding box center [860, 207] width 14 height 14
click at [760, 273] on span "4" at bounding box center [769, 276] width 34 height 16
type input "[DATE]"
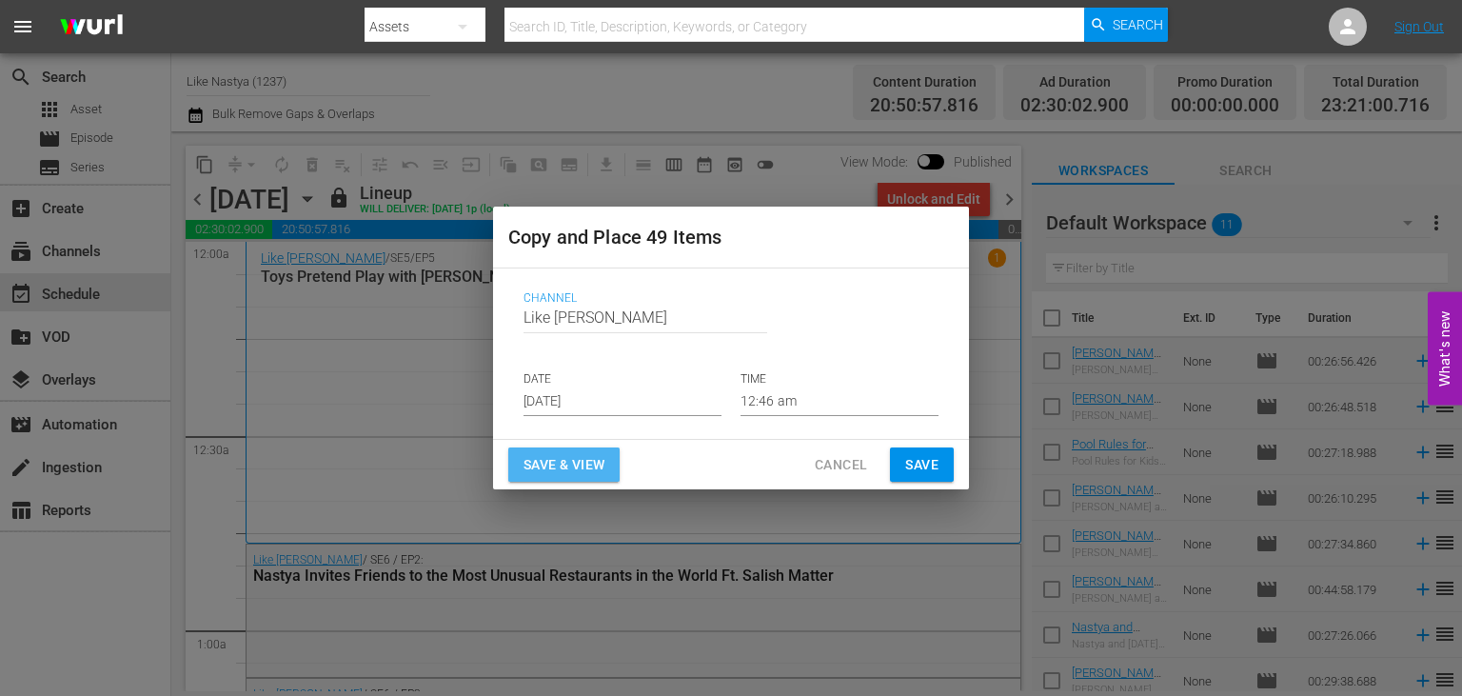
click at [596, 458] on span "Save & View" at bounding box center [563, 465] width 81 height 24
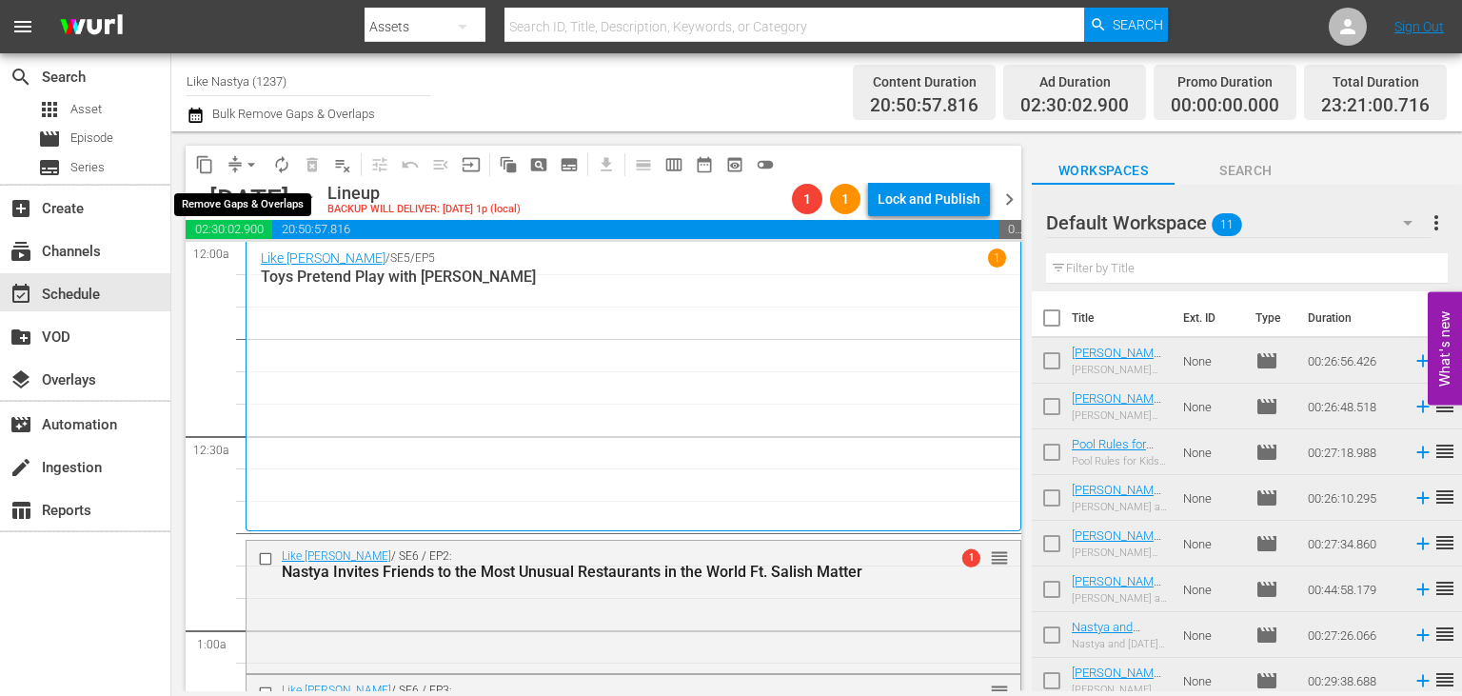
click at [249, 167] on span "arrow_drop_down" at bounding box center [251, 164] width 19 height 19
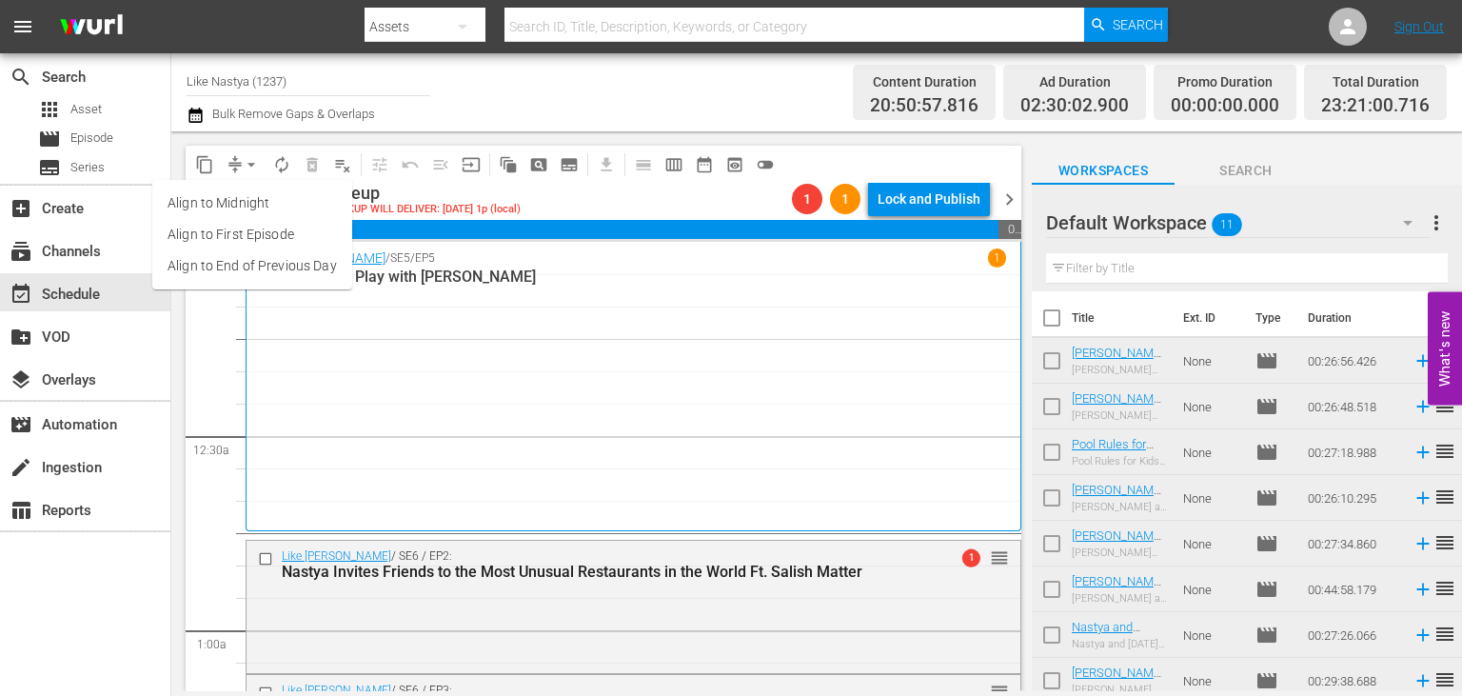
click at [288, 267] on li "Align to End of Previous Day" at bounding box center [252, 265] width 200 height 31
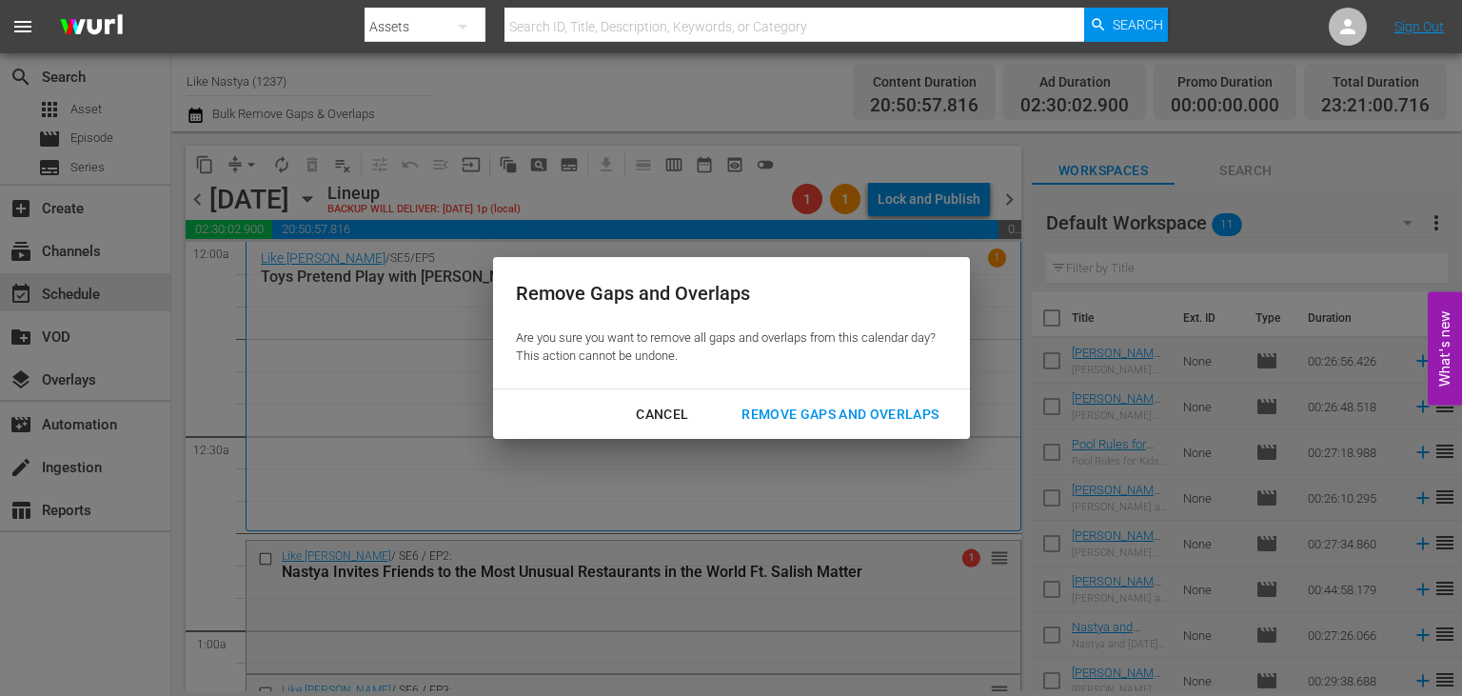
click at [824, 406] on div "Remove Gaps and Overlaps" at bounding box center [839, 415] width 227 height 24
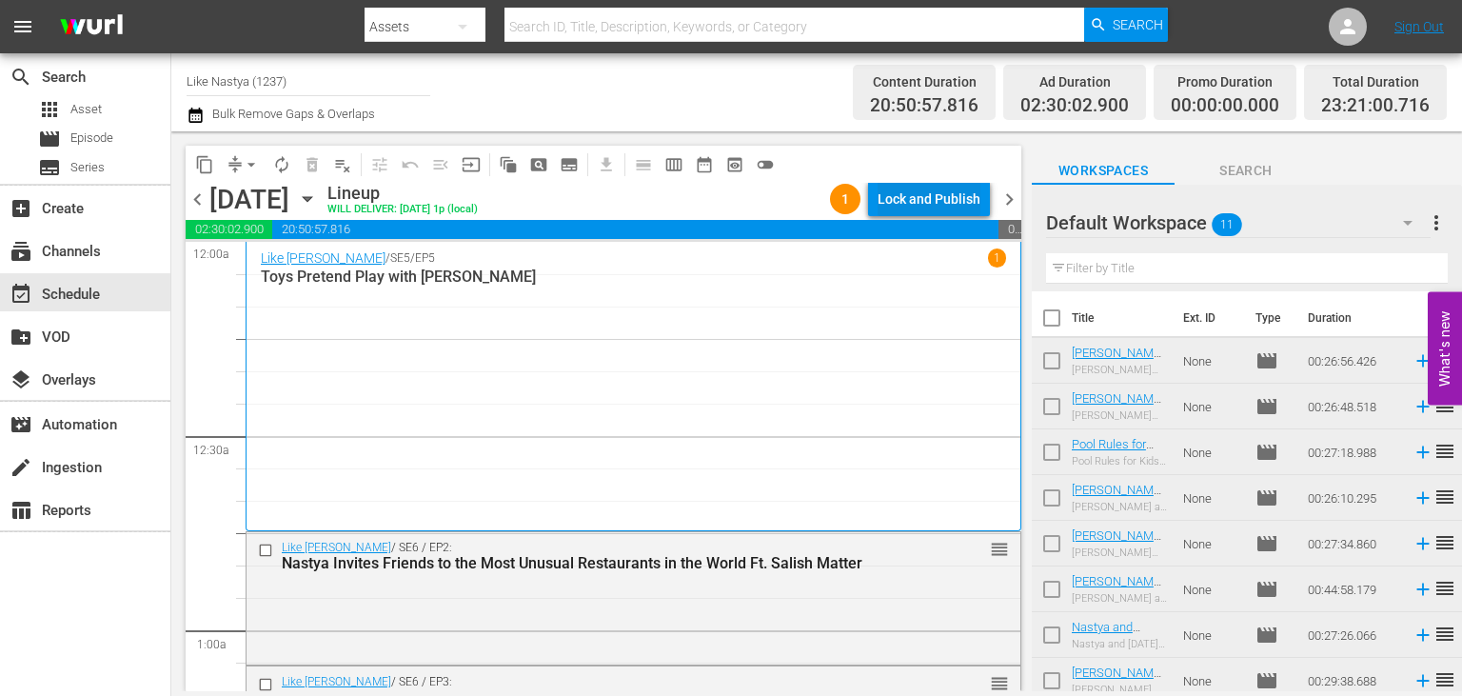
click at [960, 201] on div "Lock and Publish" at bounding box center [928, 199] width 103 height 34
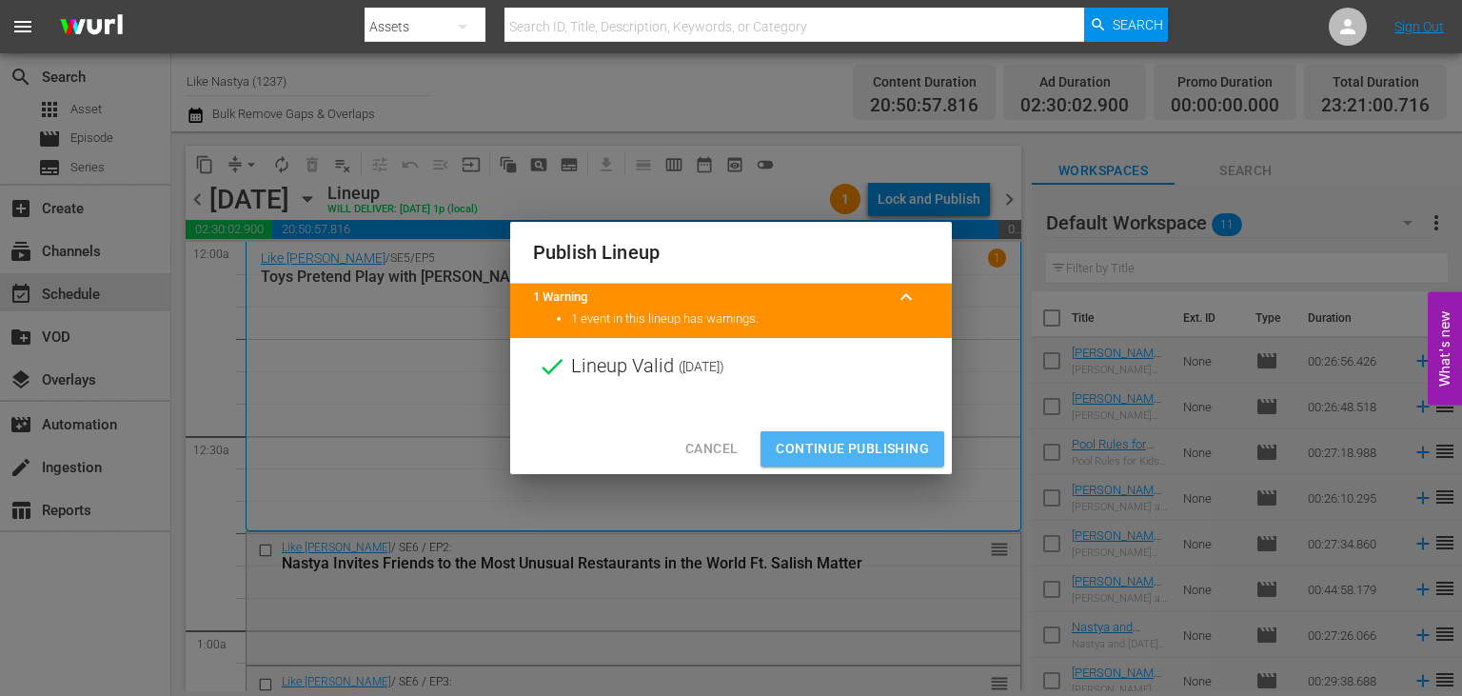
click at [883, 449] on span "Continue Publishing" at bounding box center [852, 449] width 153 height 24
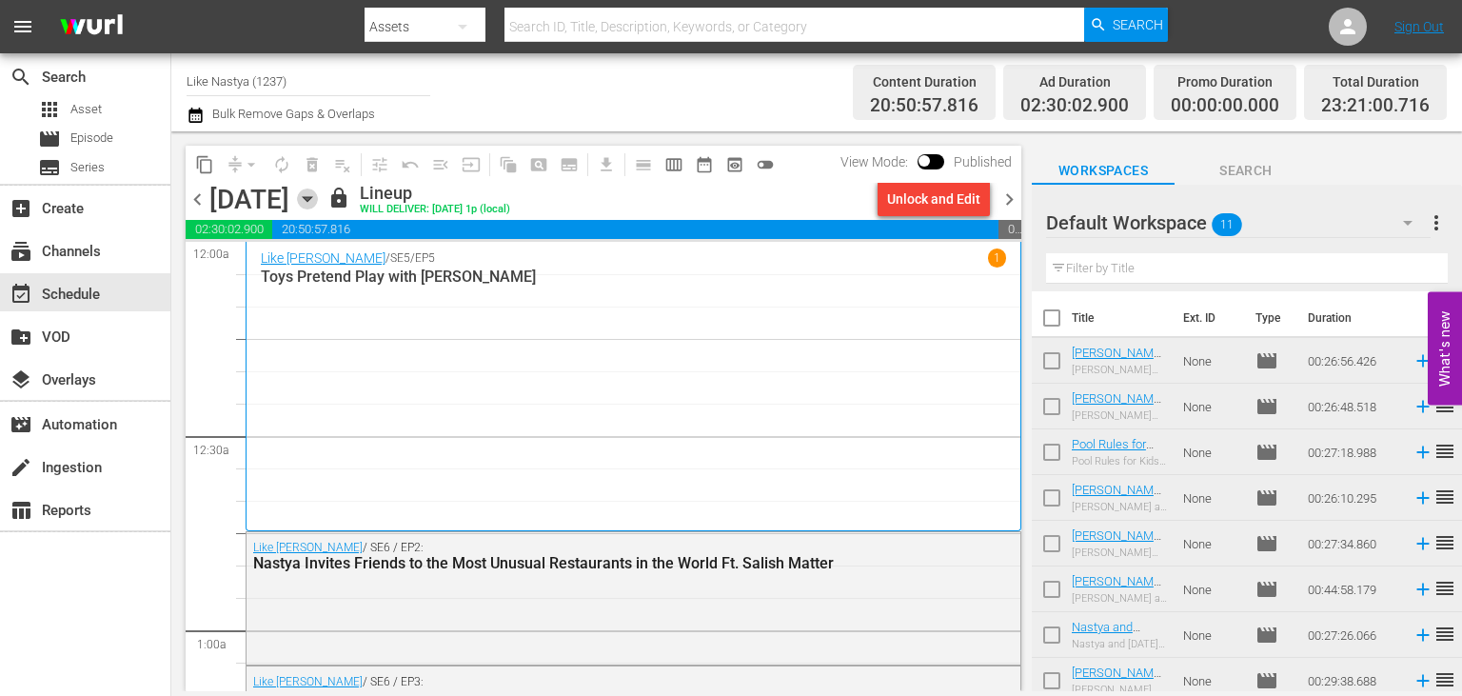
click at [311, 200] on icon "button" at bounding box center [307, 199] width 9 height 5
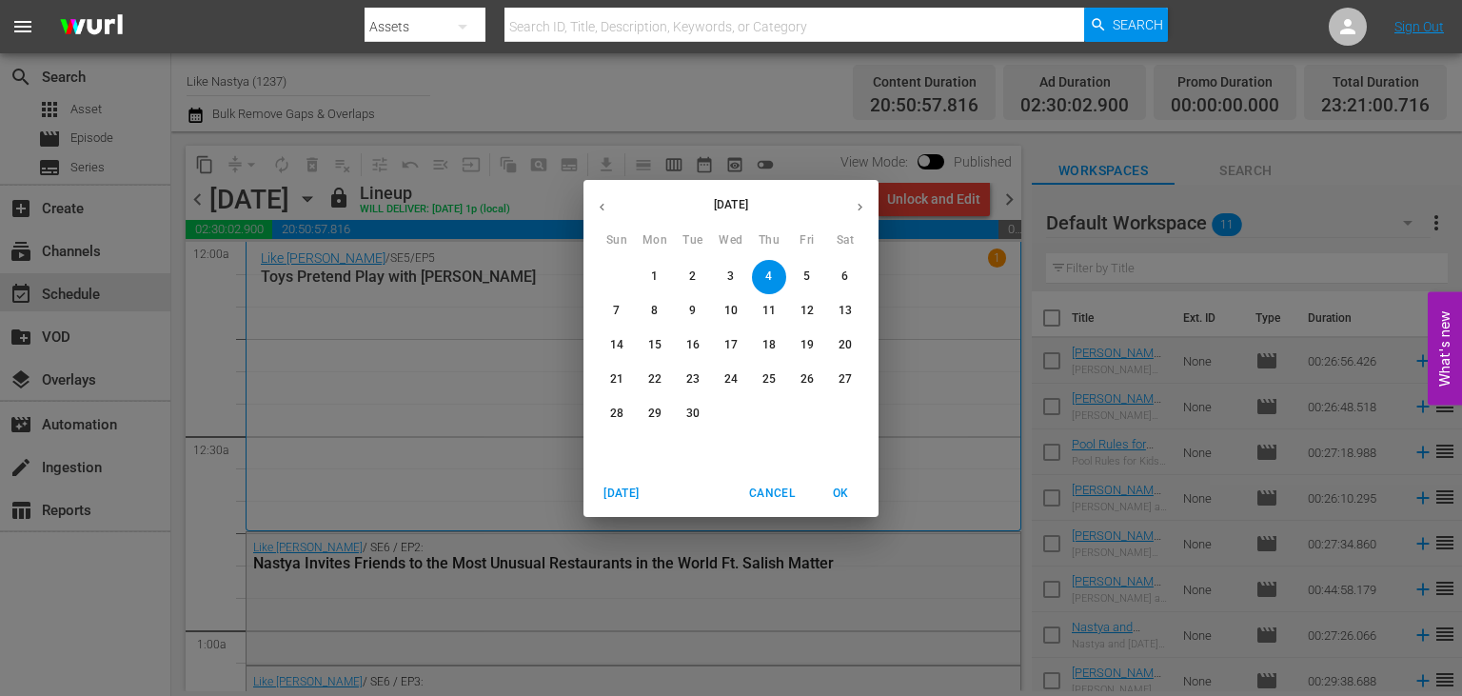
click at [611, 214] on button "button" at bounding box center [601, 206] width 37 height 37
click at [819, 424] on button "29" at bounding box center [807, 414] width 34 height 34
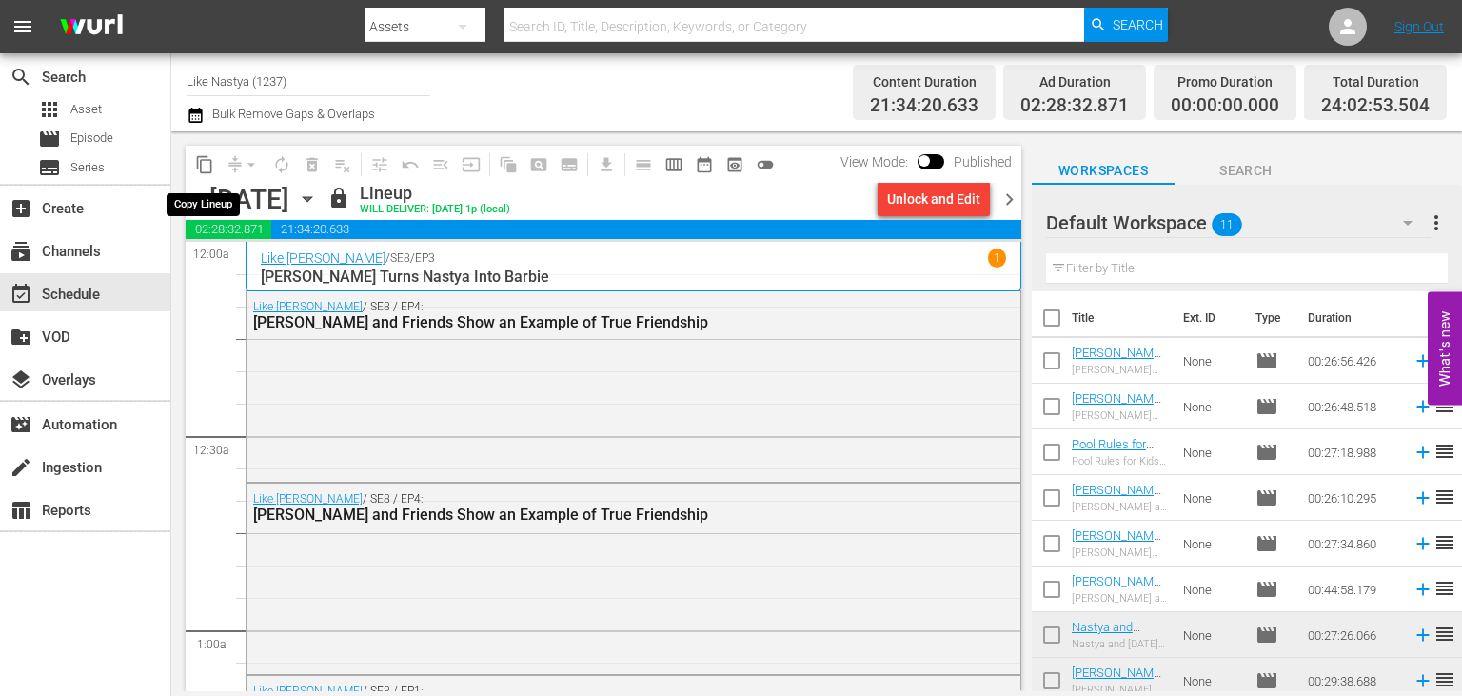
click at [201, 158] on span "content_copy" at bounding box center [204, 164] width 19 height 19
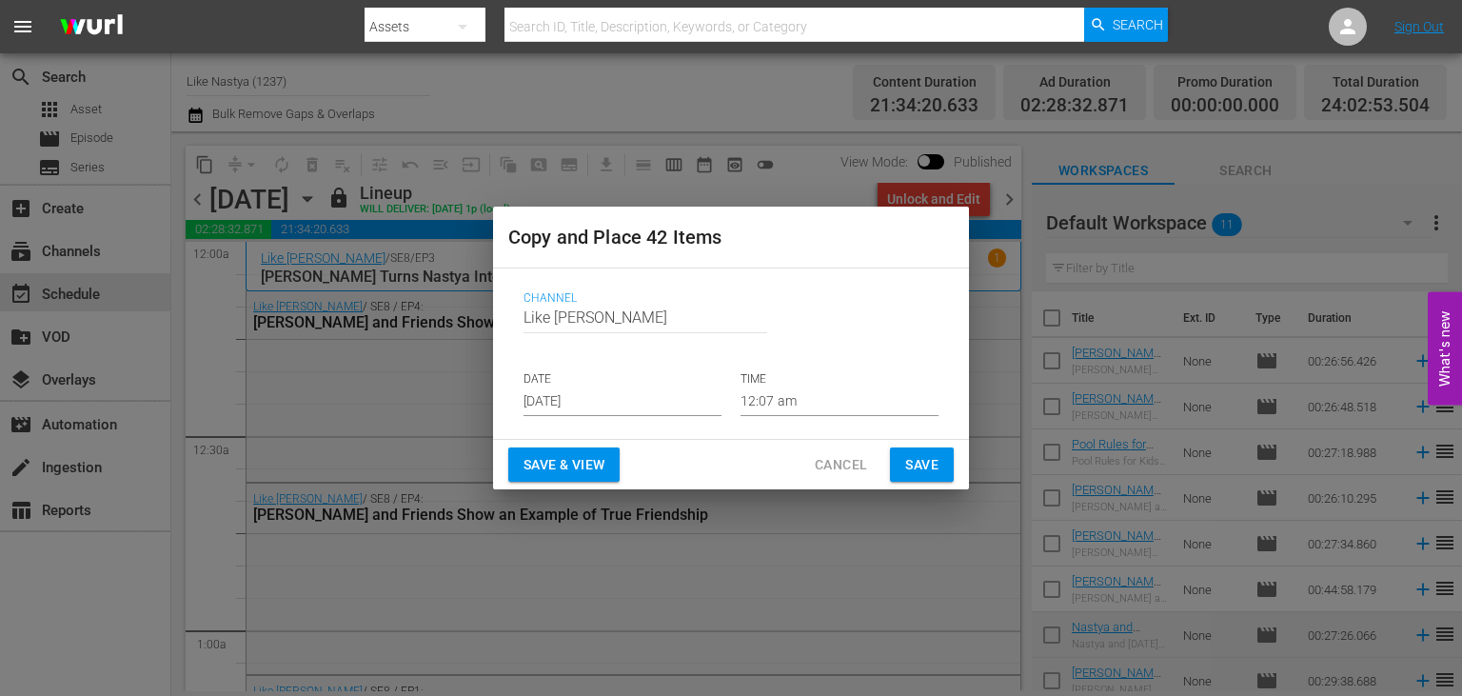
click at [599, 400] on input "[DATE]" at bounding box center [622, 401] width 198 height 29
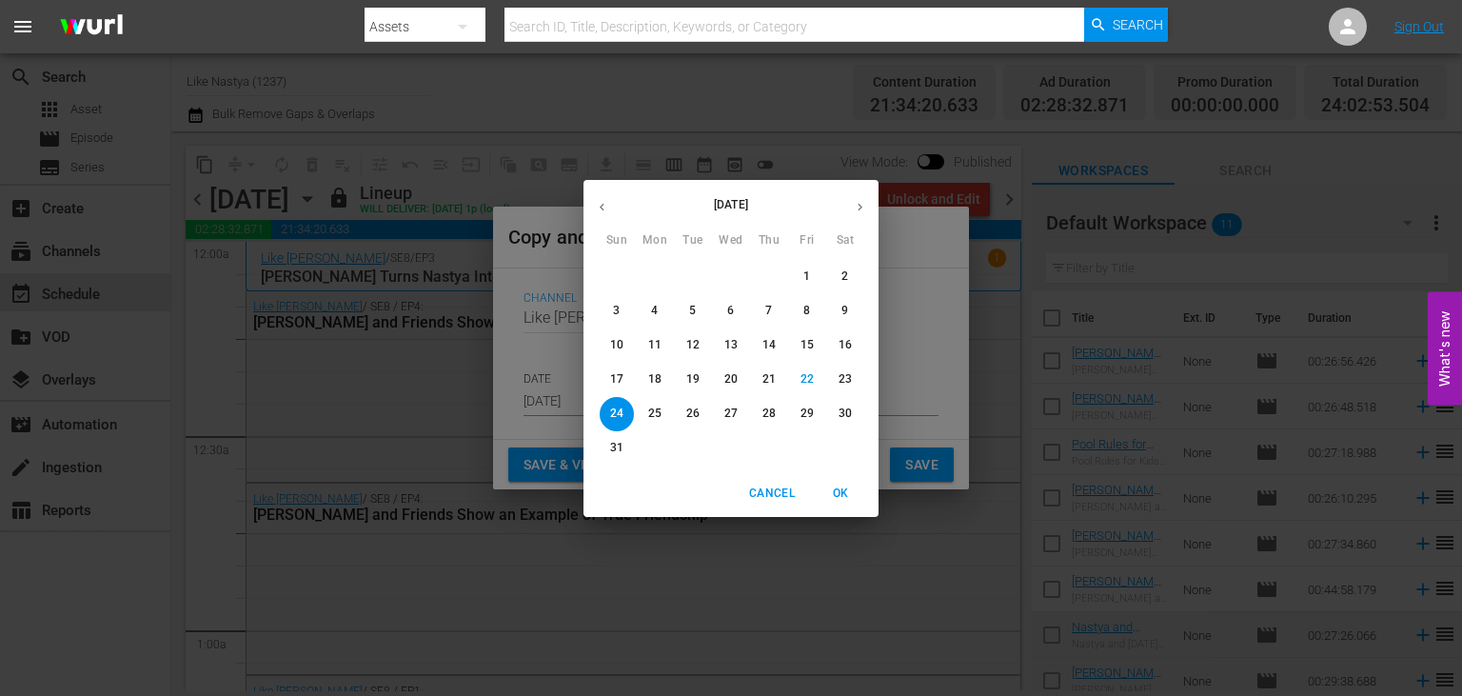
click at [867, 208] on button "button" at bounding box center [859, 206] width 37 height 37
click at [818, 281] on span "5" at bounding box center [807, 276] width 34 height 16
type input "[DATE]"
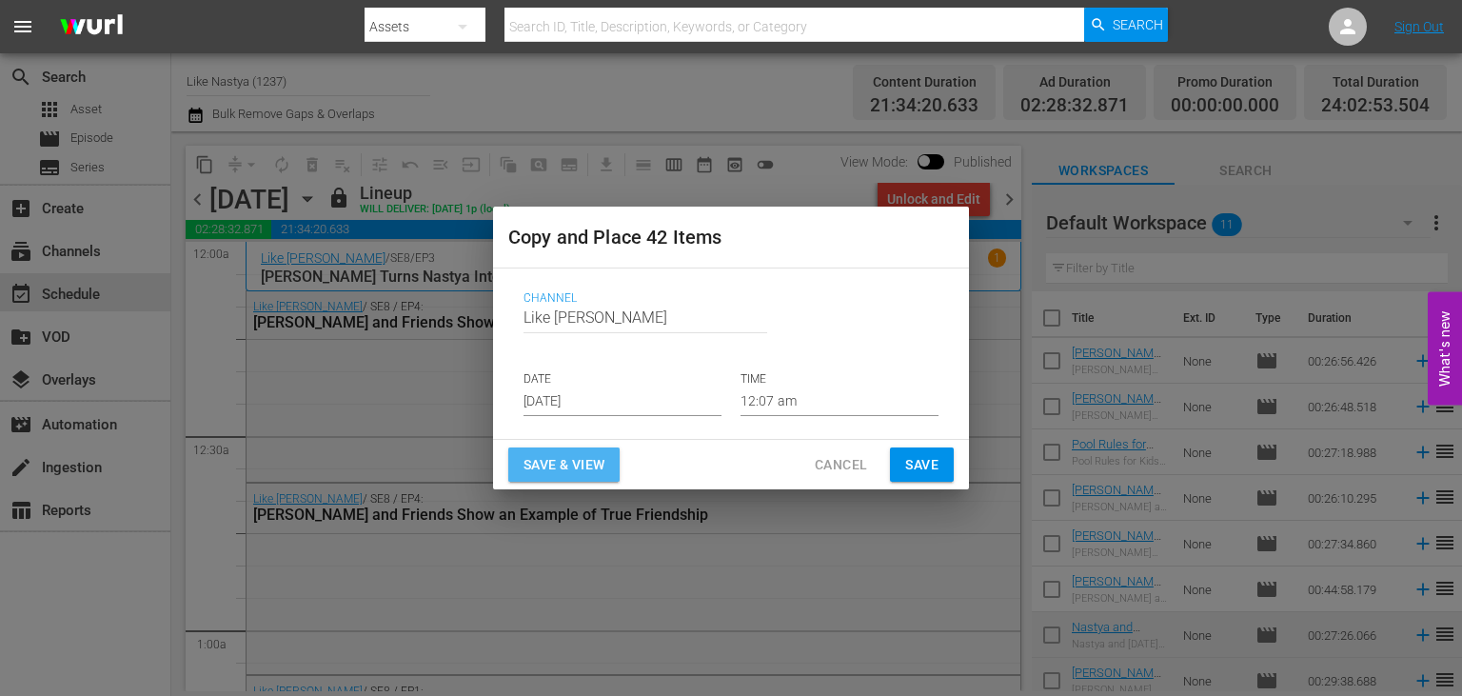
click at [551, 465] on span "Save & View" at bounding box center [563, 465] width 81 height 24
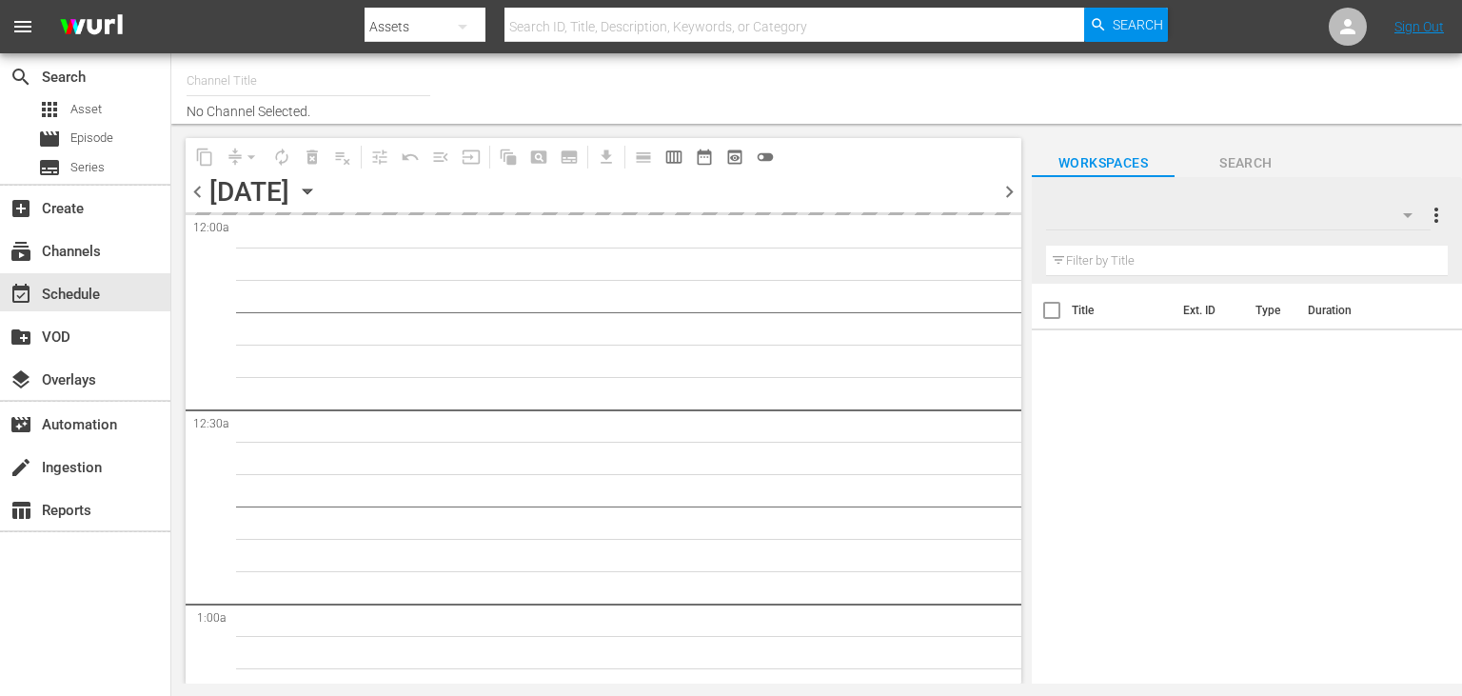
type input "Like Nastya (1237)"
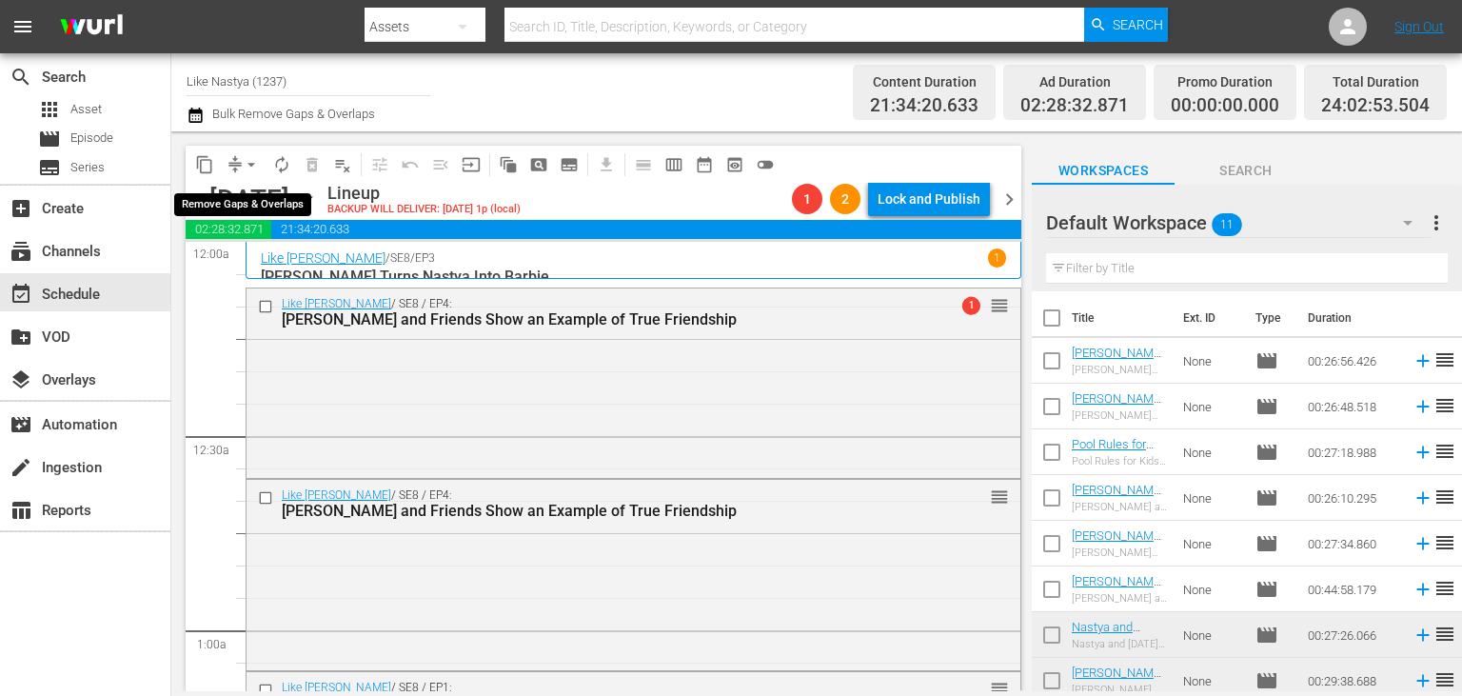
drag, startPoint x: 252, startPoint y: 149, endPoint x: 264, endPoint y: 166, distance: 19.8
click at [251, 149] on button "arrow_drop_down" at bounding box center [251, 164] width 30 height 30
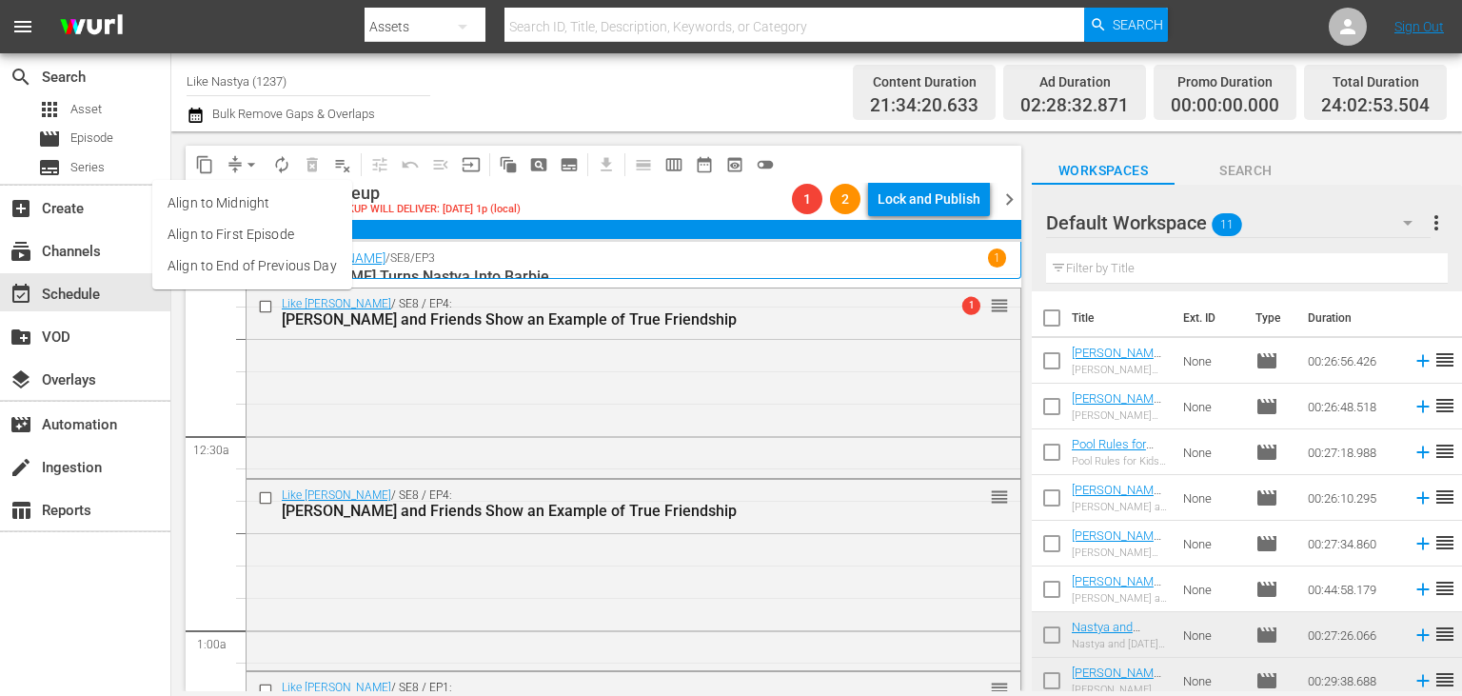
click at [341, 261] on li "Align to End of Previous Day" at bounding box center [252, 265] width 200 height 31
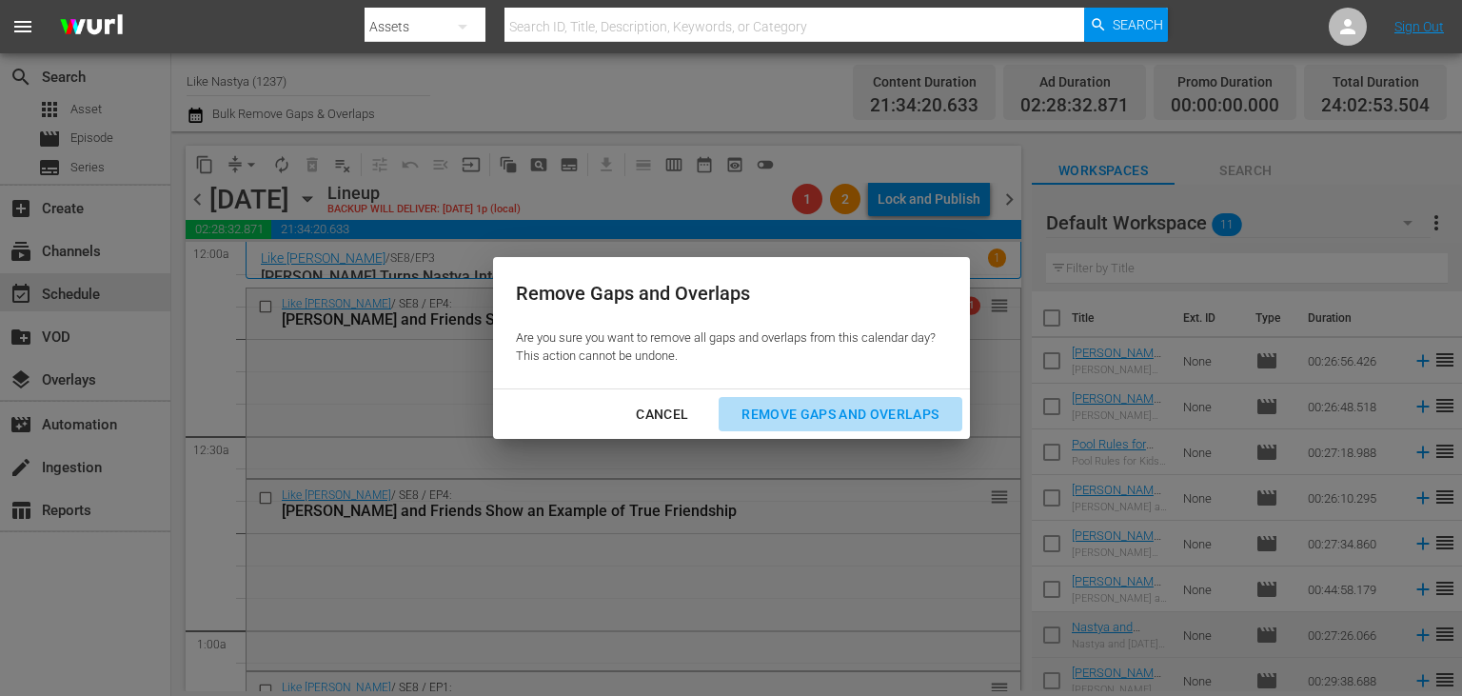
click at [803, 419] on div "Remove Gaps and Overlaps" at bounding box center [839, 415] width 227 height 24
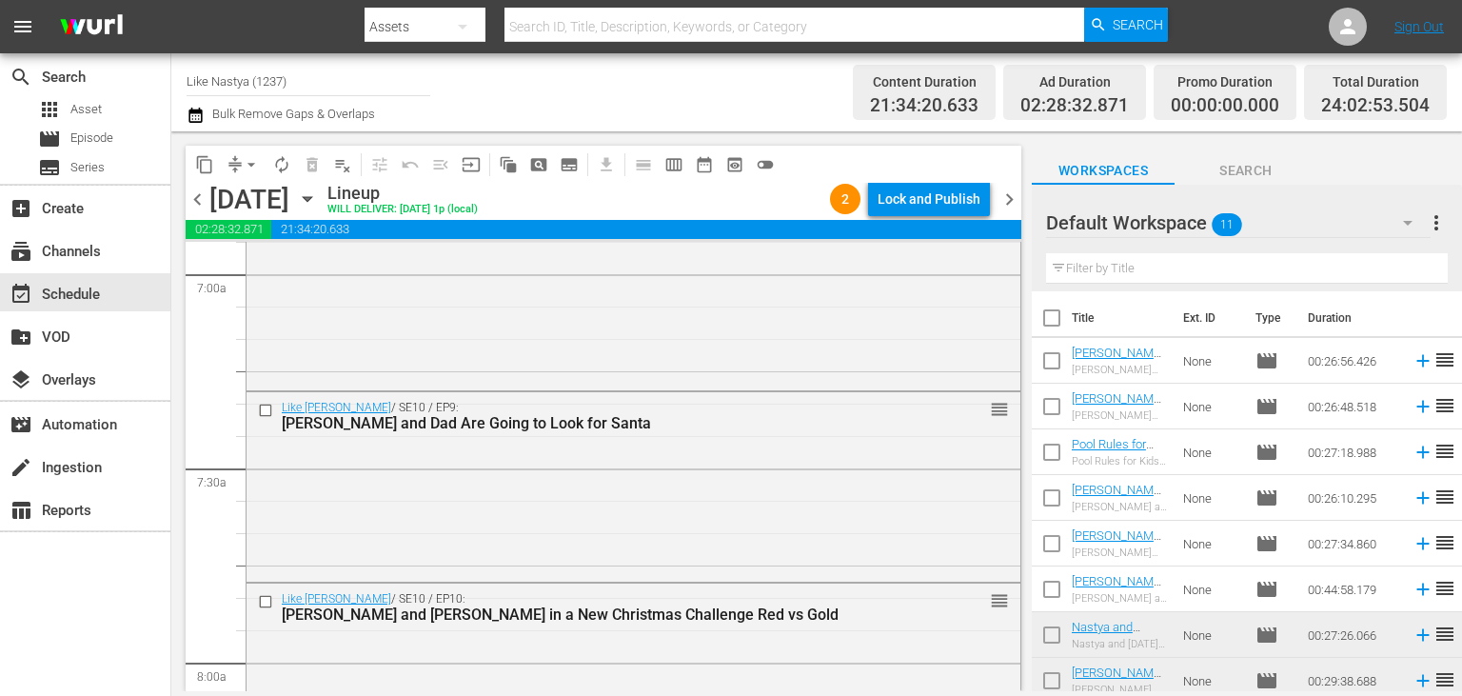
scroll to position [3165, 0]
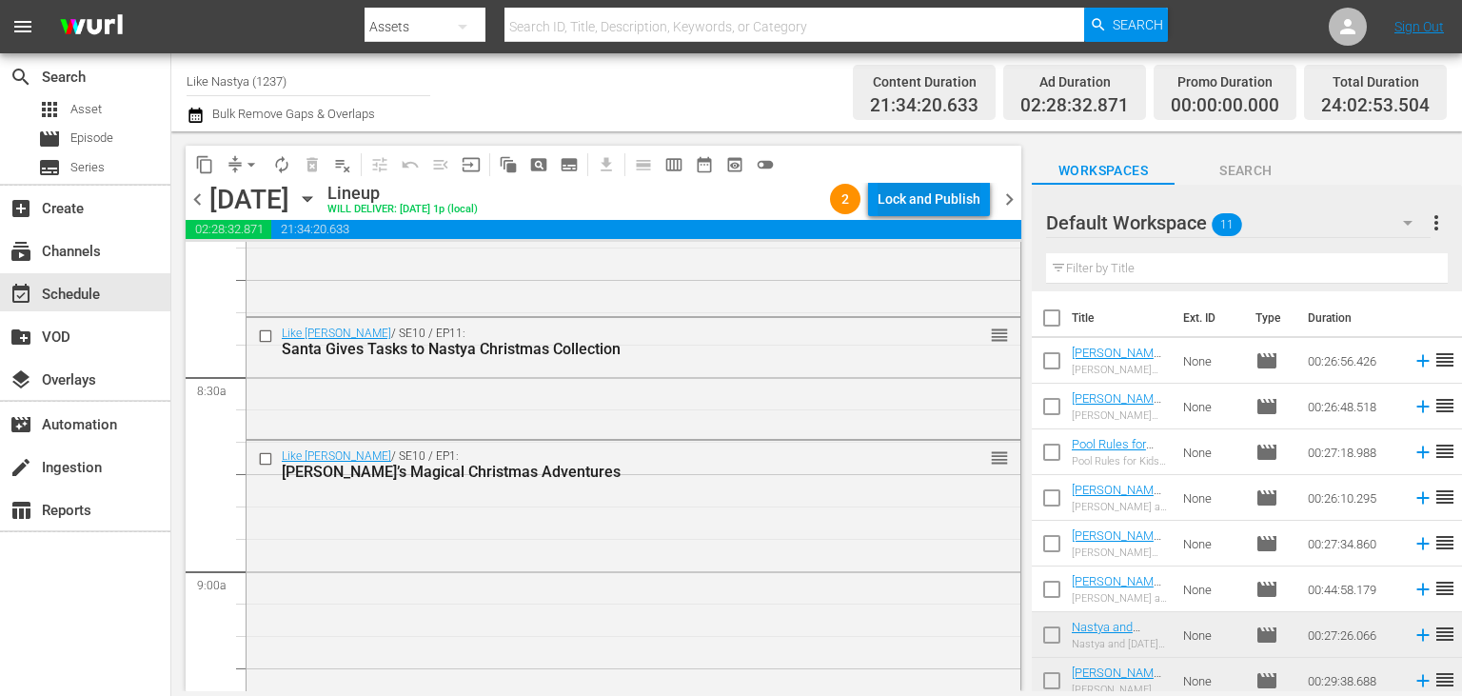
click at [951, 202] on div "Lock and Publish" at bounding box center [928, 199] width 103 height 34
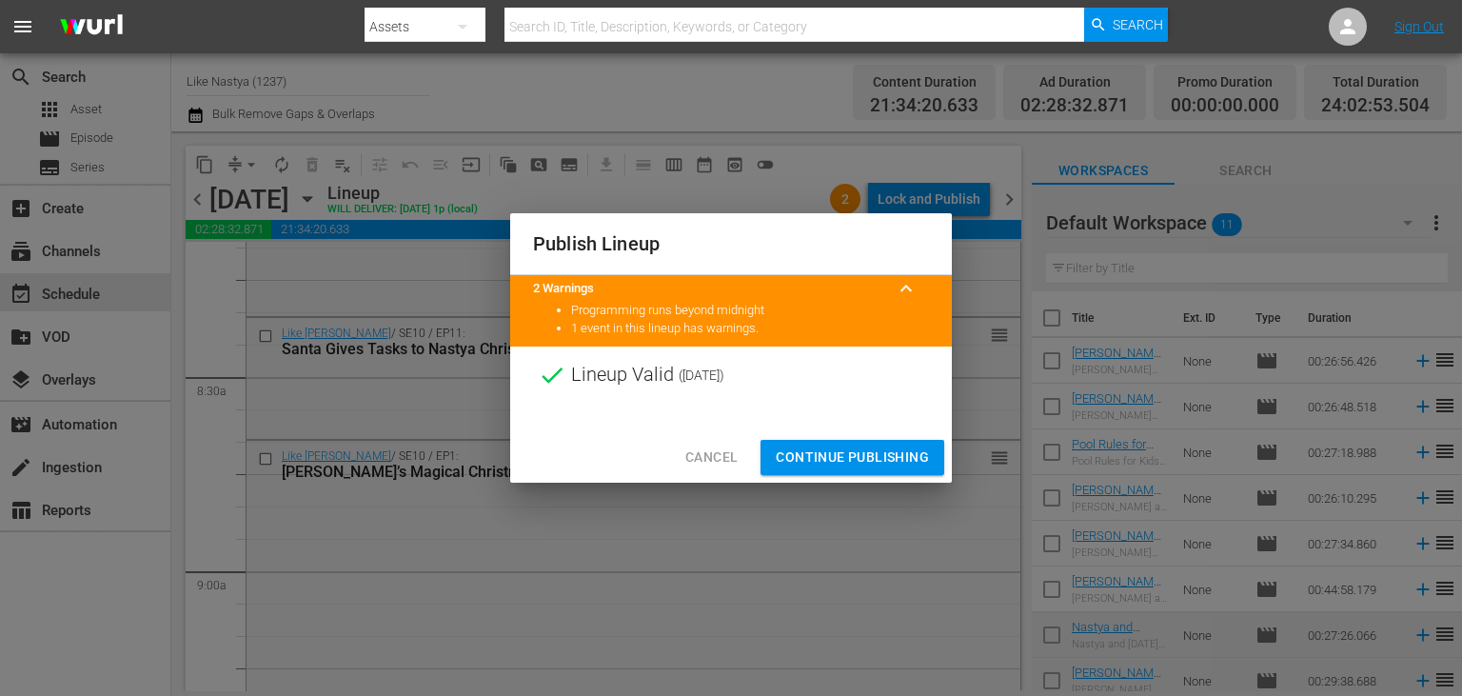
click at [868, 453] on span "Continue Publishing" at bounding box center [852, 457] width 153 height 24
